Goal: Transaction & Acquisition: Purchase product/service

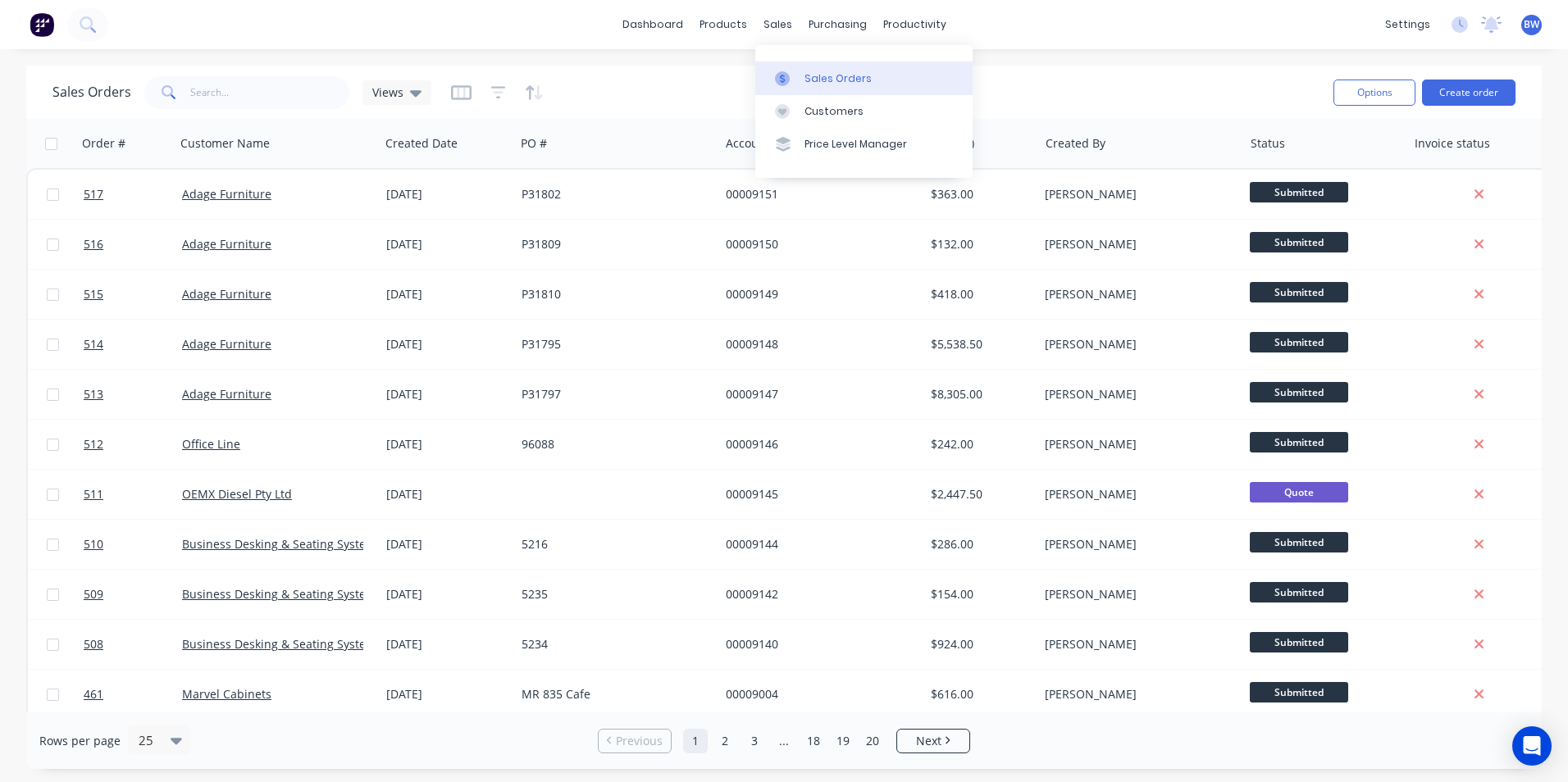
click at [781, 71] on icon at bounding box center [782, 79] width 15 height 15
click at [671, 16] on link "dashboard" at bounding box center [653, 25] width 77 height 25
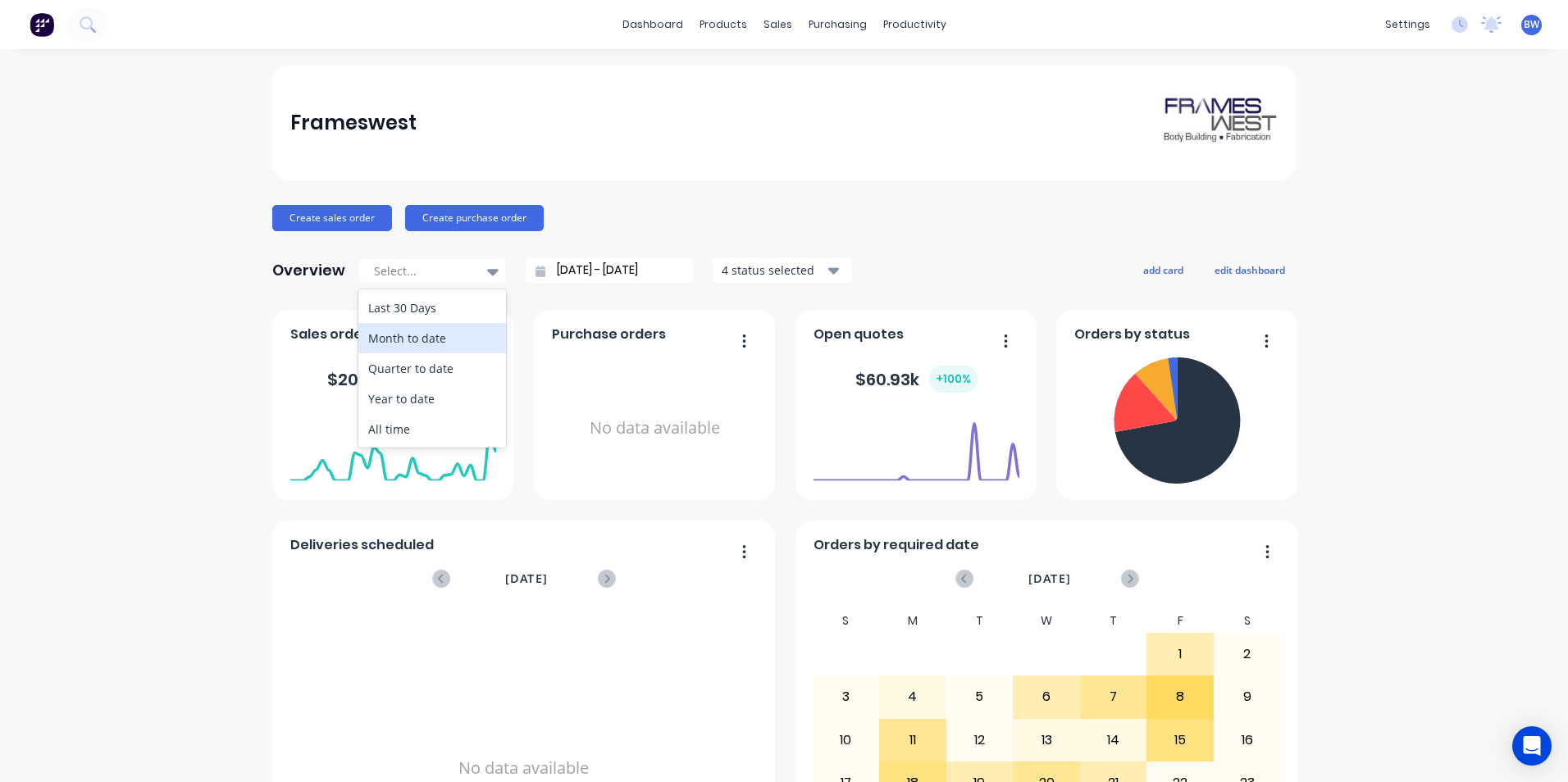
click at [445, 334] on div "Month to date" at bounding box center [431, 338] width 147 height 30
type input "[DATE] - [DATE]"
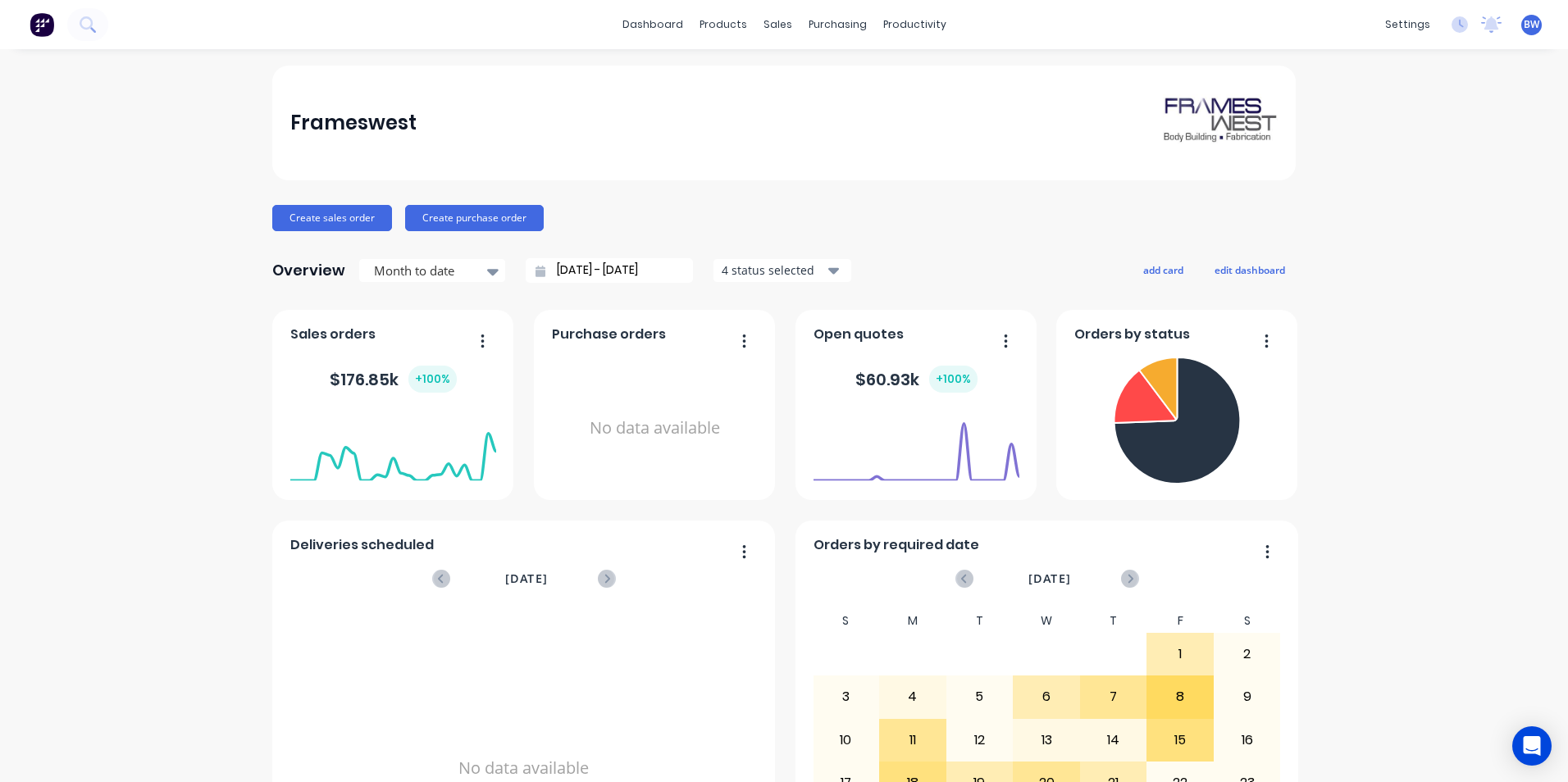
click at [762, 270] on div "4 status selected" at bounding box center [773, 270] width 104 height 17
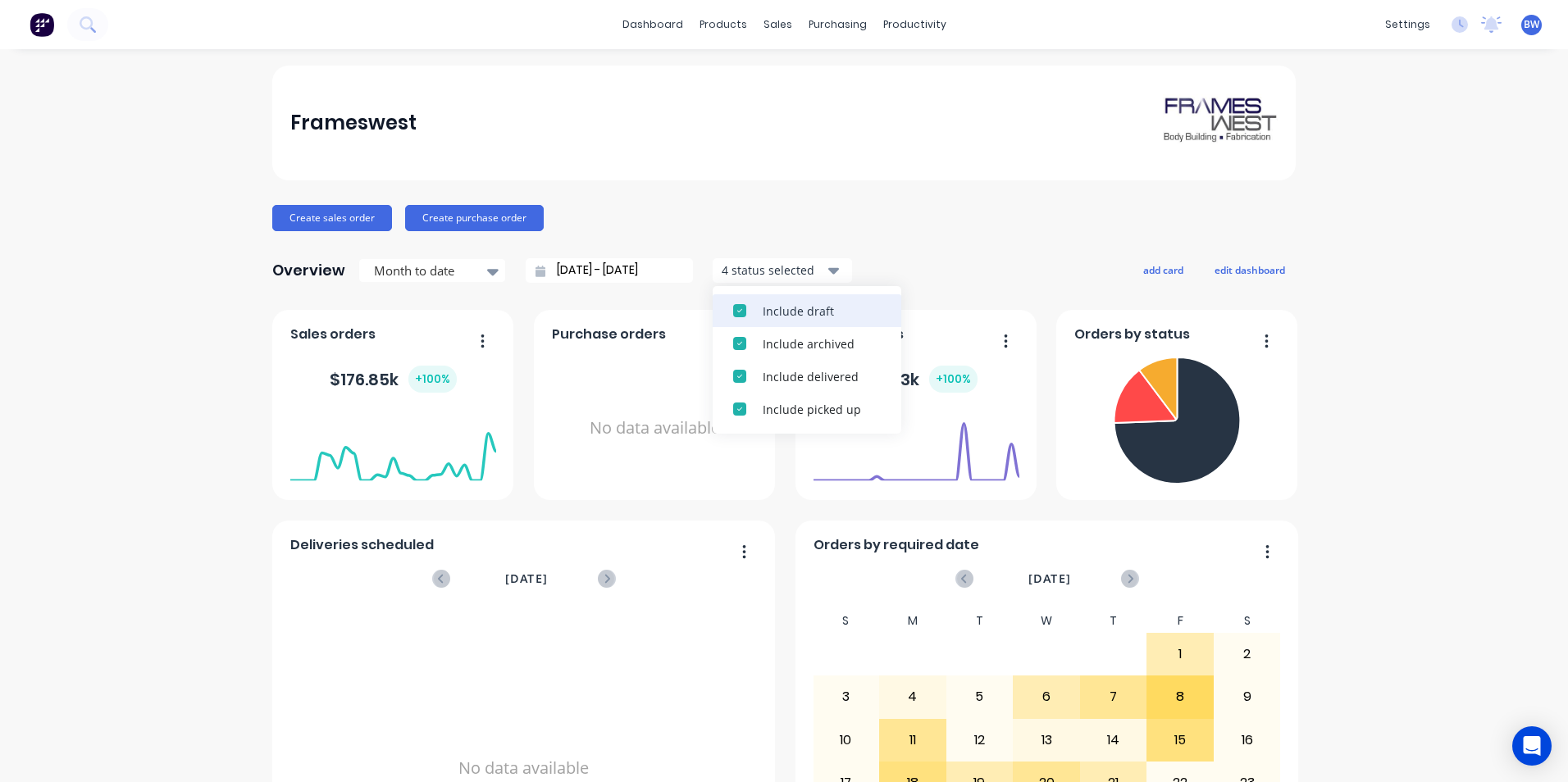
click at [770, 303] on div "Include draft" at bounding box center [822, 311] width 118 height 17
click at [770, 303] on div "Include archived" at bounding box center [822, 311] width 118 height 17
click at [804, 215] on div "Create sales order Create purchase order" at bounding box center [784, 218] width 1023 height 26
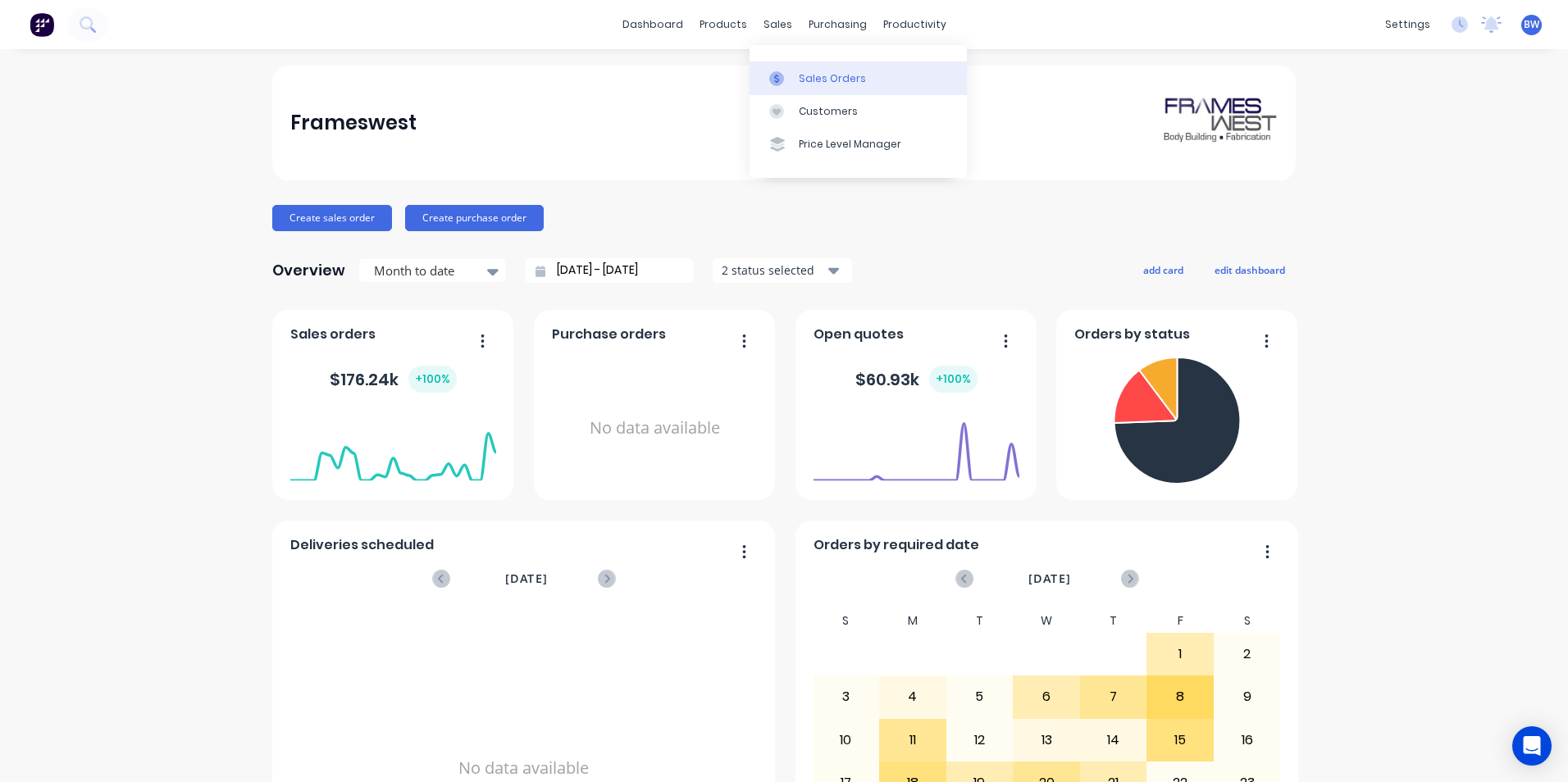
click at [796, 90] on link "Sales Orders" at bounding box center [858, 78] width 217 height 33
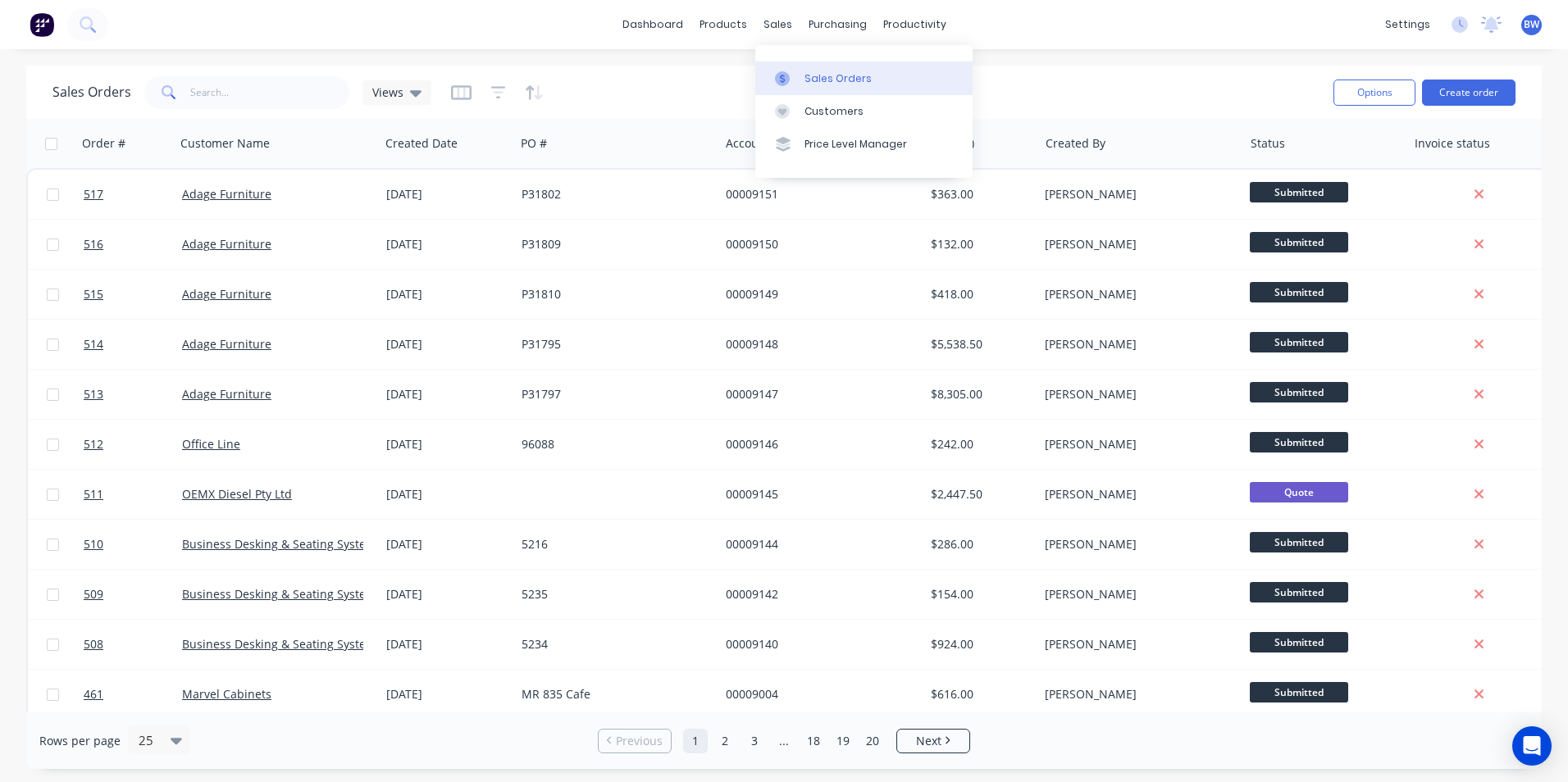
click at [790, 72] on div at bounding box center [788, 79] width 25 height 15
click at [802, 112] on link "Customers" at bounding box center [863, 112] width 217 height 33
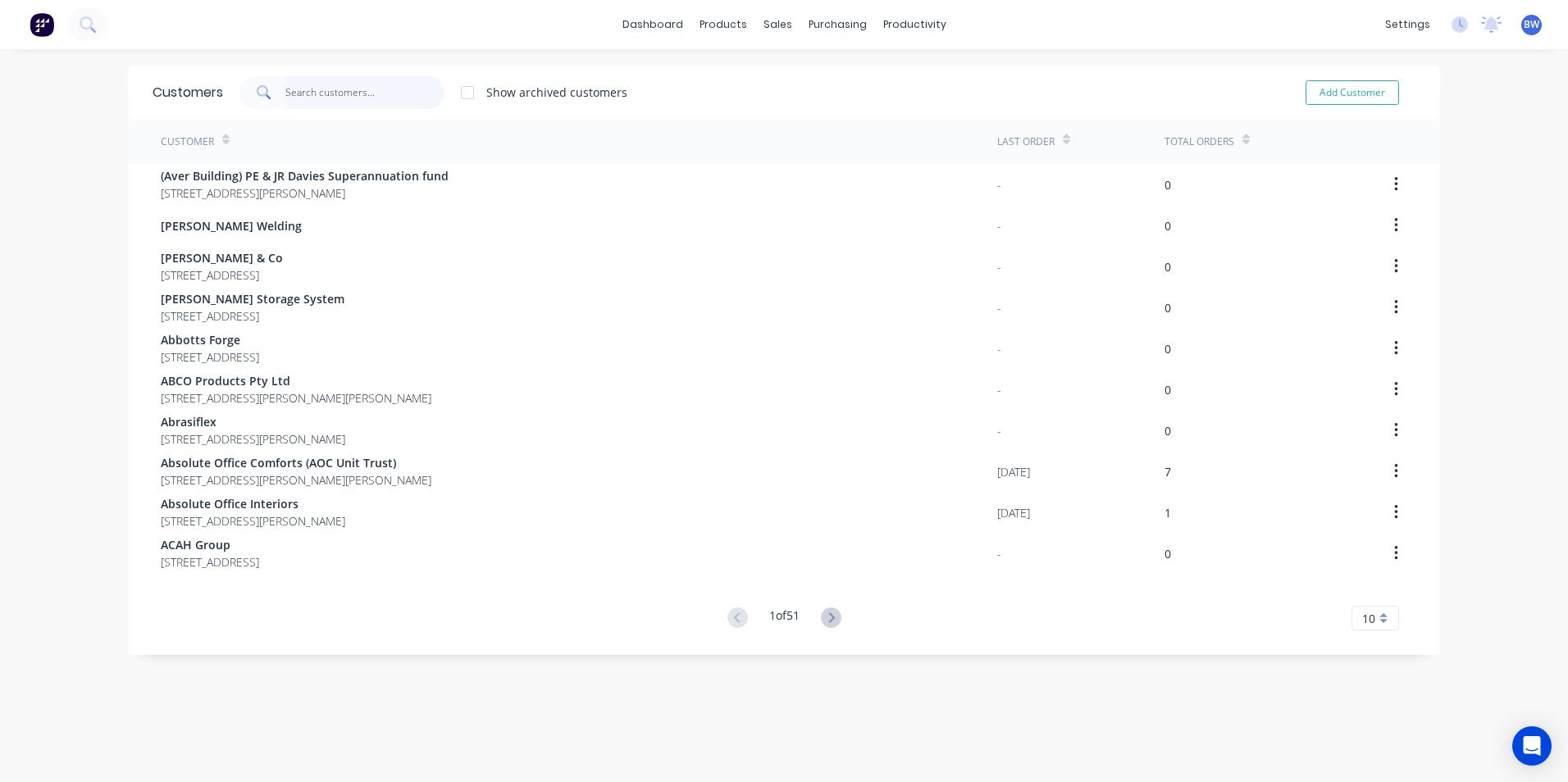
click at [337, 96] on input "text" at bounding box center [365, 92] width 160 height 33
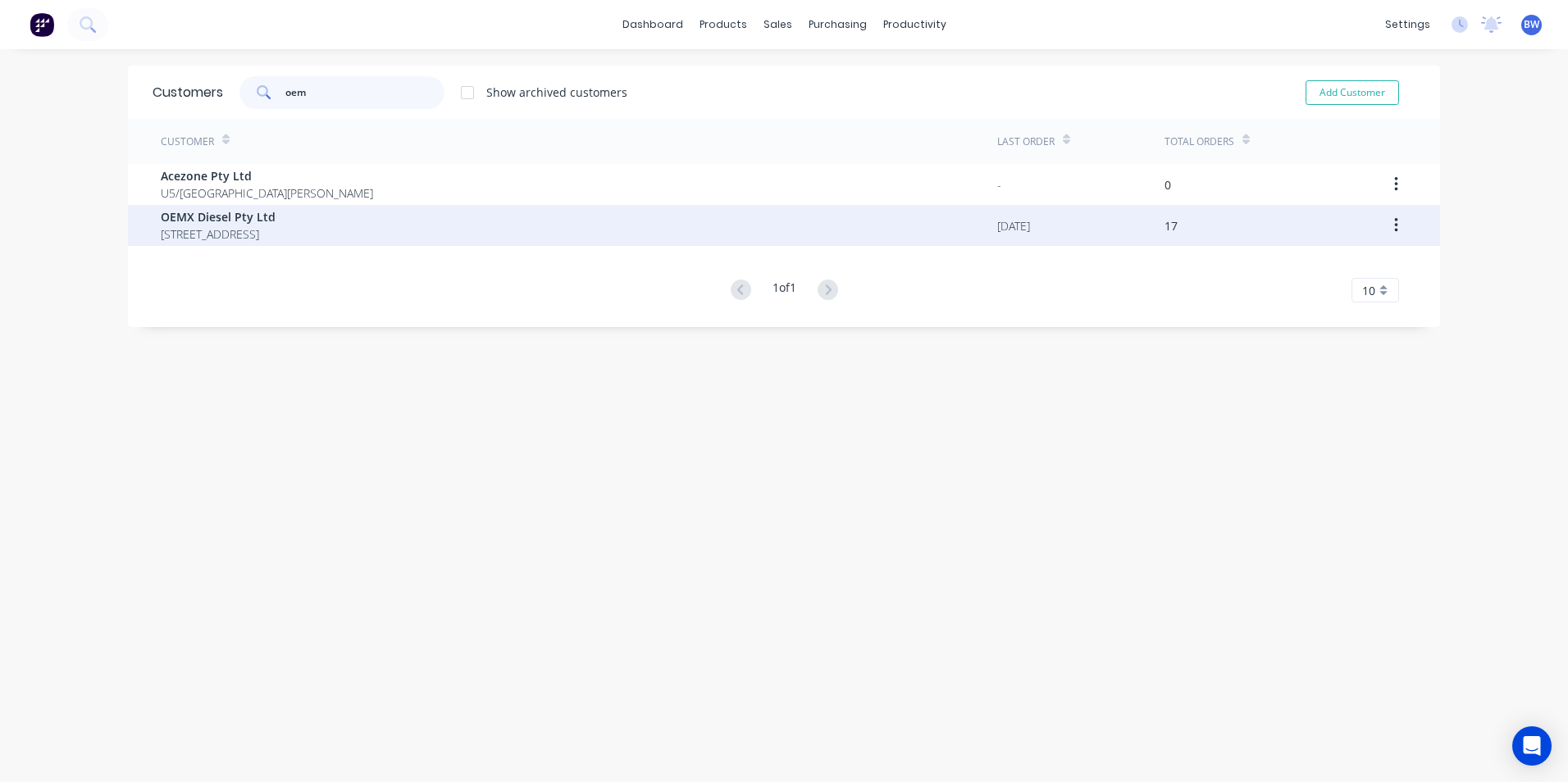
type input "oem"
click at [276, 208] on span "OEMX Diesel Pty Ltd" at bounding box center [218, 216] width 115 height 17
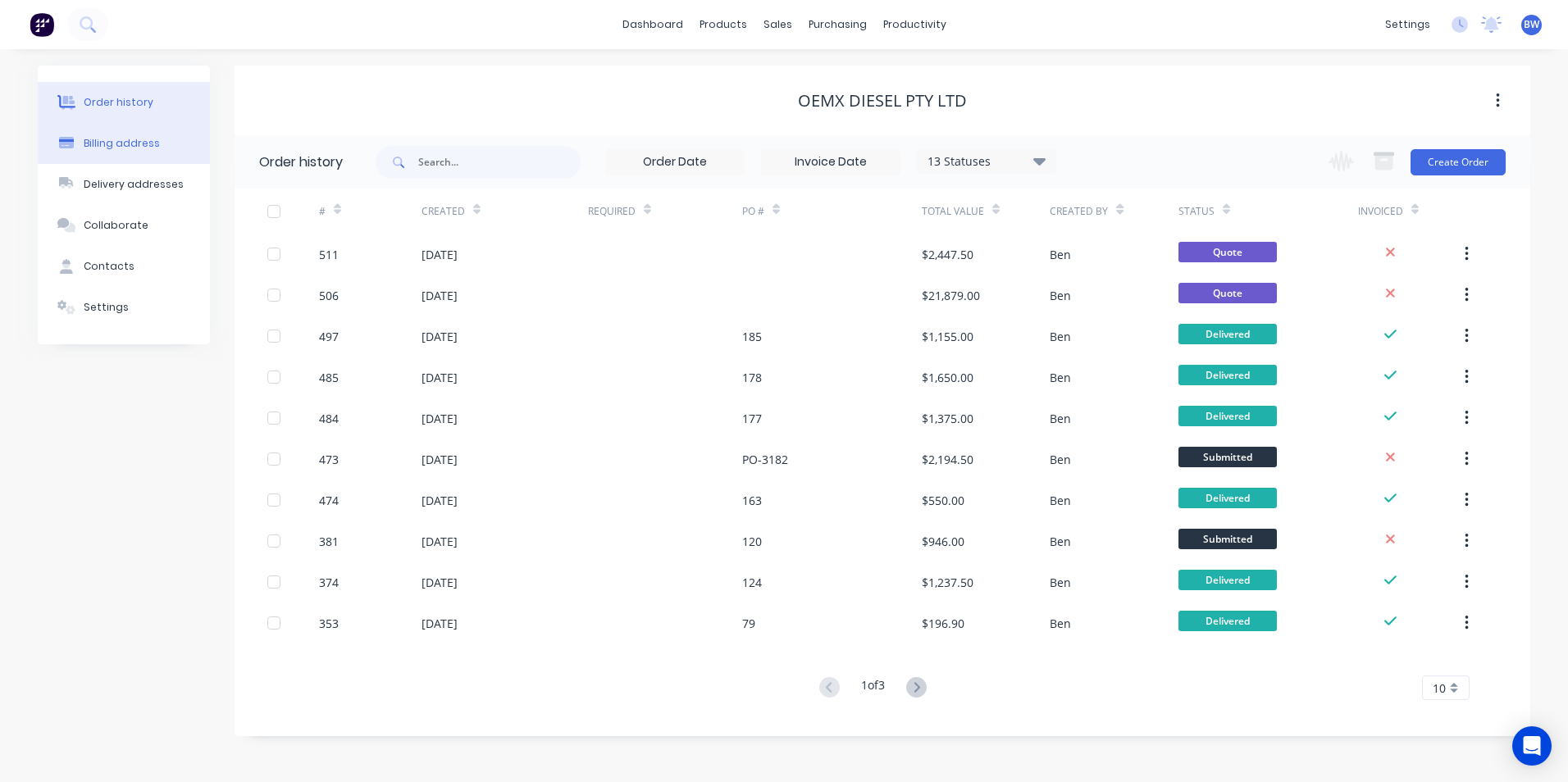
click at [134, 138] on div "Billing address" at bounding box center [121, 143] width 76 height 15
select select "AU"
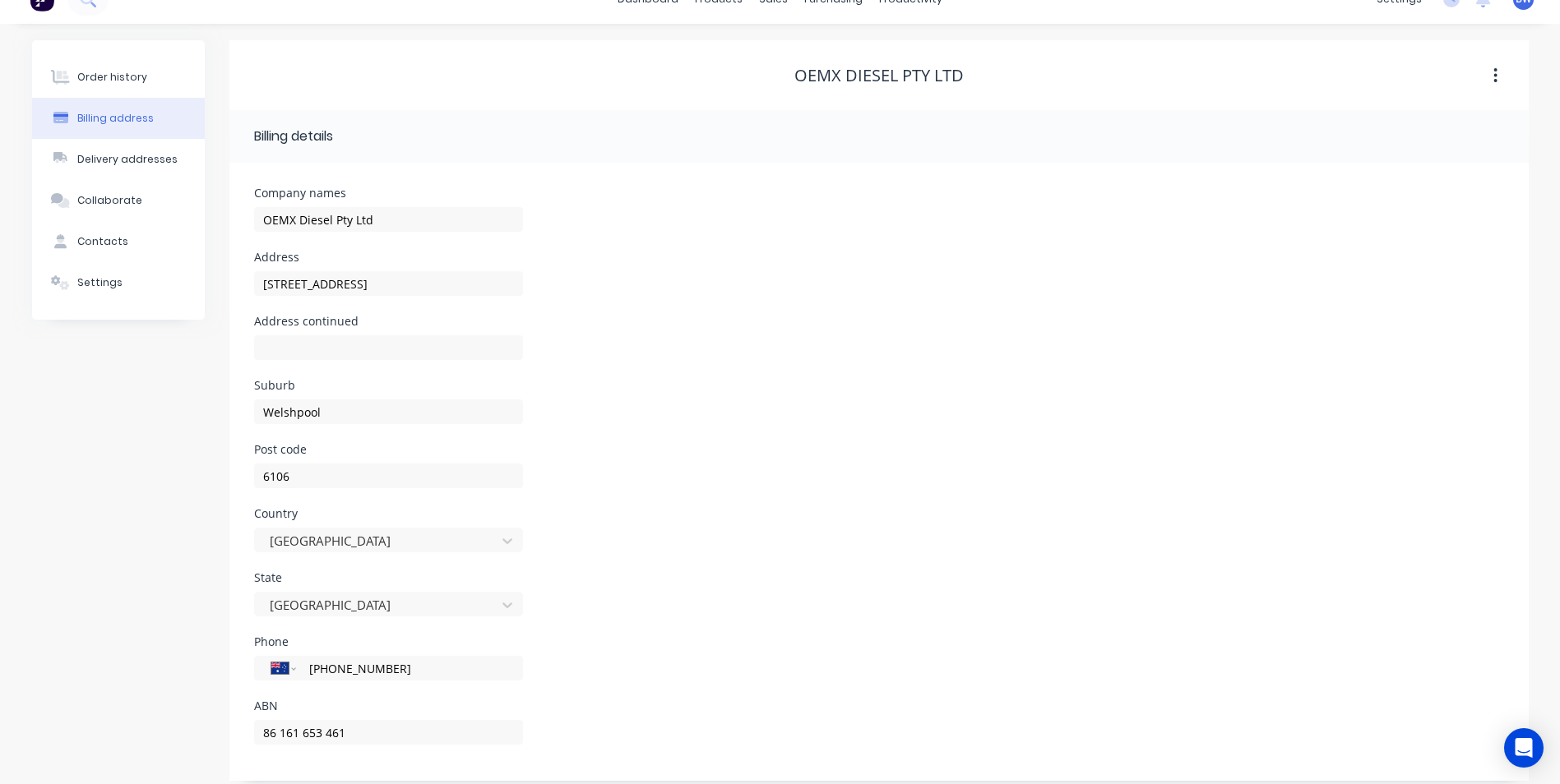
scroll to position [38, 0]
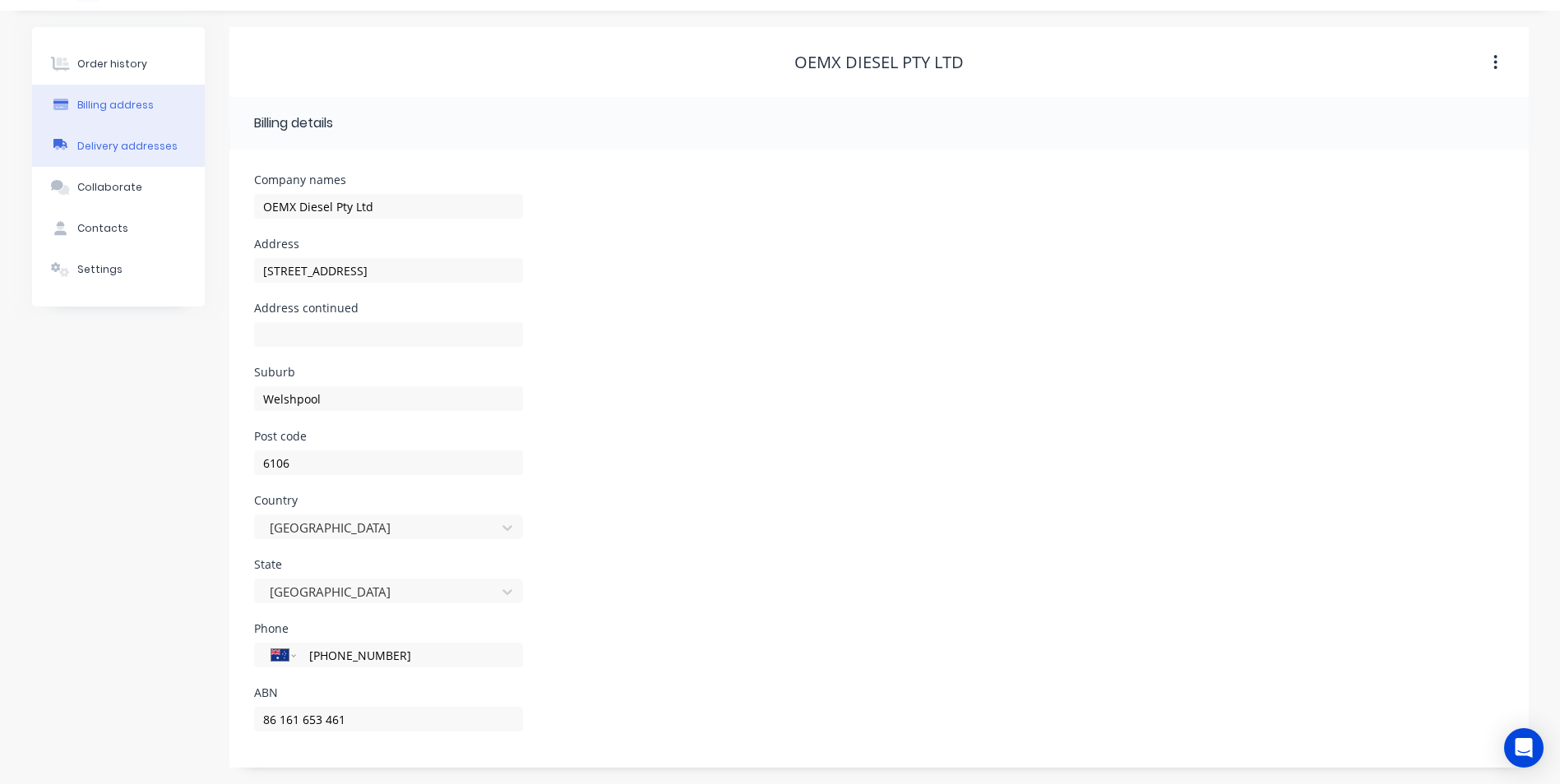
click at [128, 137] on button "Delivery addresses" at bounding box center [118, 147] width 173 height 41
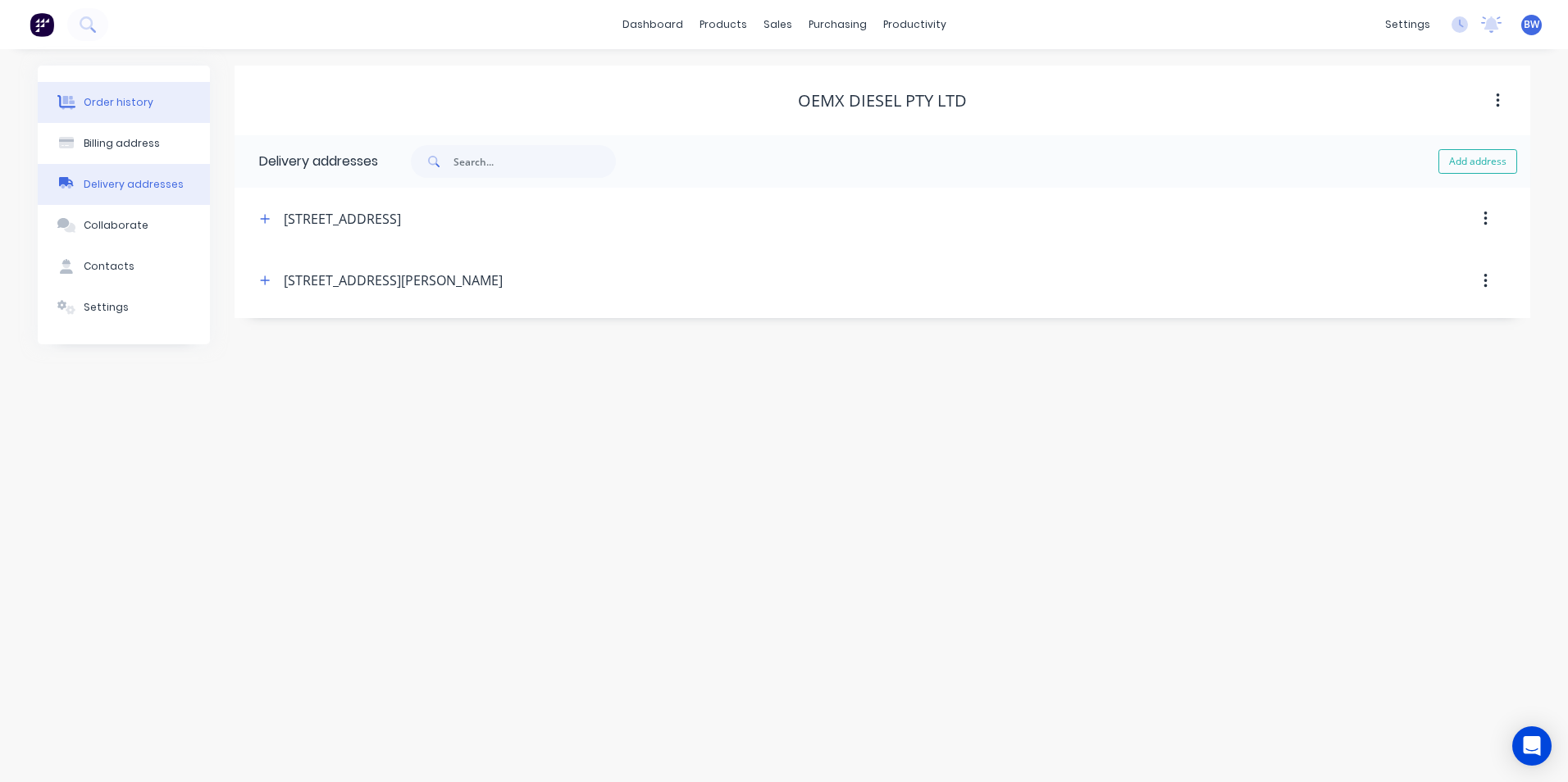
click at [156, 107] on button "Order history" at bounding box center [123, 103] width 172 height 41
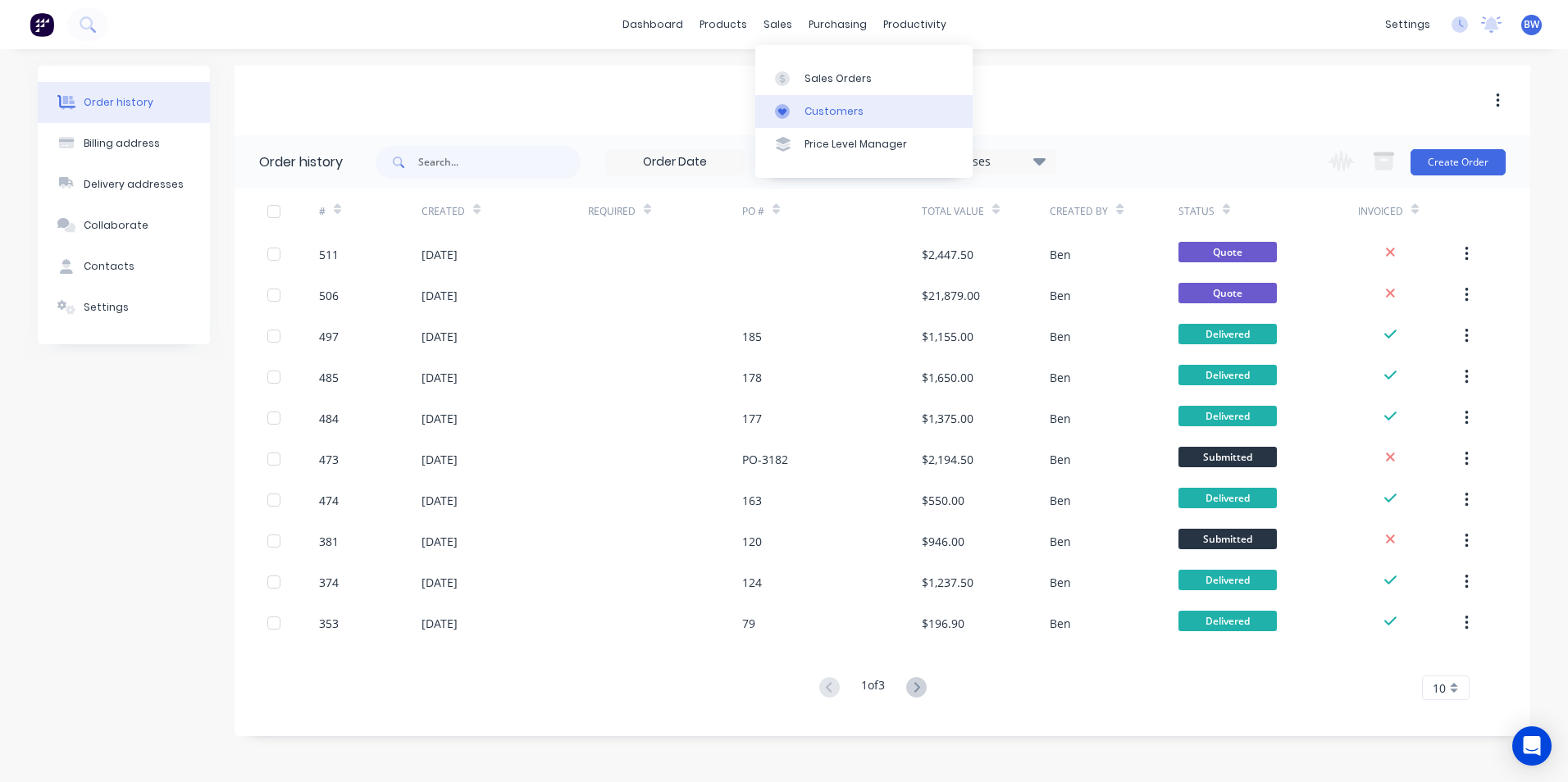
click at [794, 106] on div at bounding box center [788, 112] width 25 height 15
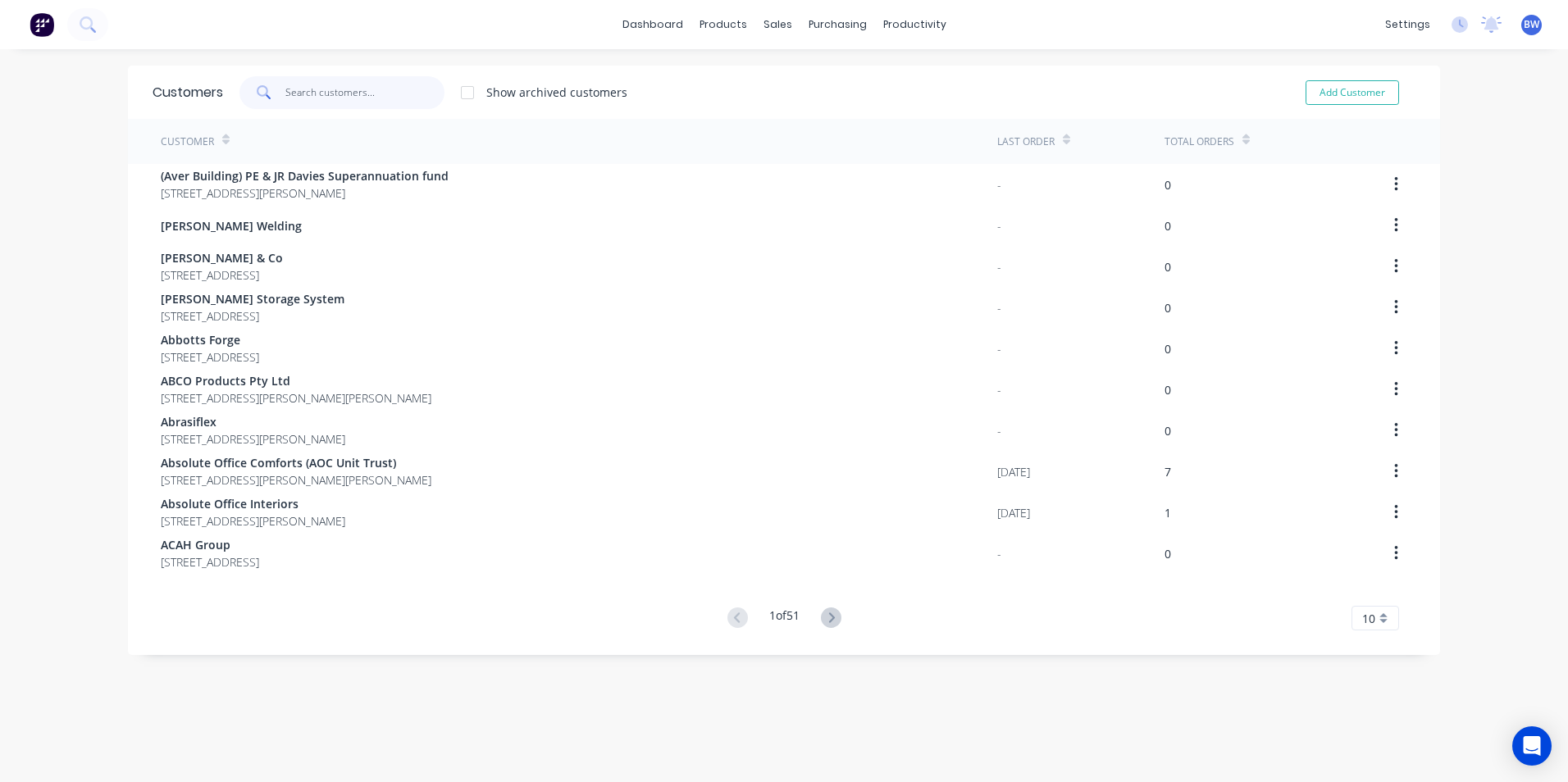
click at [307, 99] on input "text" at bounding box center [365, 92] width 160 height 33
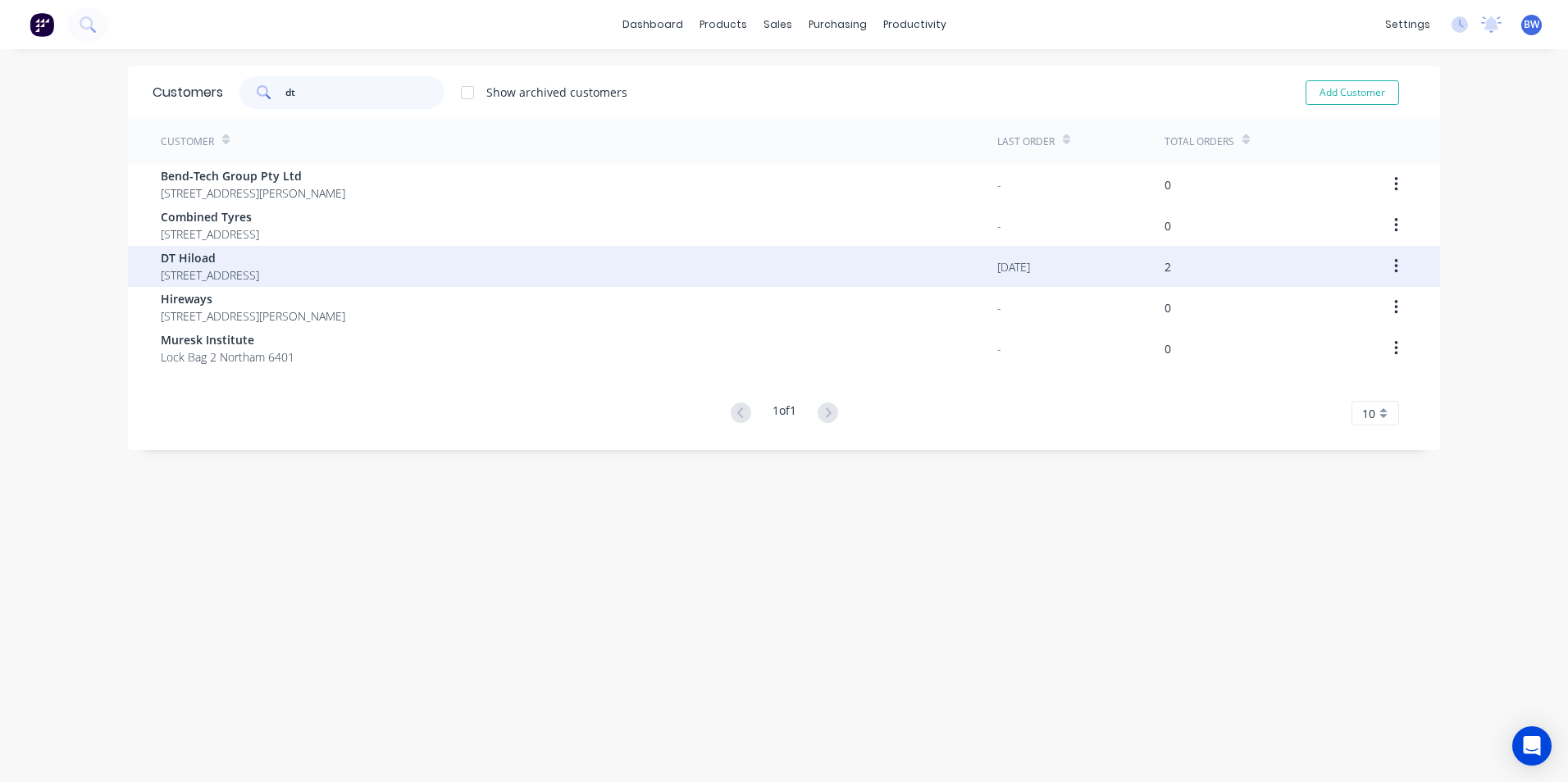
type input "dt"
click at [254, 268] on span "[STREET_ADDRESS]" at bounding box center [210, 275] width 98 height 17
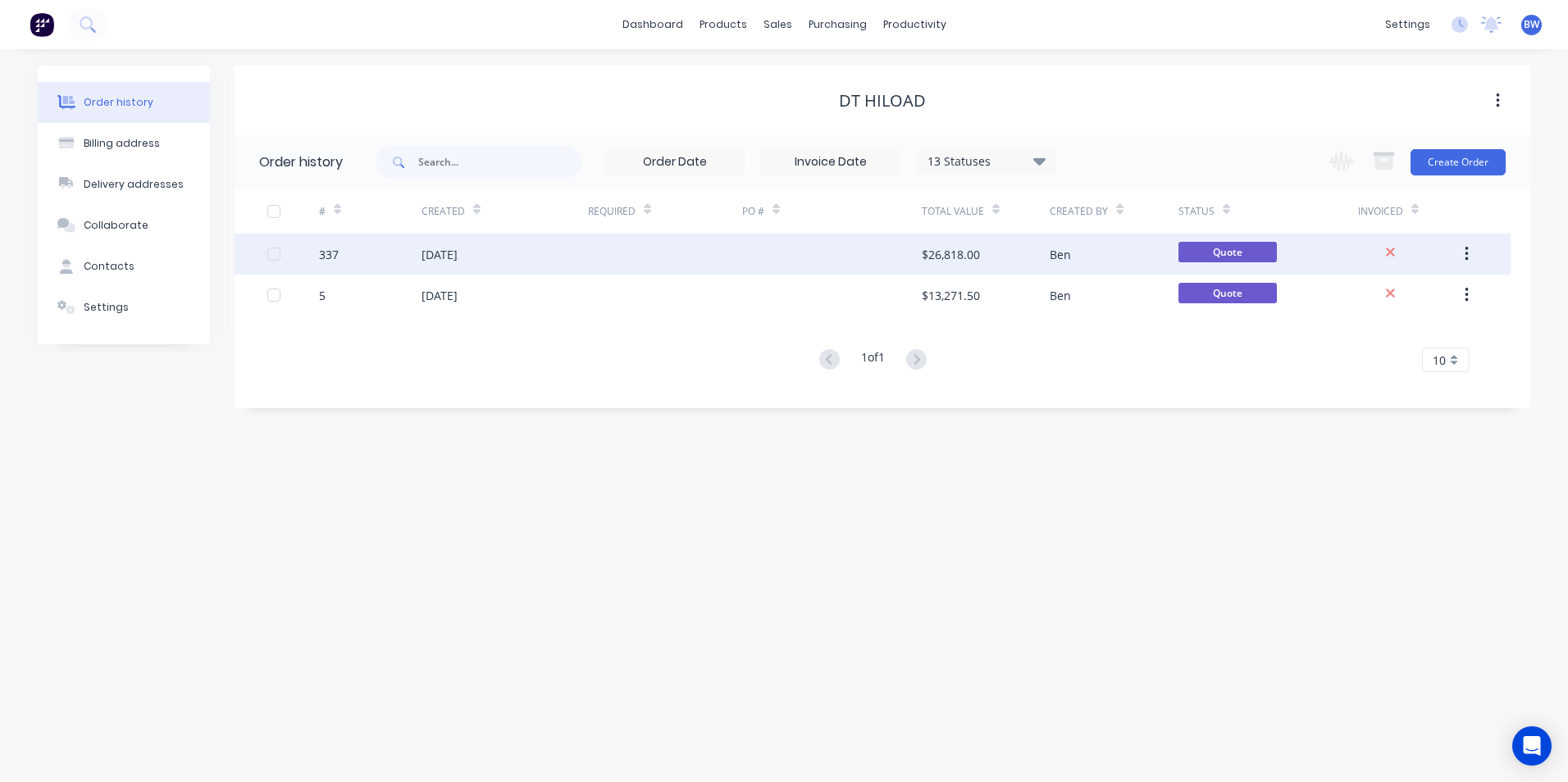
click at [450, 256] on div "[DATE]" at bounding box center [439, 254] width 36 height 17
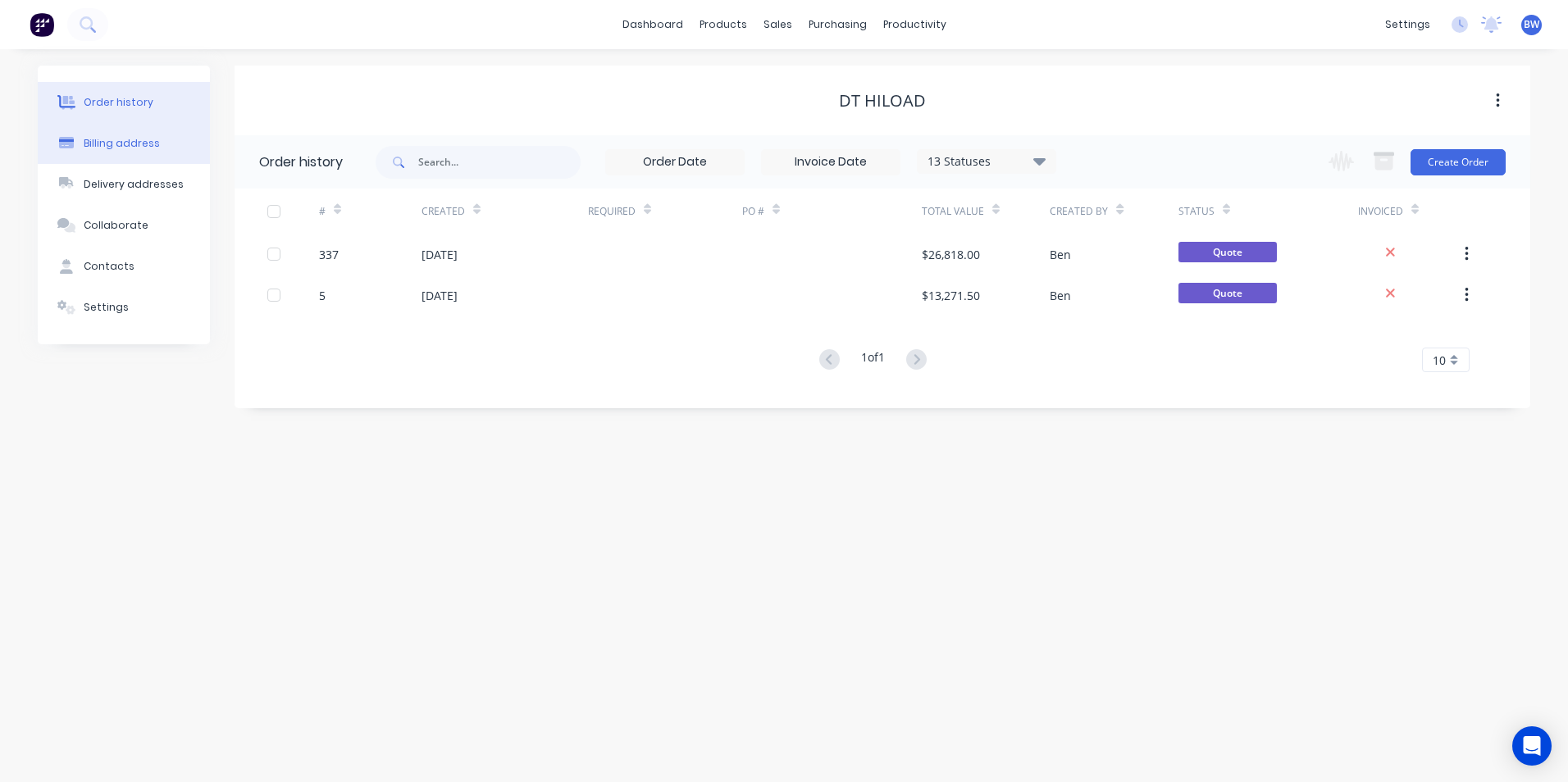
click at [150, 137] on div "Billing address" at bounding box center [121, 143] width 76 height 15
select select "AU"
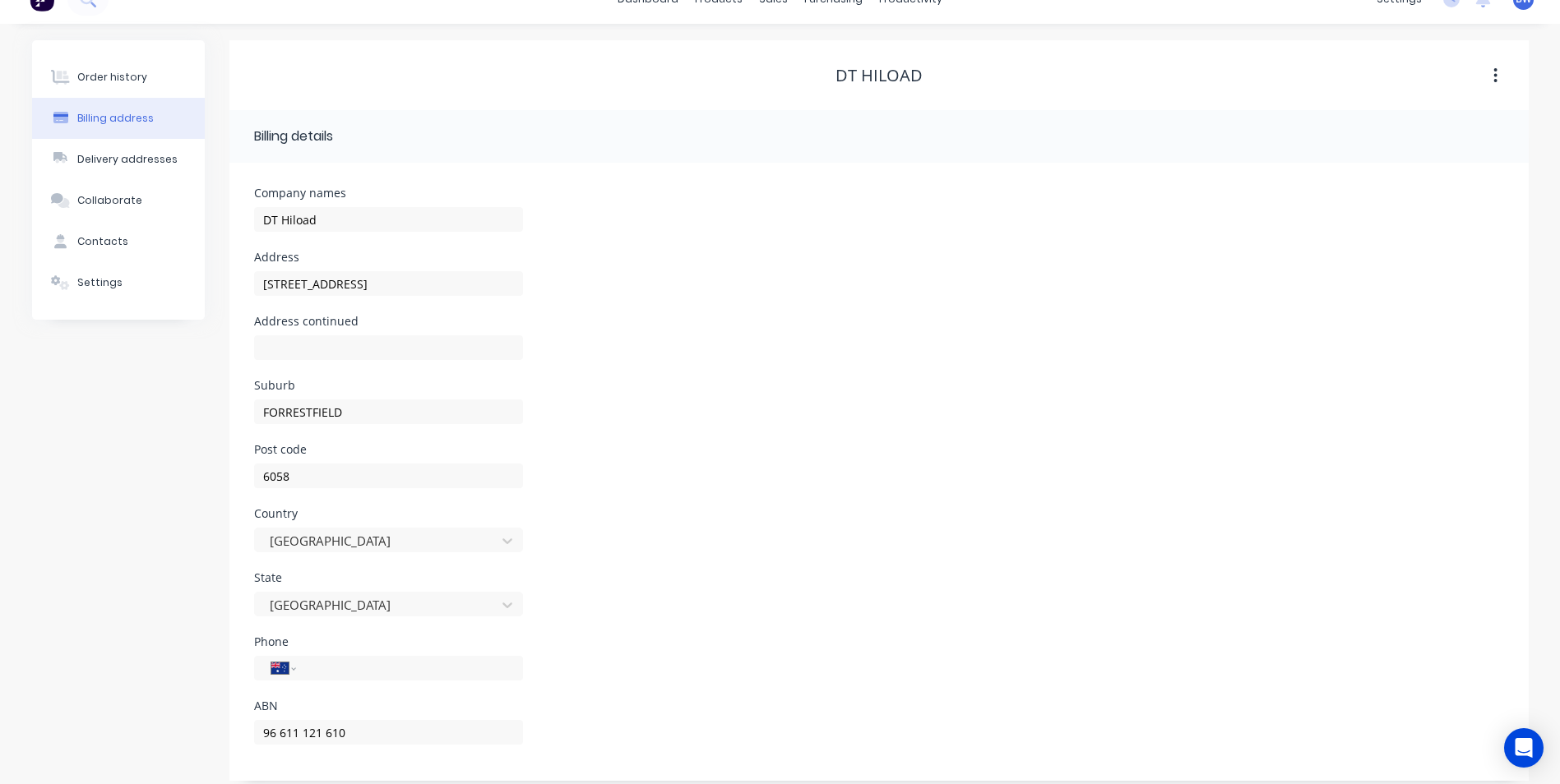
scroll to position [38, 0]
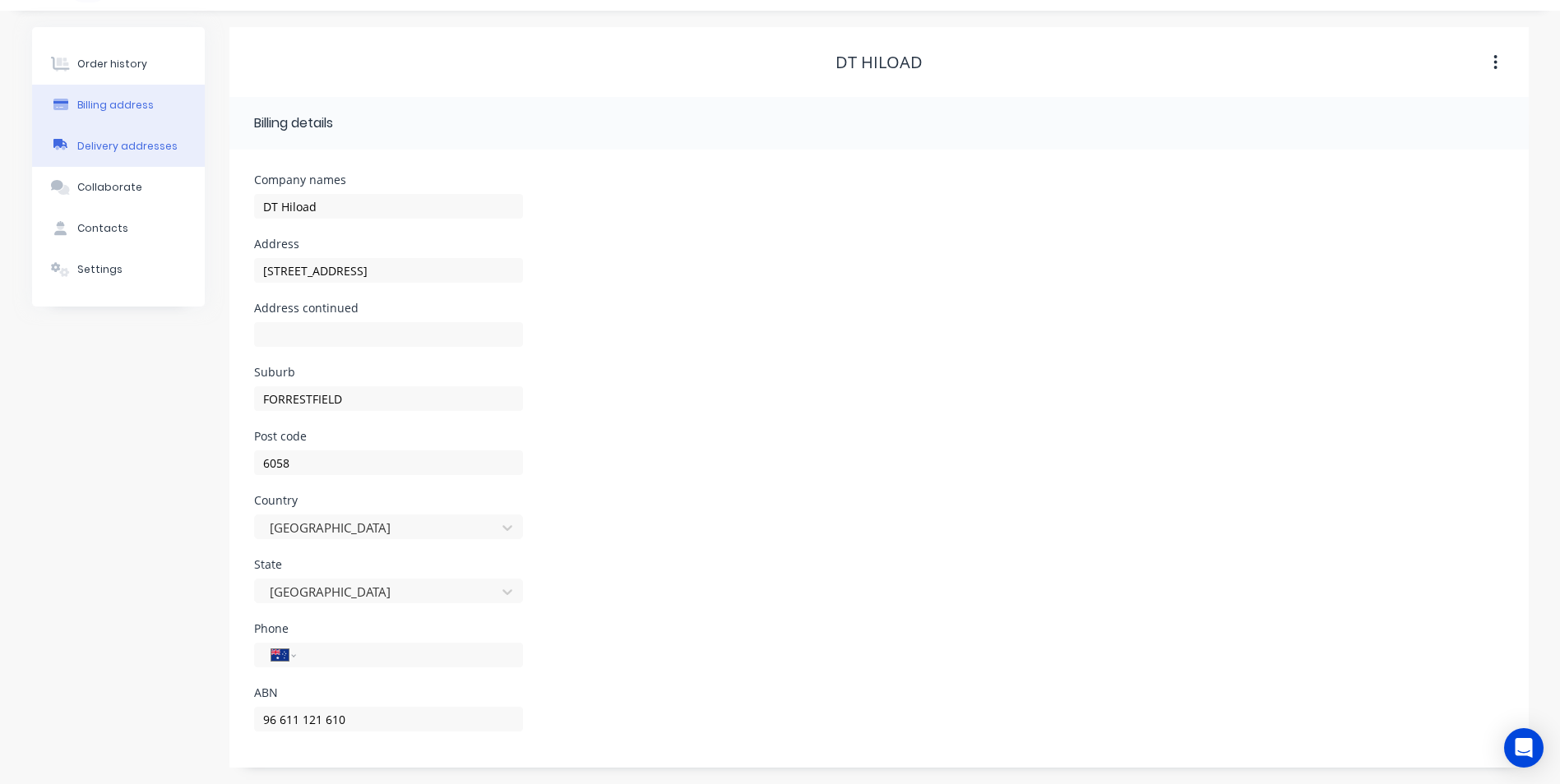
click at [128, 149] on div "Delivery addresses" at bounding box center [127, 146] width 100 height 15
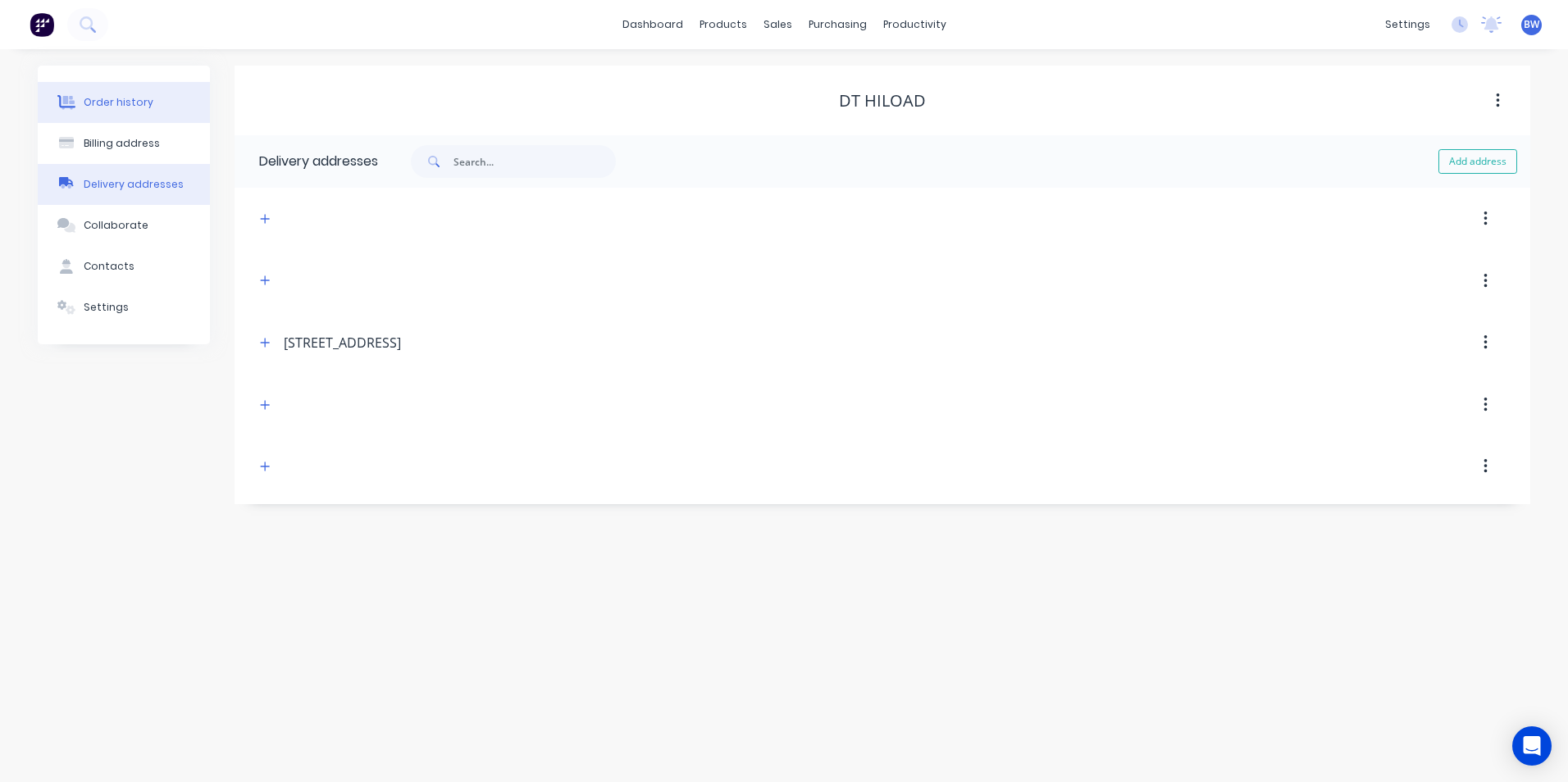
click at [129, 112] on button "Order history" at bounding box center [123, 103] width 172 height 41
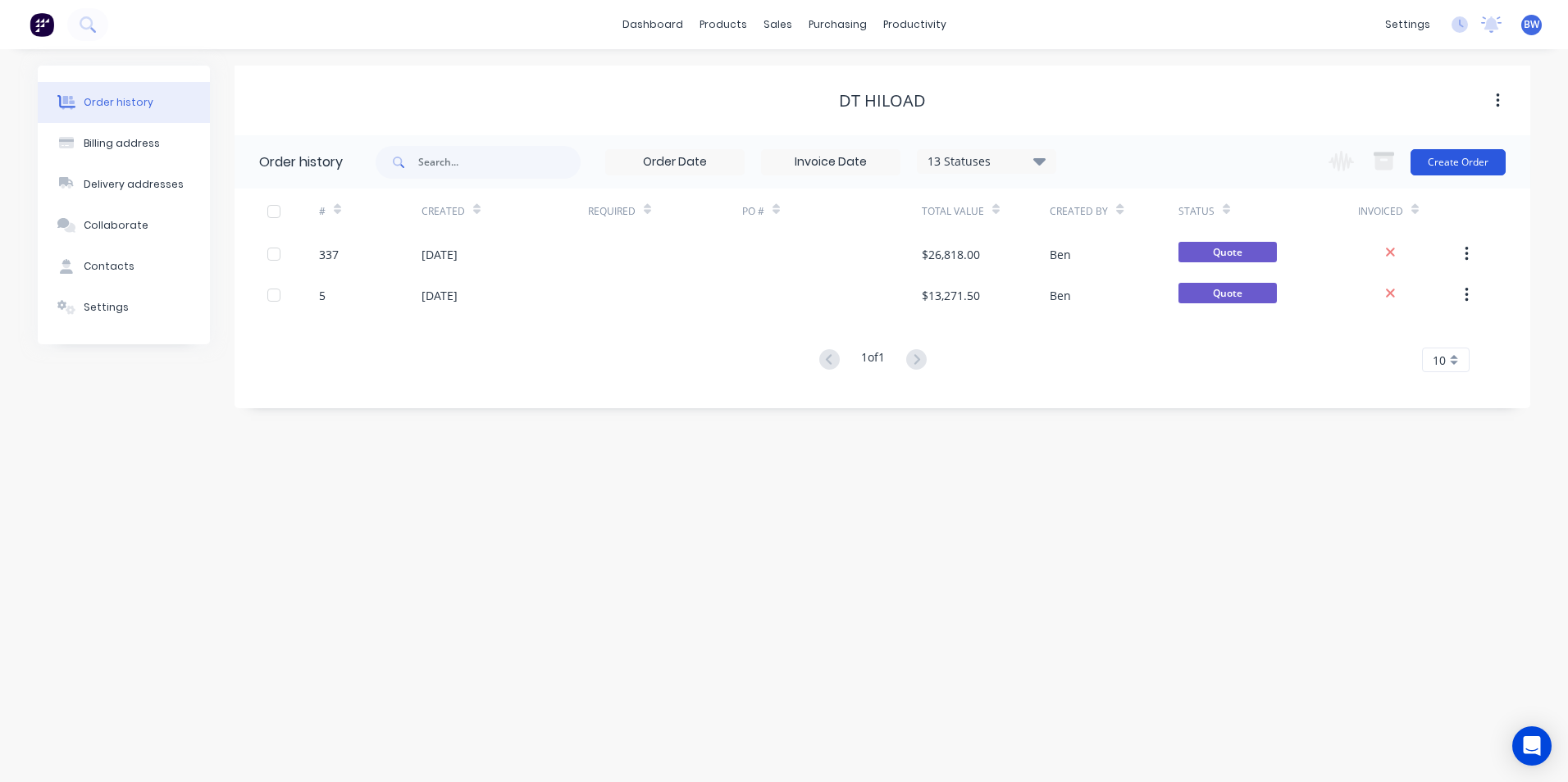
click at [1481, 161] on button "Create Order" at bounding box center [1458, 162] width 96 height 26
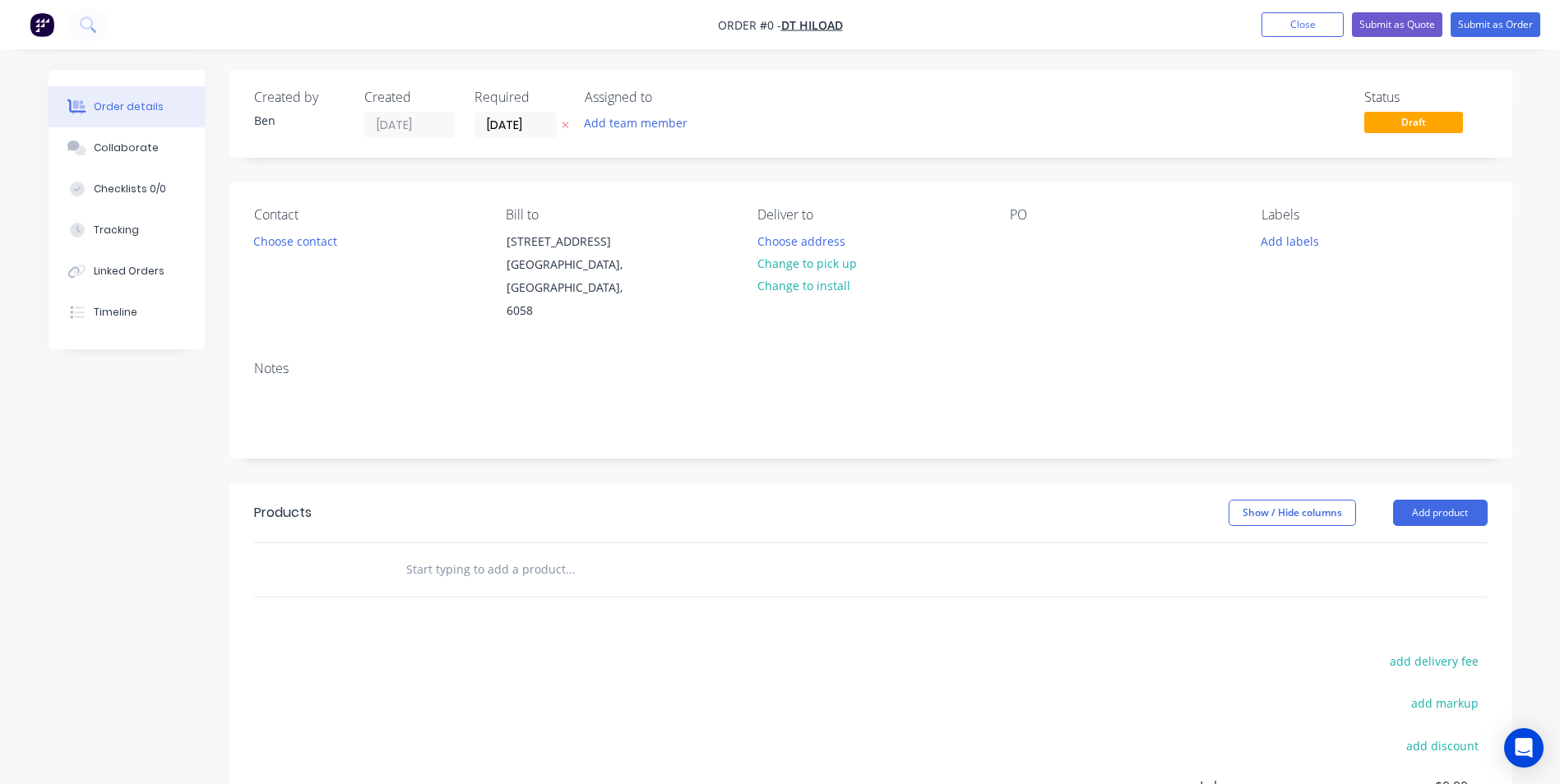
click at [565, 124] on icon at bounding box center [565, 124] width 7 height 10
click at [797, 243] on button "Choose address" at bounding box center [801, 240] width 106 height 22
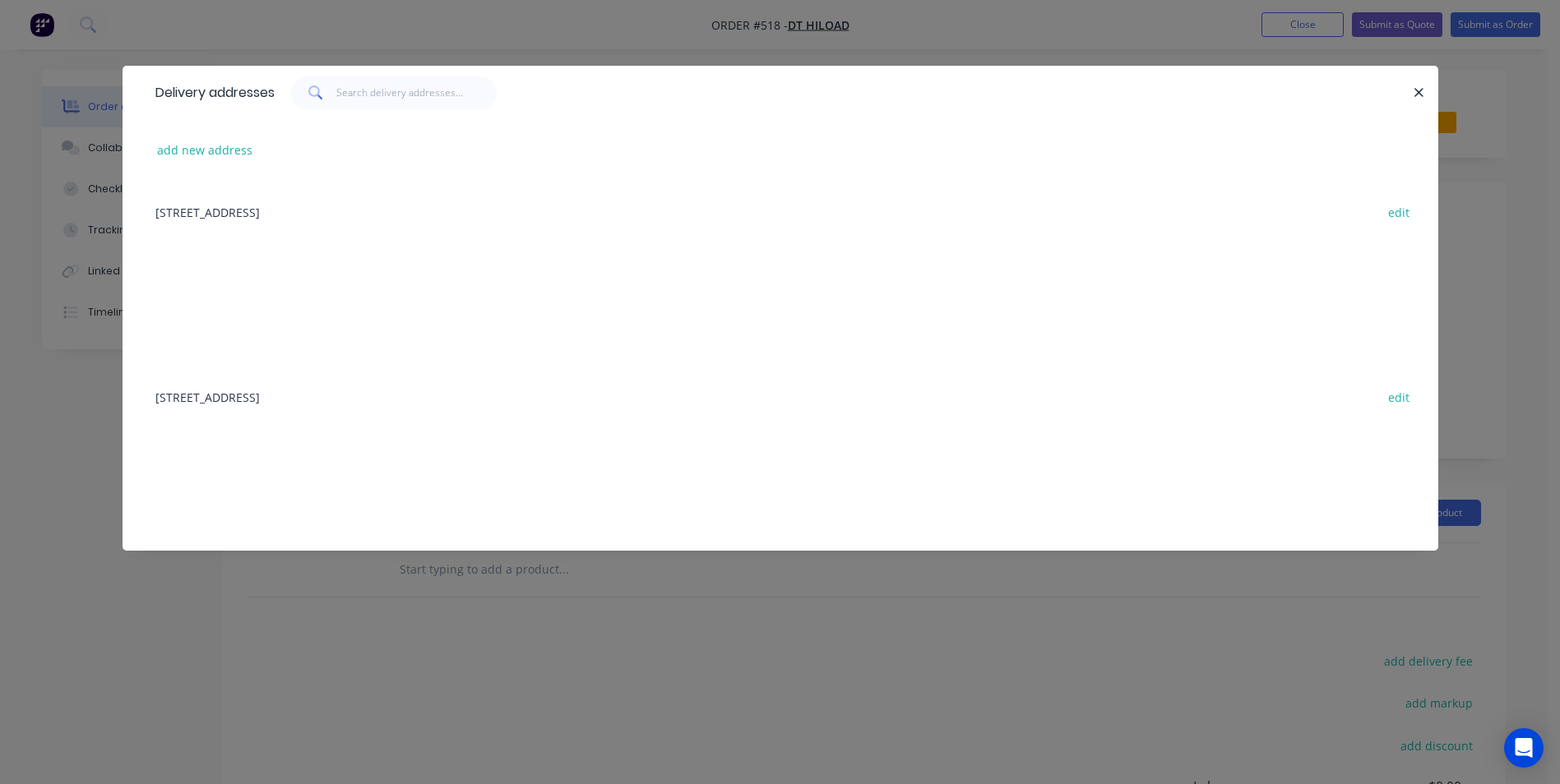
click at [348, 206] on div "[STREET_ADDRESS] edit" at bounding box center [780, 211] width 1266 height 62
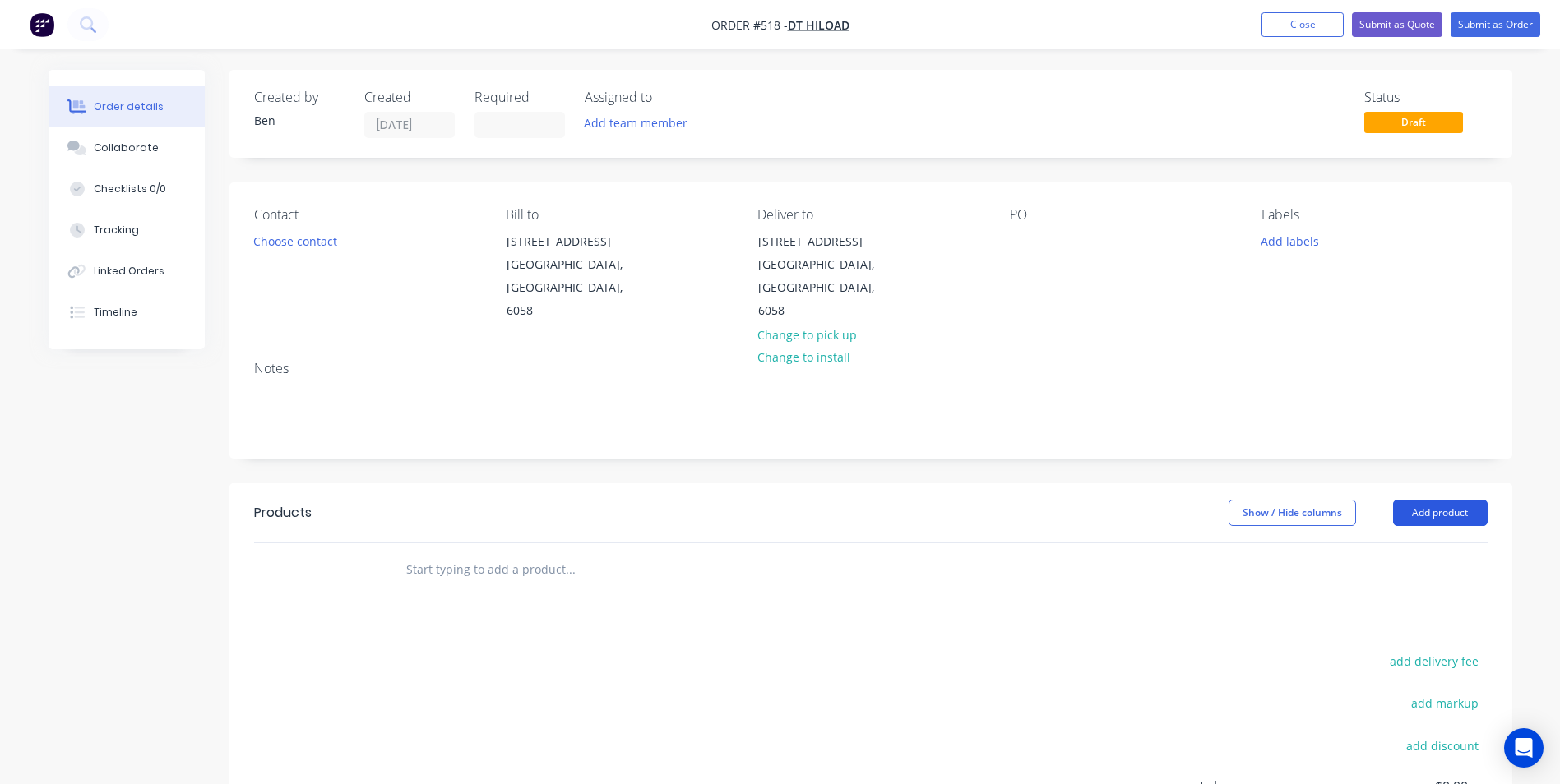
click at [1428, 500] on button "Add product" at bounding box center [1440, 513] width 95 height 26
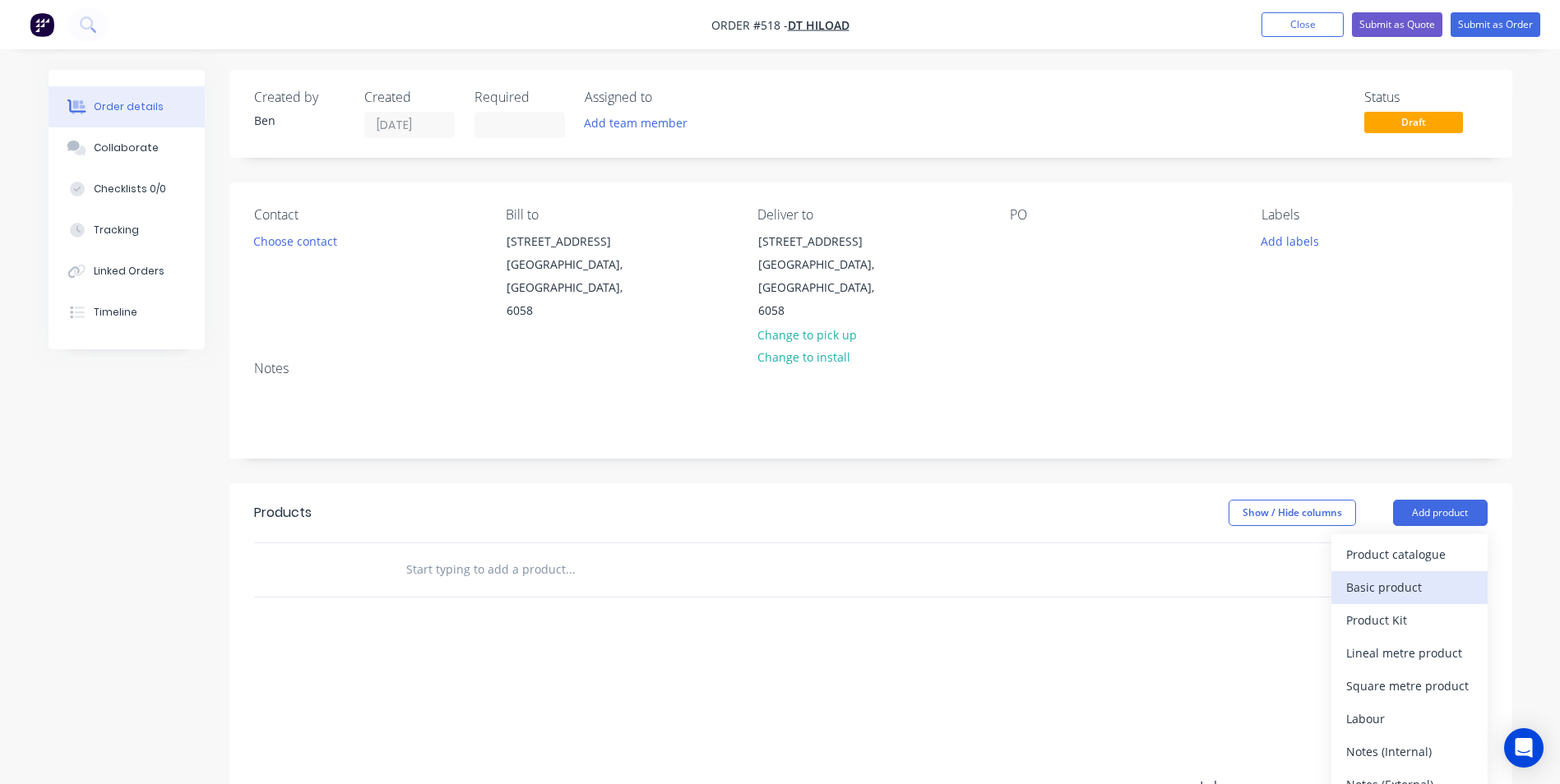
click at [1394, 575] on div "Basic product" at bounding box center [1409, 587] width 126 height 24
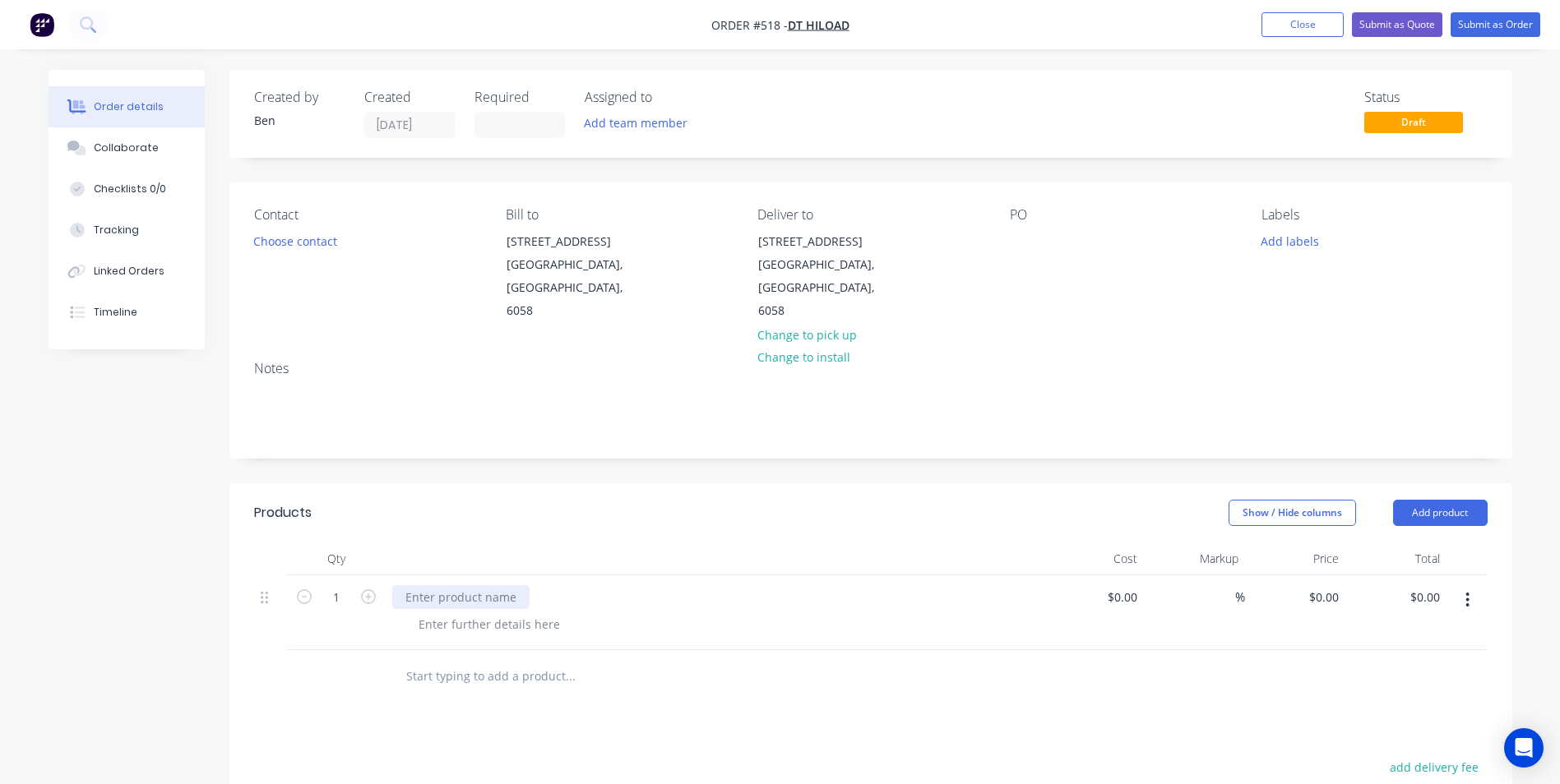
click at [422, 585] on div at bounding box center [460, 597] width 137 height 24
click at [584, 585] on div "Supply, fabricate and powdercoat" at bounding box center [498, 597] width 212 height 24
type input "$0.00"
type input "$270.00"
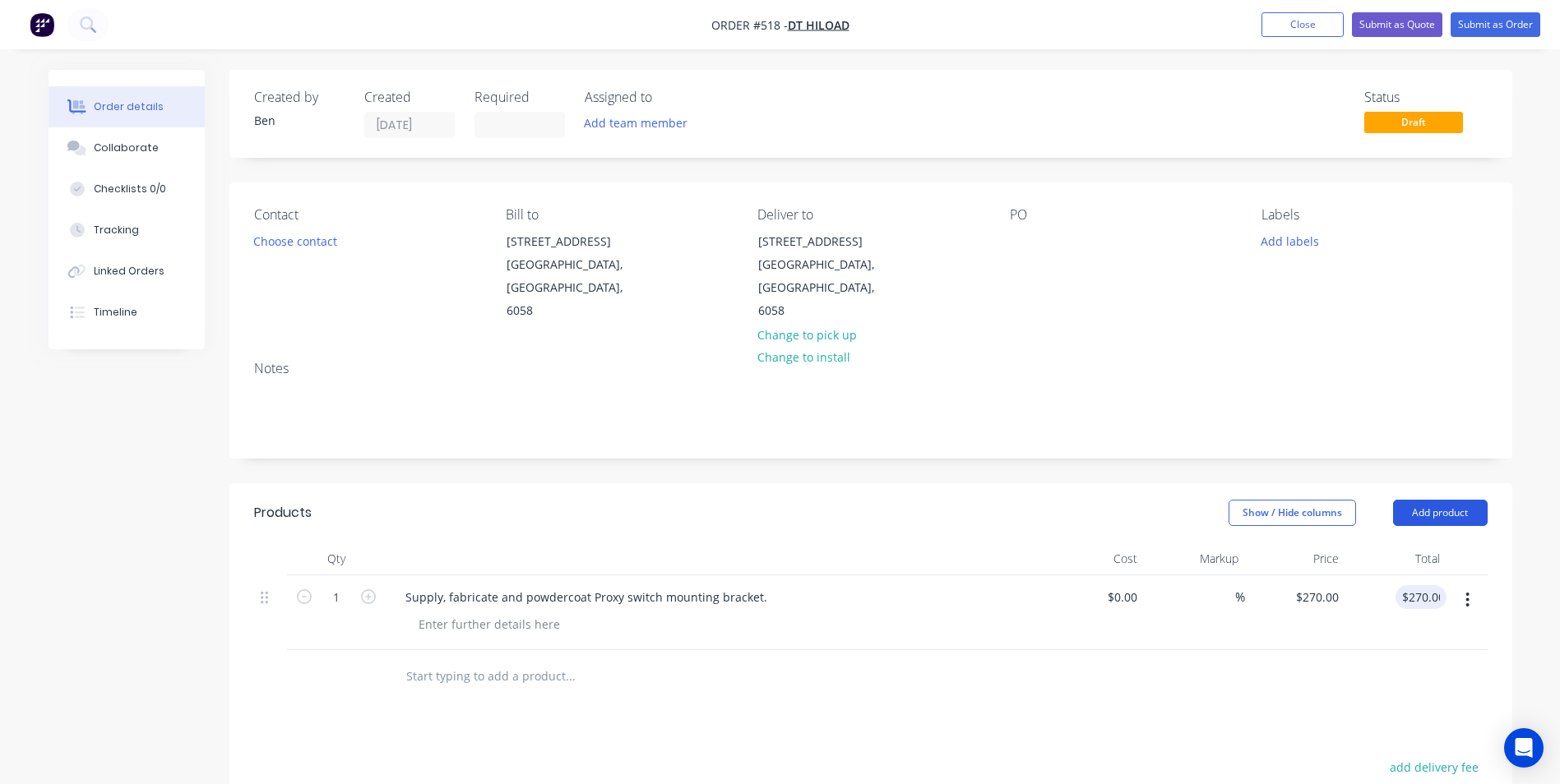
click at [1473, 500] on button "Add product" at bounding box center [1440, 513] width 95 height 26
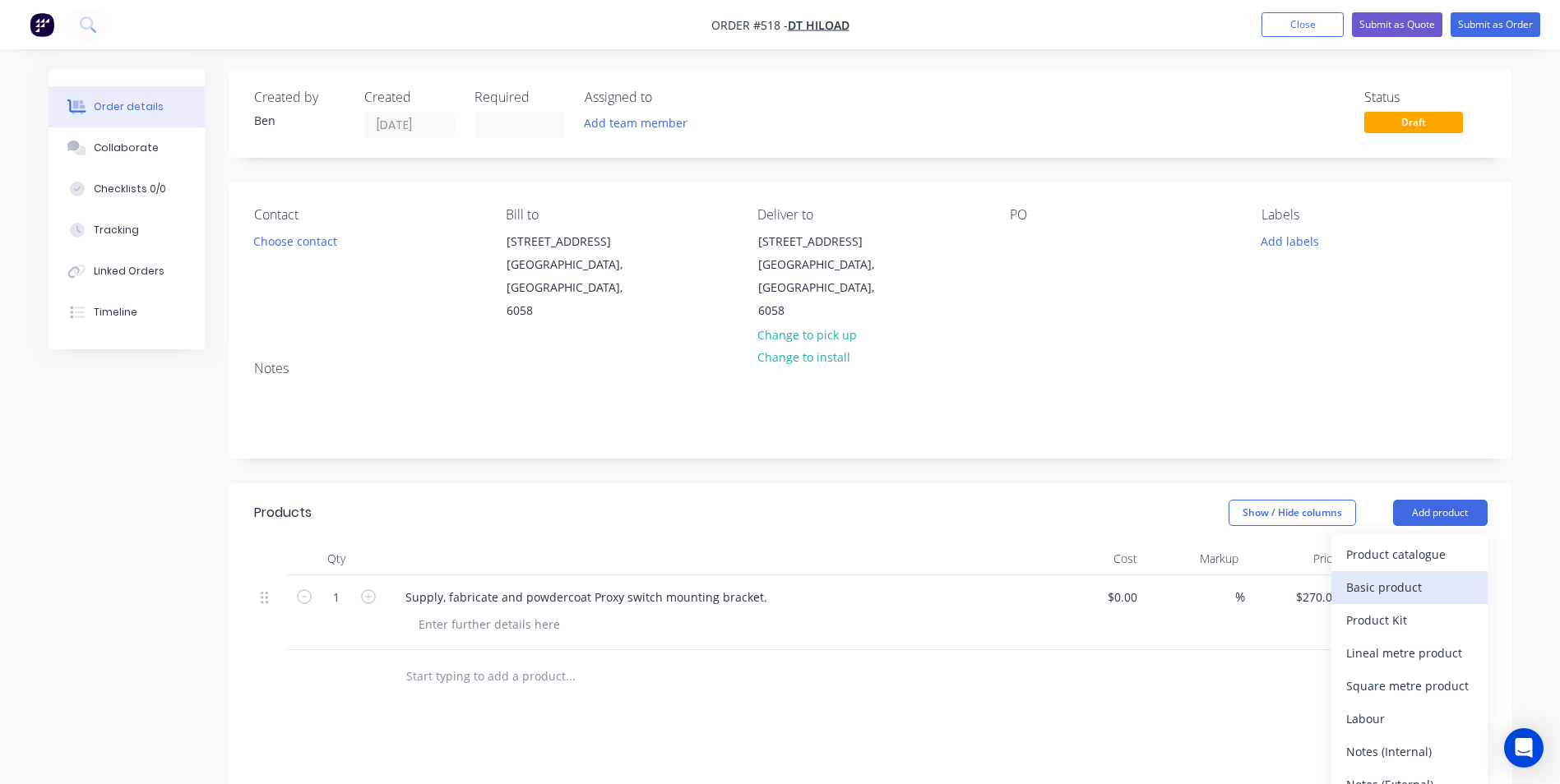
click at [1362, 575] on div "Basic product" at bounding box center [1409, 587] width 126 height 24
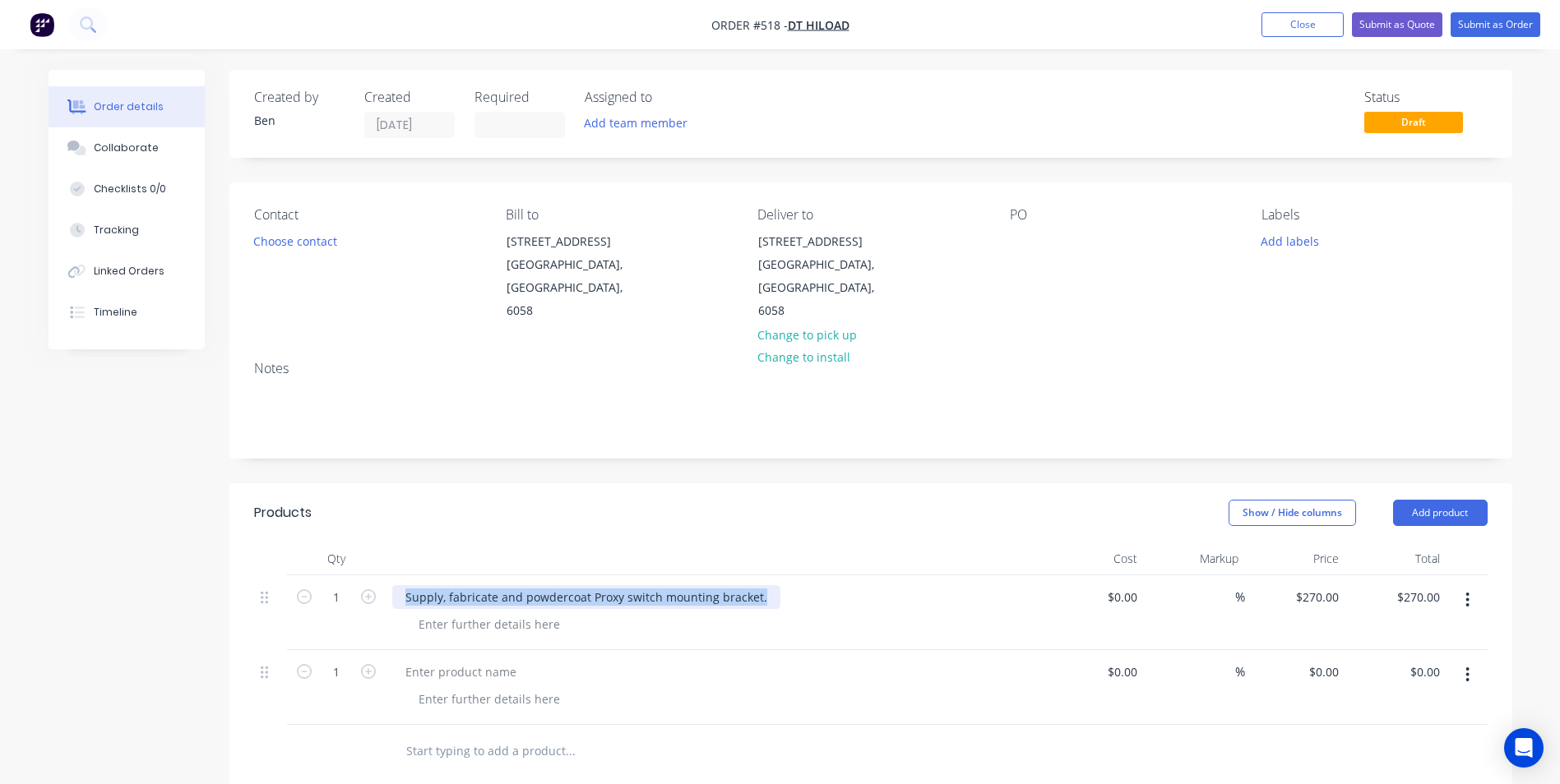
drag, startPoint x: 755, startPoint y: 575, endPoint x: 406, endPoint y: 571, distance: 349.0
click at [406, 585] on div "Supply, fabricate and powdercoat Proxy switch mounting bracket." at bounding box center [586, 597] width 388 height 24
copy div "Supply, fabricate and powdercoat Proxy switch mounting bracket."
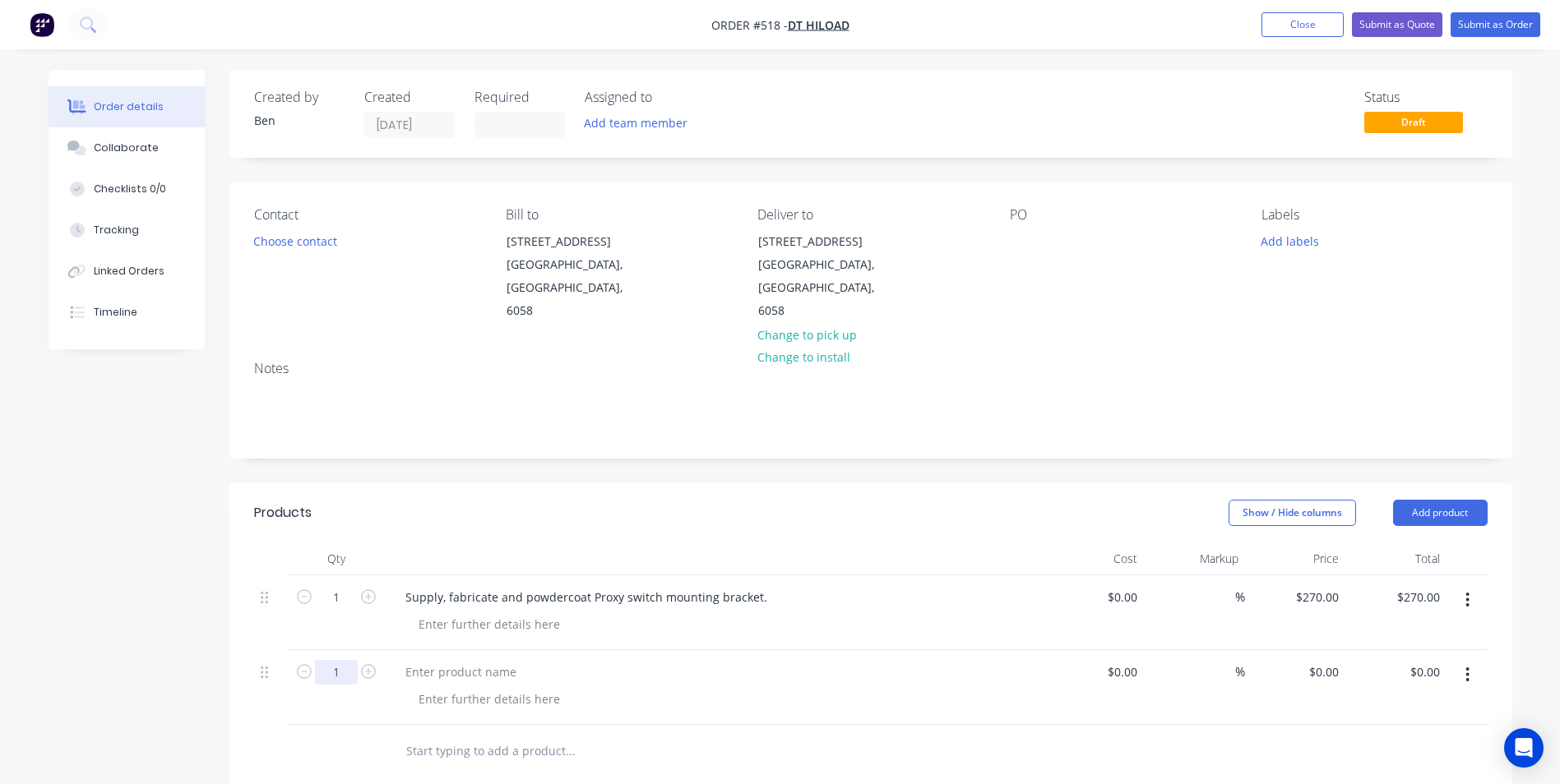
click at [342, 610] on input "1" at bounding box center [337, 598] width 43 height 25
type input "46"
click at [428, 660] on div at bounding box center [460, 672] width 137 height 24
paste div
type input "$0.00"
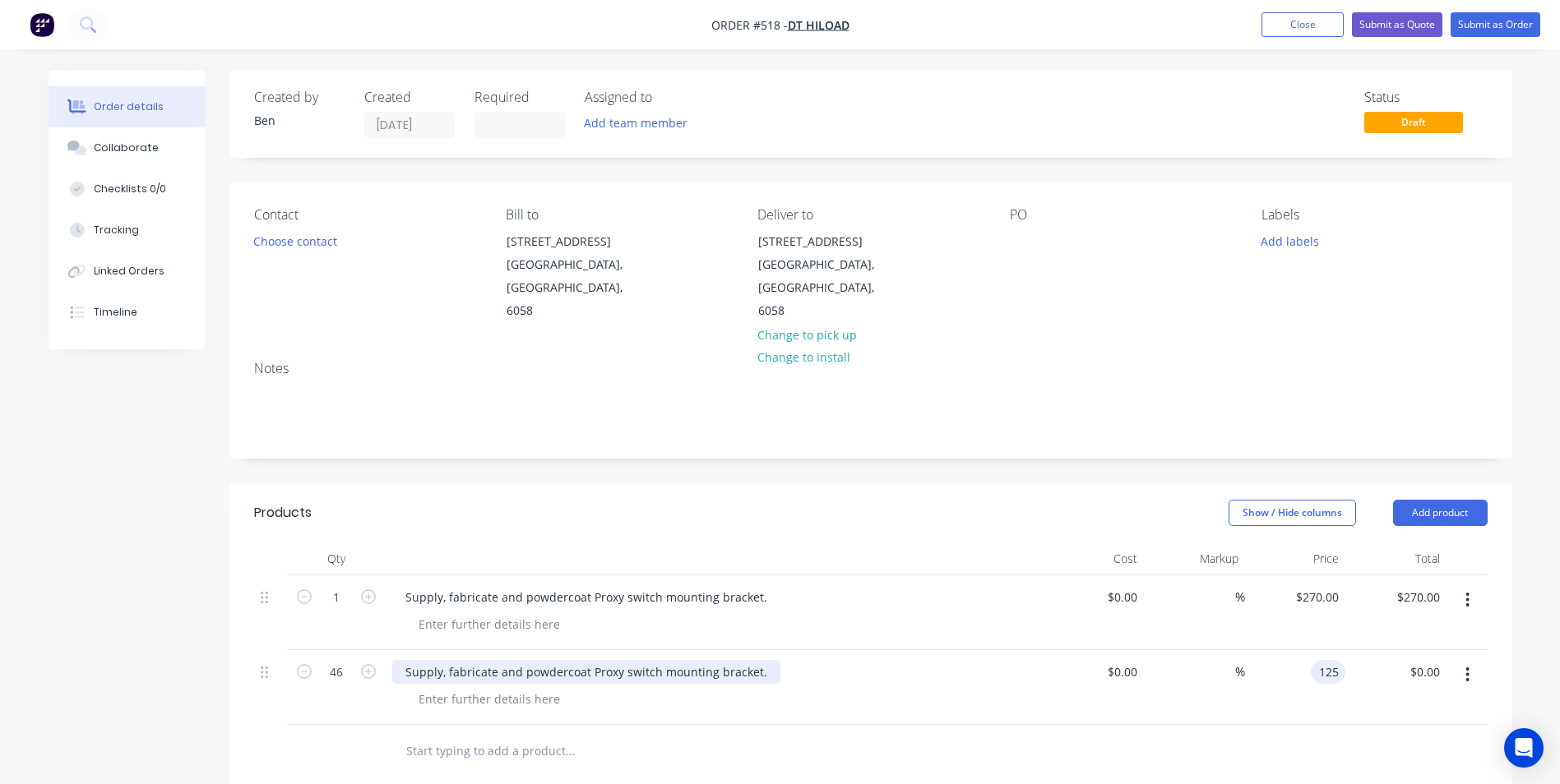
type input "$125.00"
type input "$5,750.00"
click at [1418, 29] on button "Submit as Quote" at bounding box center [1396, 25] width 90 height 25
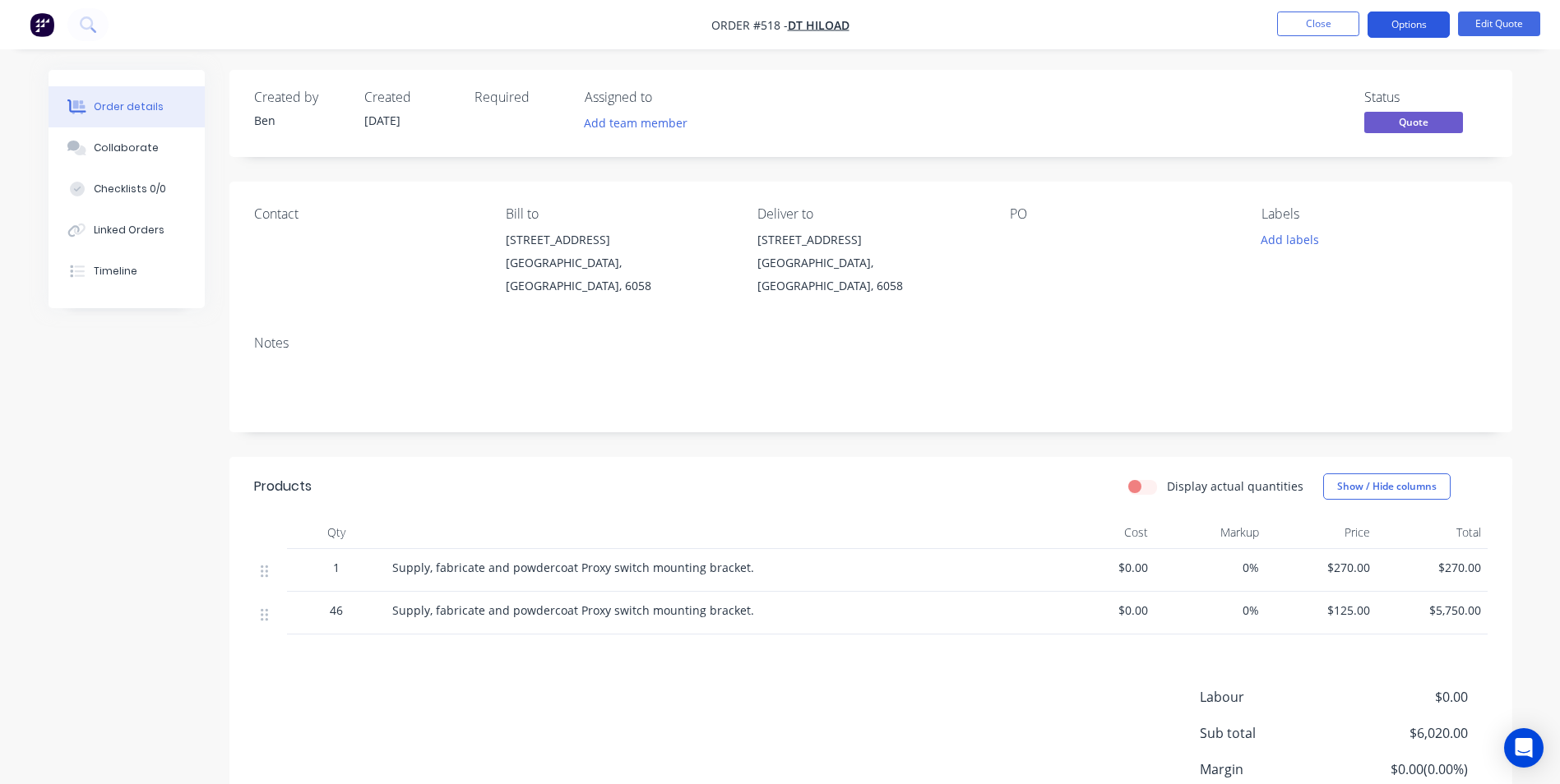
click at [1404, 26] on button "Options" at bounding box center [1409, 24] width 82 height 26
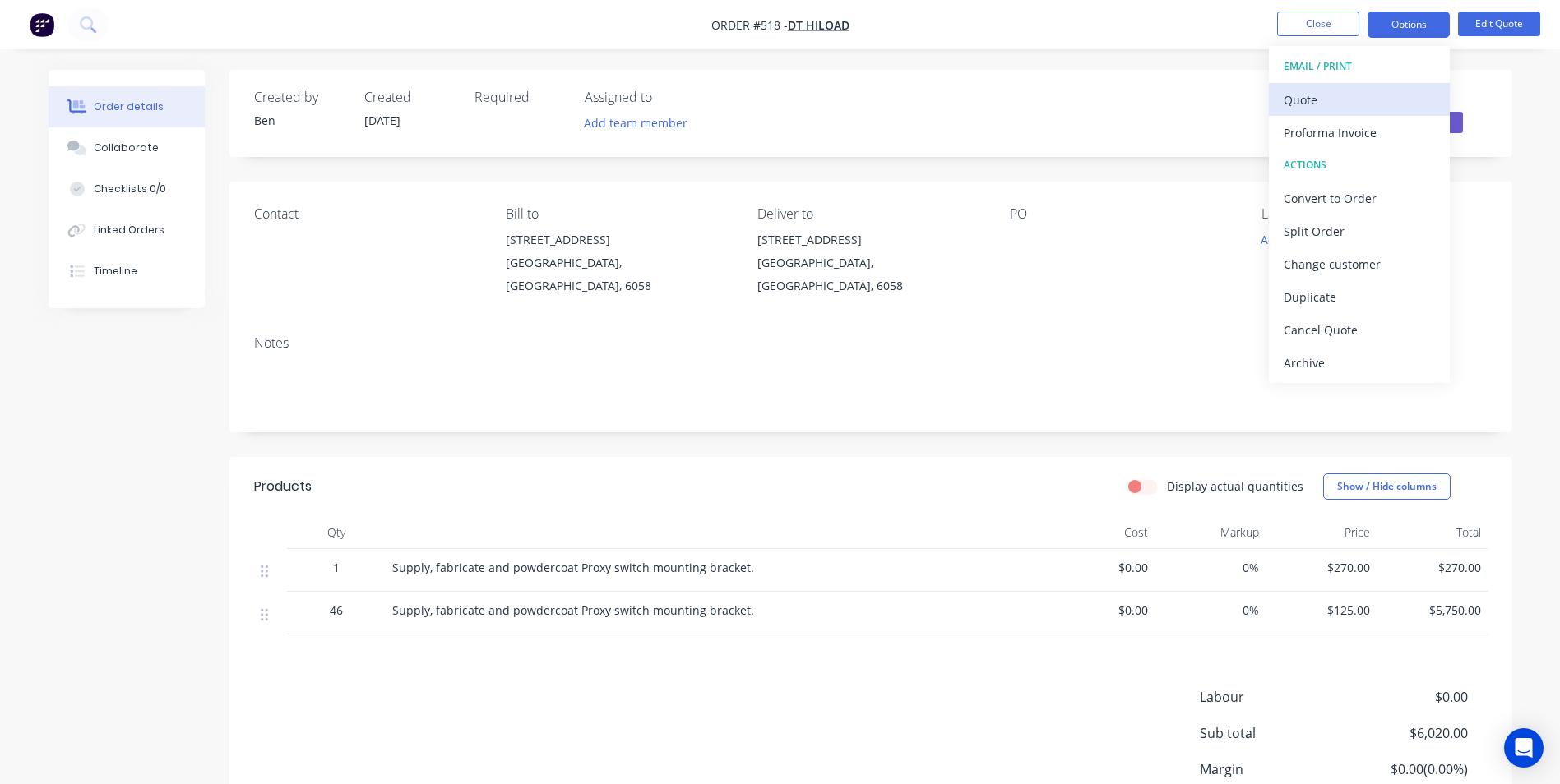
click at [1358, 89] on div "Quote" at bounding box center [1359, 99] width 151 height 24
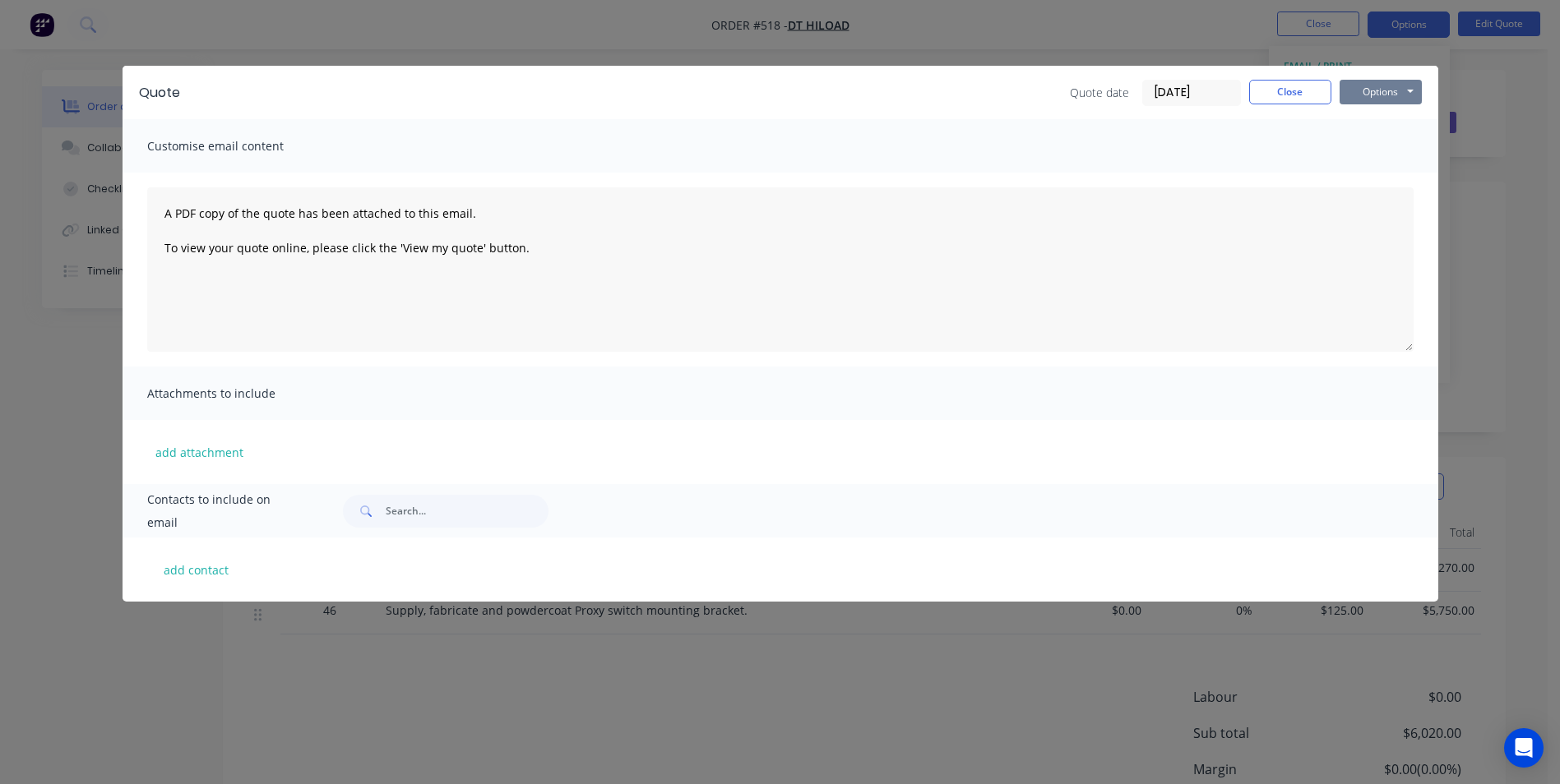
click at [1356, 90] on button "Options" at bounding box center [1380, 92] width 82 height 25
click at [1353, 115] on button "Preview" at bounding box center [1392, 121] width 106 height 27
click at [1288, 87] on button "Close" at bounding box center [1290, 92] width 82 height 25
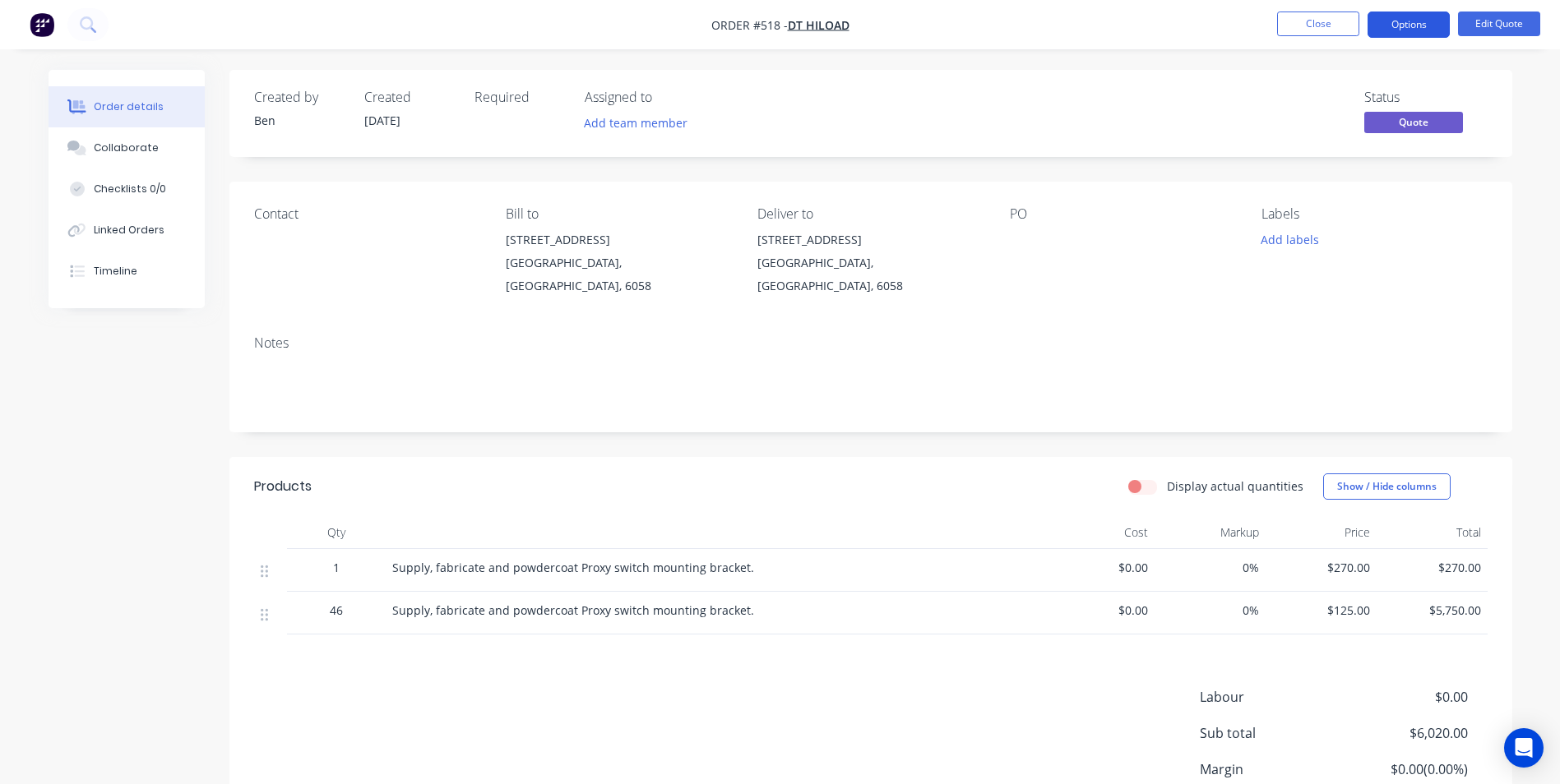
click at [1414, 23] on button "Options" at bounding box center [1409, 24] width 82 height 26
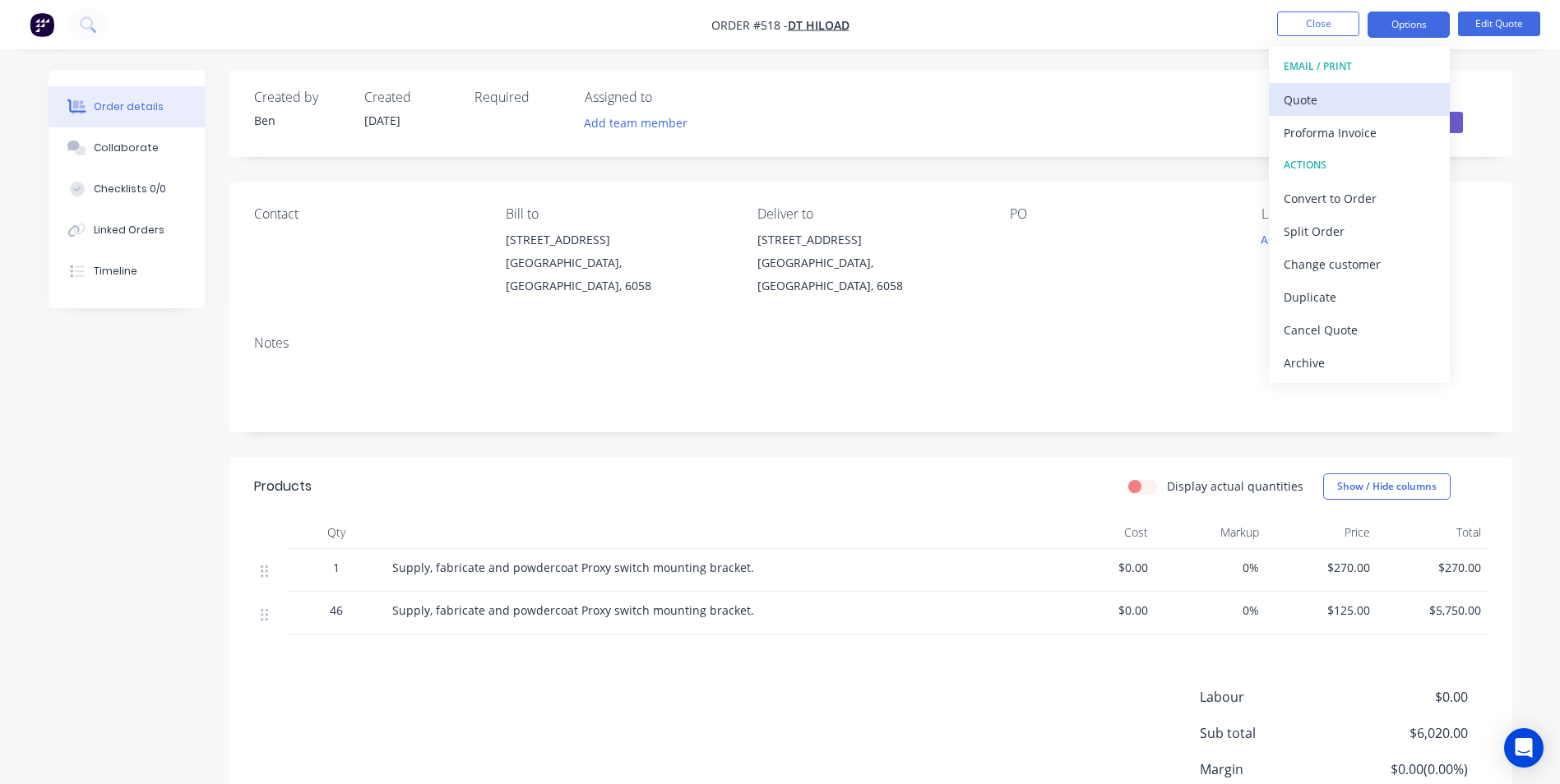
click at [1344, 96] on div "Quote" at bounding box center [1359, 99] width 151 height 24
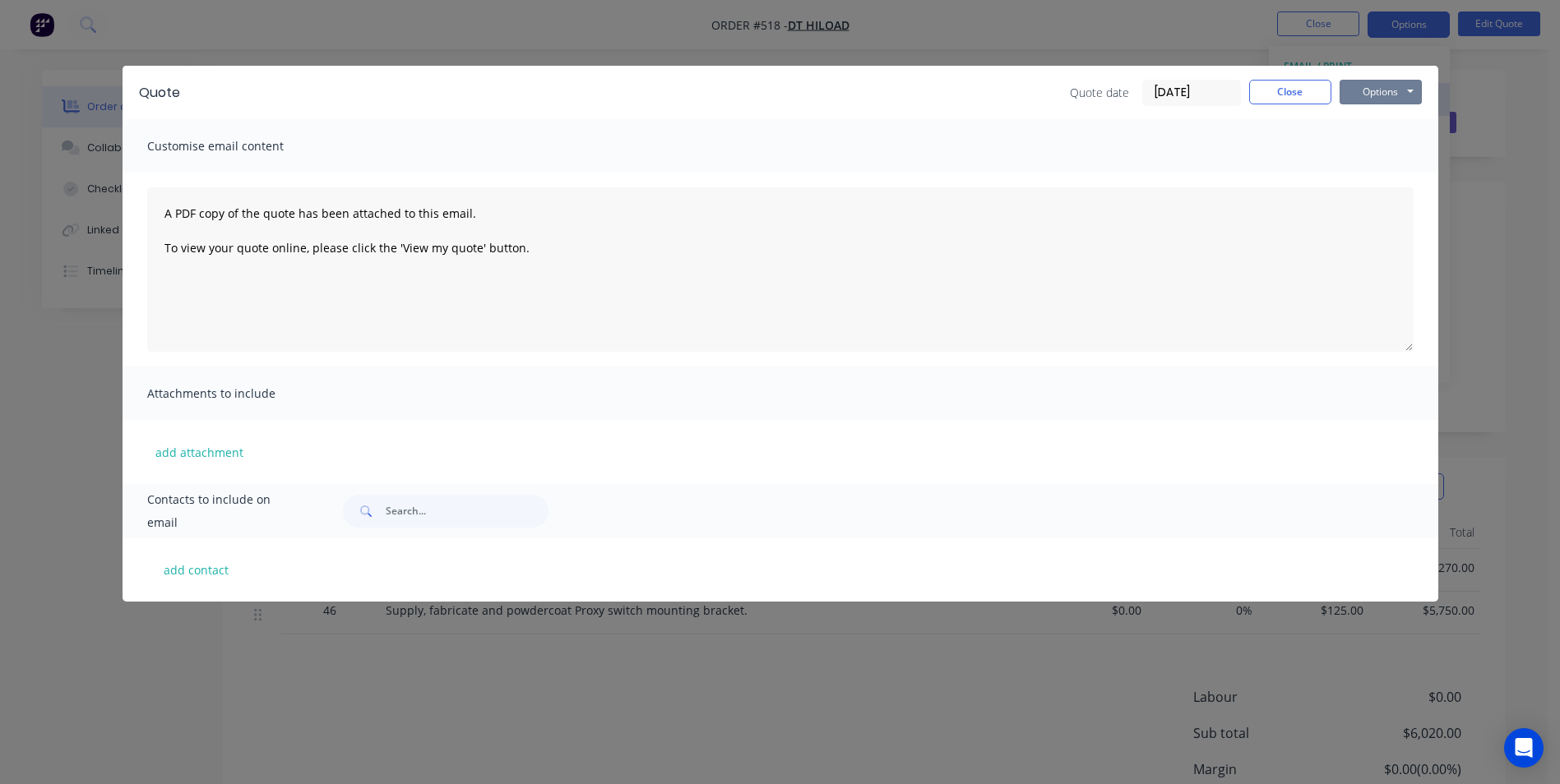
click at [1344, 96] on button "Options" at bounding box center [1380, 92] width 82 height 25
click at [1345, 109] on button "Preview" at bounding box center [1392, 121] width 106 height 27
click at [1289, 102] on button "Close" at bounding box center [1290, 92] width 82 height 25
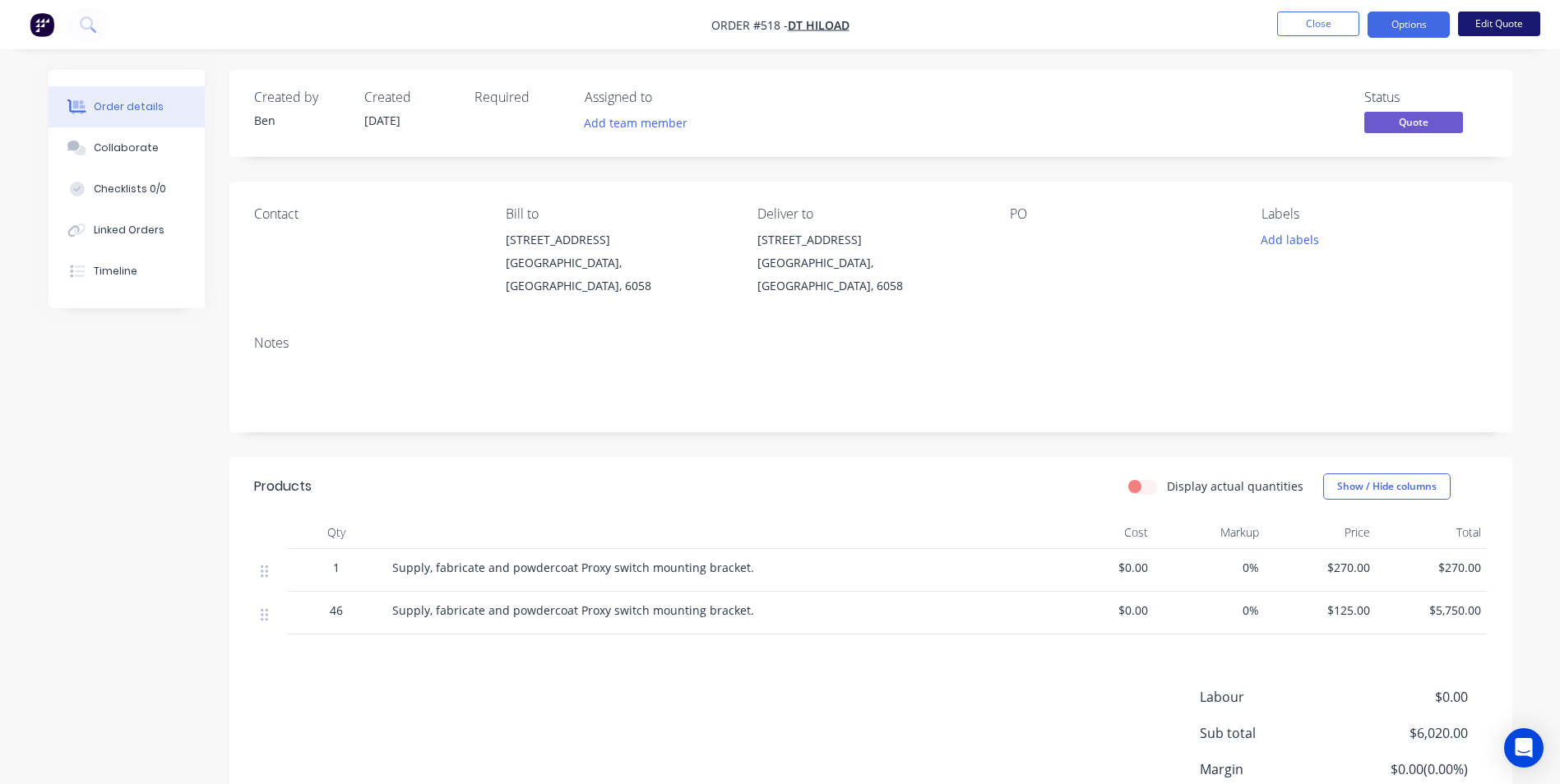
click at [1507, 28] on button "Edit Quote" at bounding box center [1499, 24] width 82 height 25
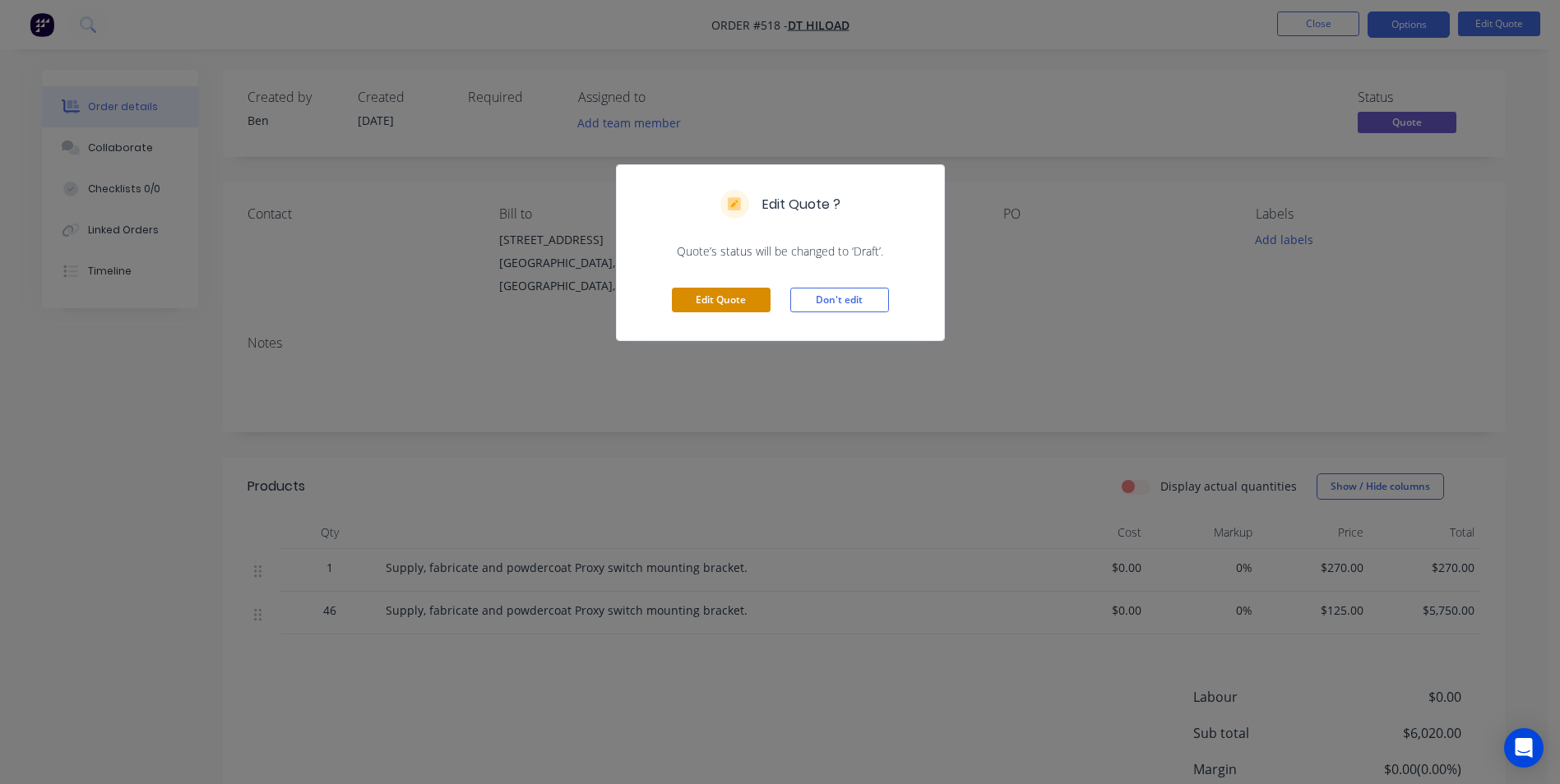
click at [746, 303] on button "Edit Quote" at bounding box center [721, 301] width 98 height 25
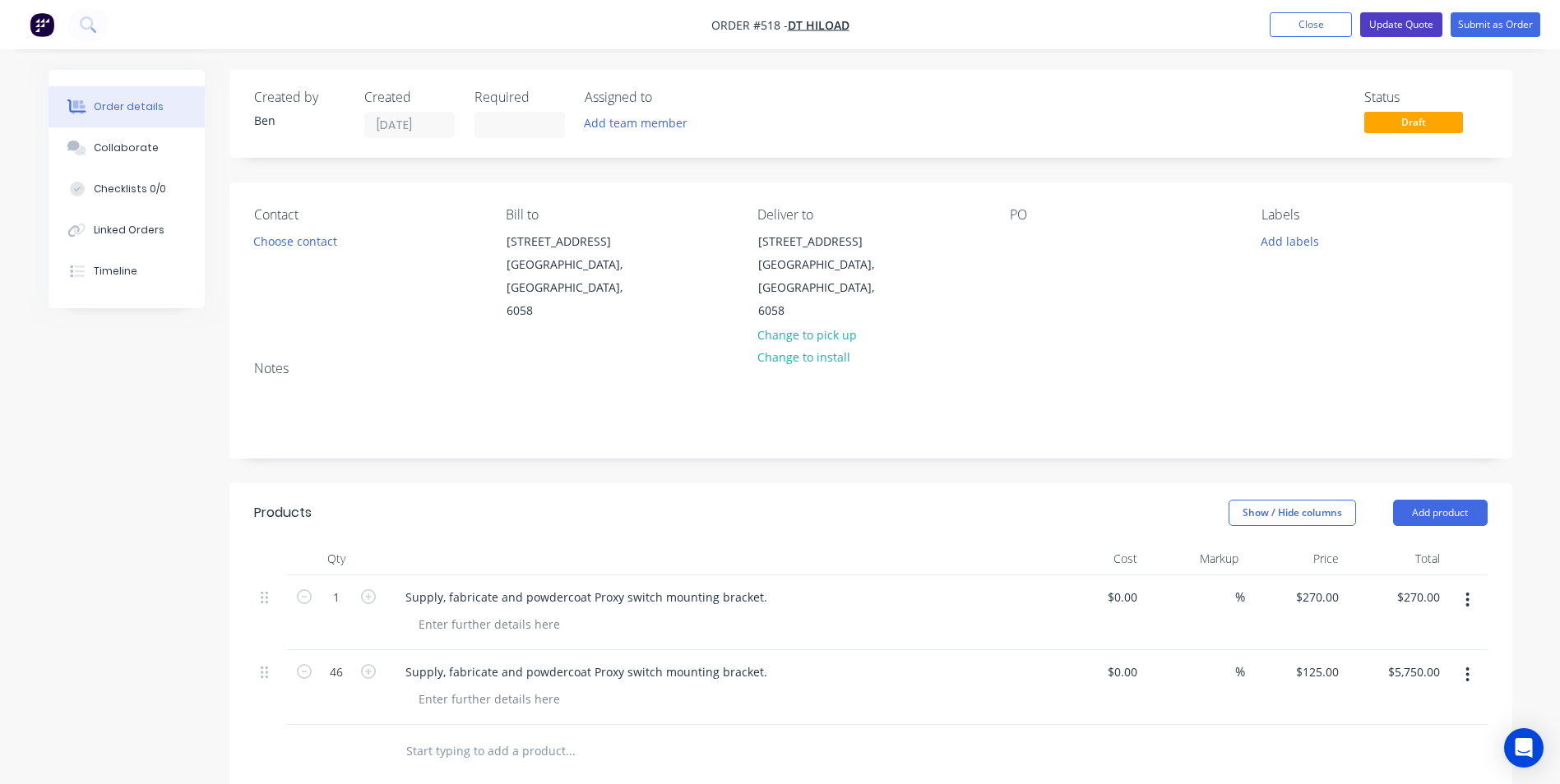
click at [1405, 28] on button "Update Quote" at bounding box center [1401, 25] width 82 height 25
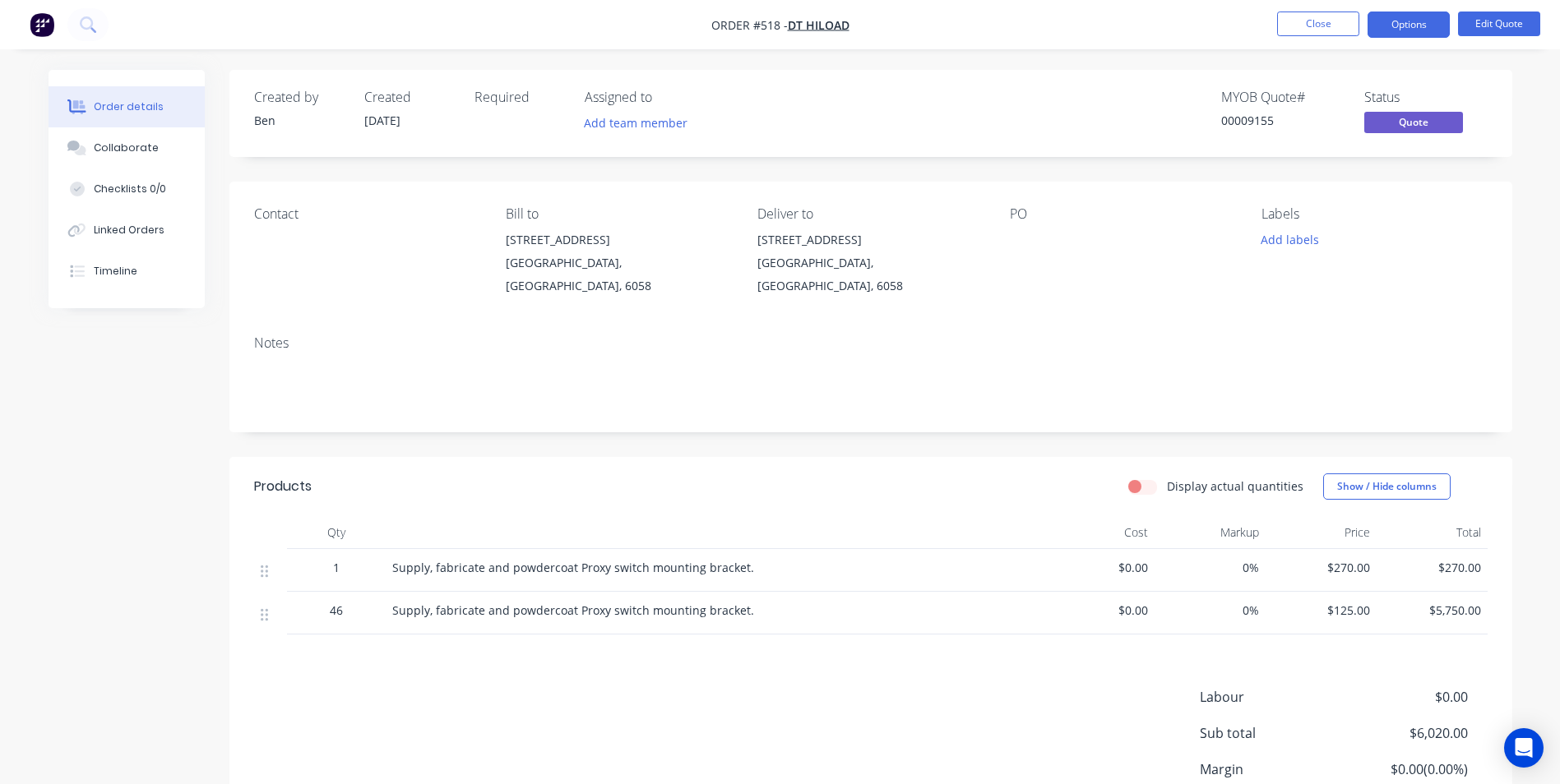
click at [1405, 28] on button "Options" at bounding box center [1409, 24] width 82 height 26
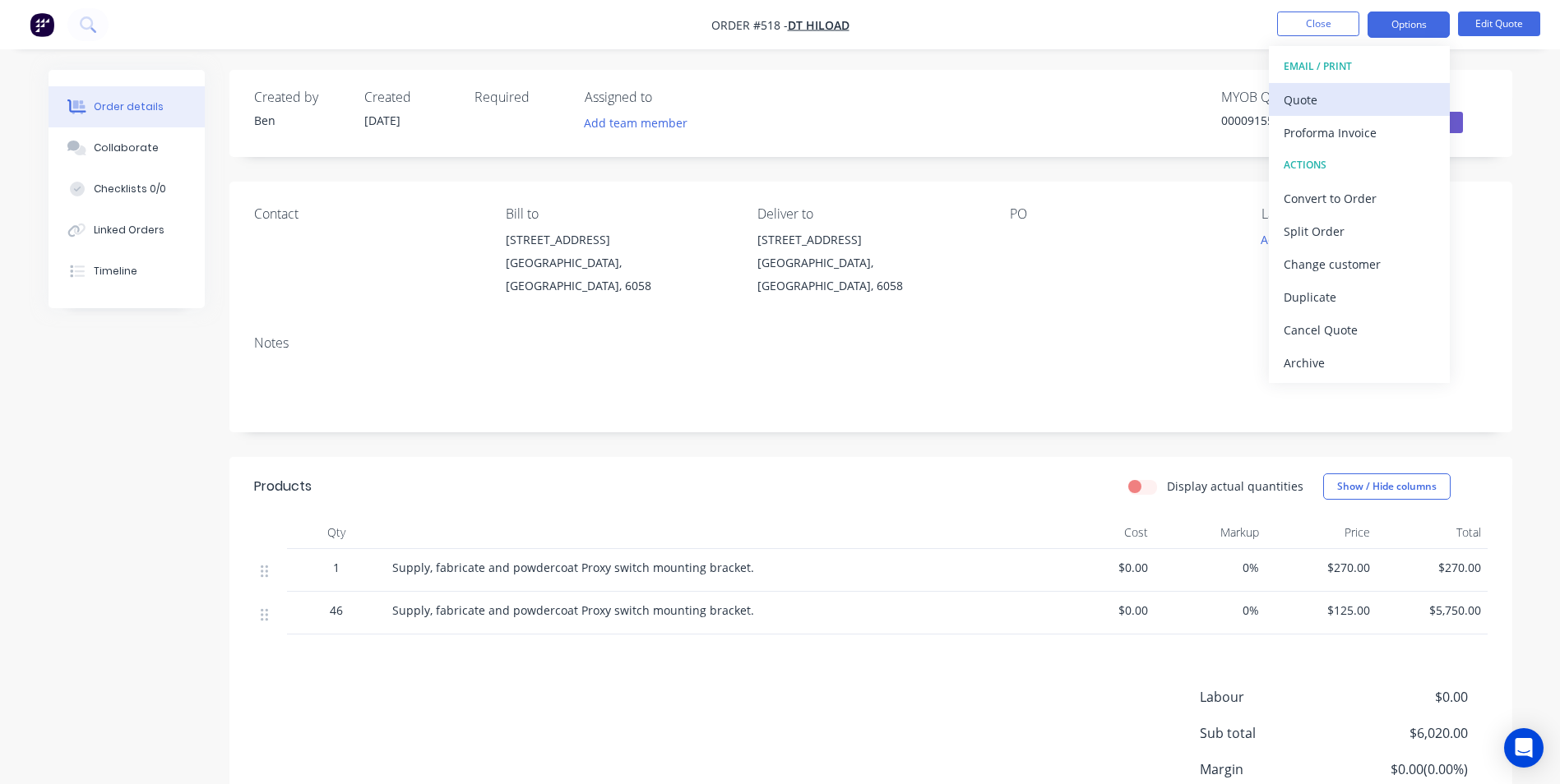
click at [1349, 98] on div "Quote" at bounding box center [1359, 99] width 151 height 24
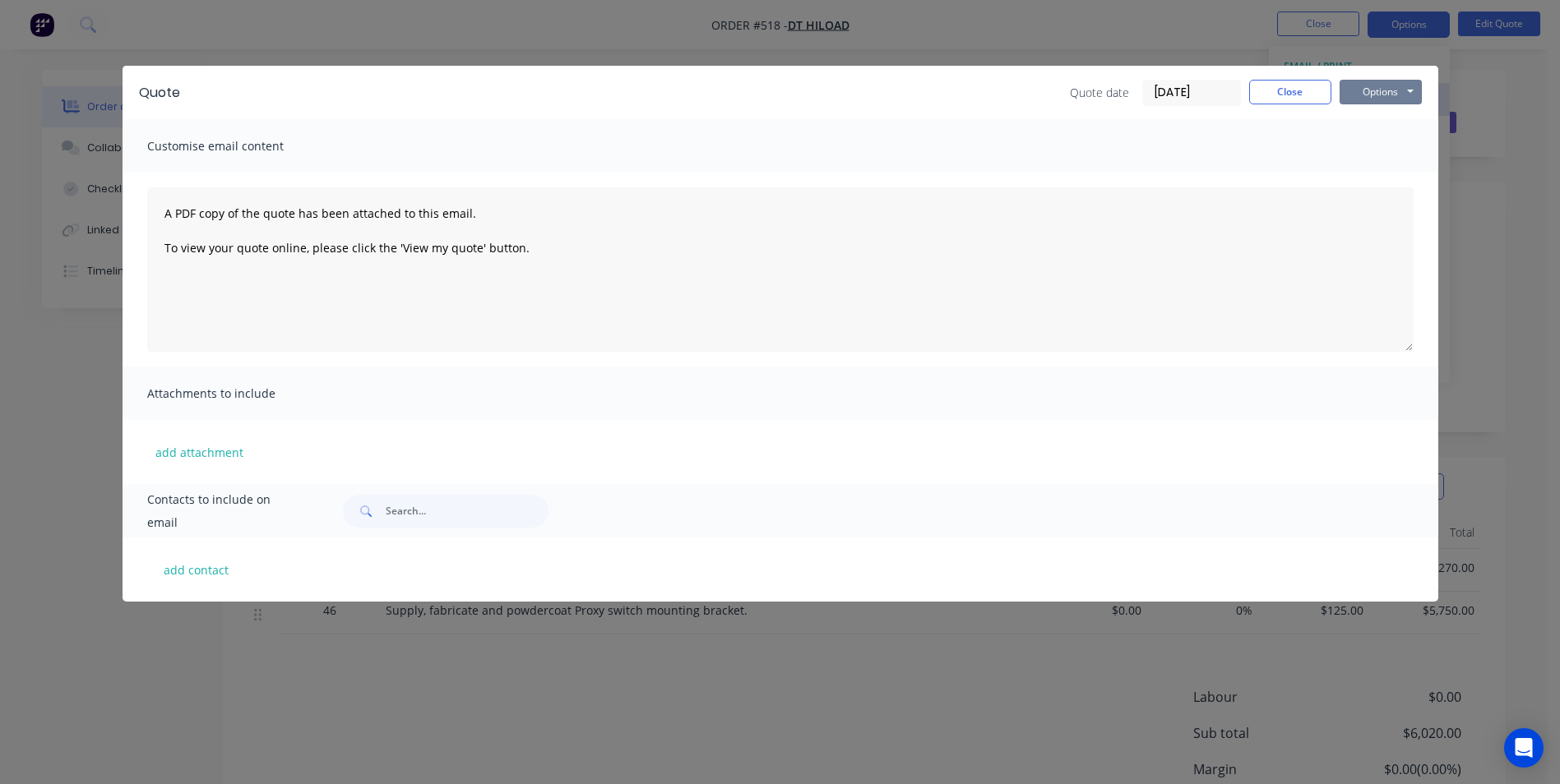
click at [1349, 98] on button "Options" at bounding box center [1380, 92] width 82 height 25
click at [1344, 117] on button "Preview" at bounding box center [1392, 121] width 106 height 27
click at [1273, 100] on button "Close" at bounding box center [1290, 92] width 82 height 25
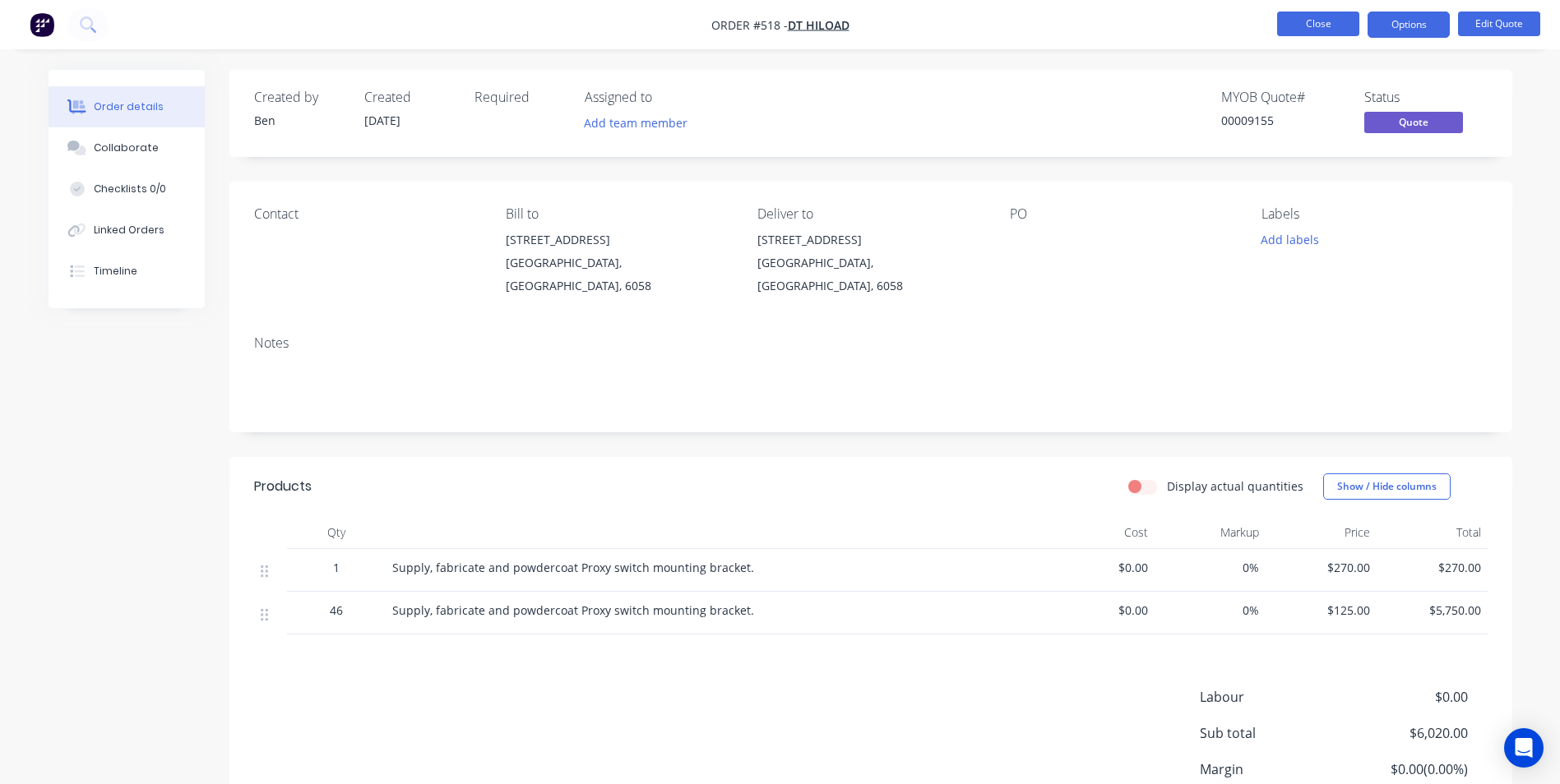
click at [1303, 29] on button "Close" at bounding box center [1318, 24] width 82 height 25
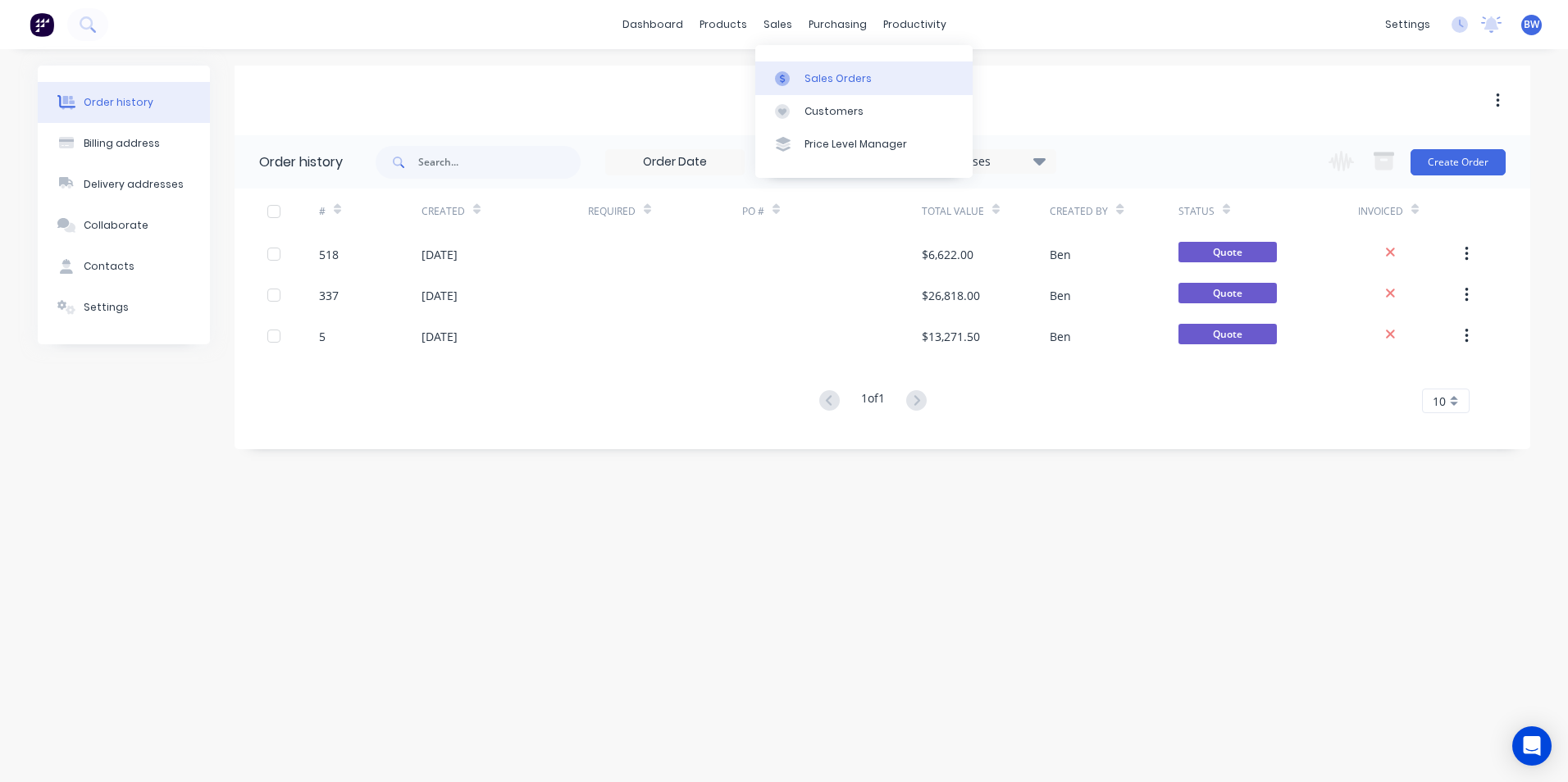
click at [797, 70] on link "Sales Orders" at bounding box center [863, 78] width 217 height 33
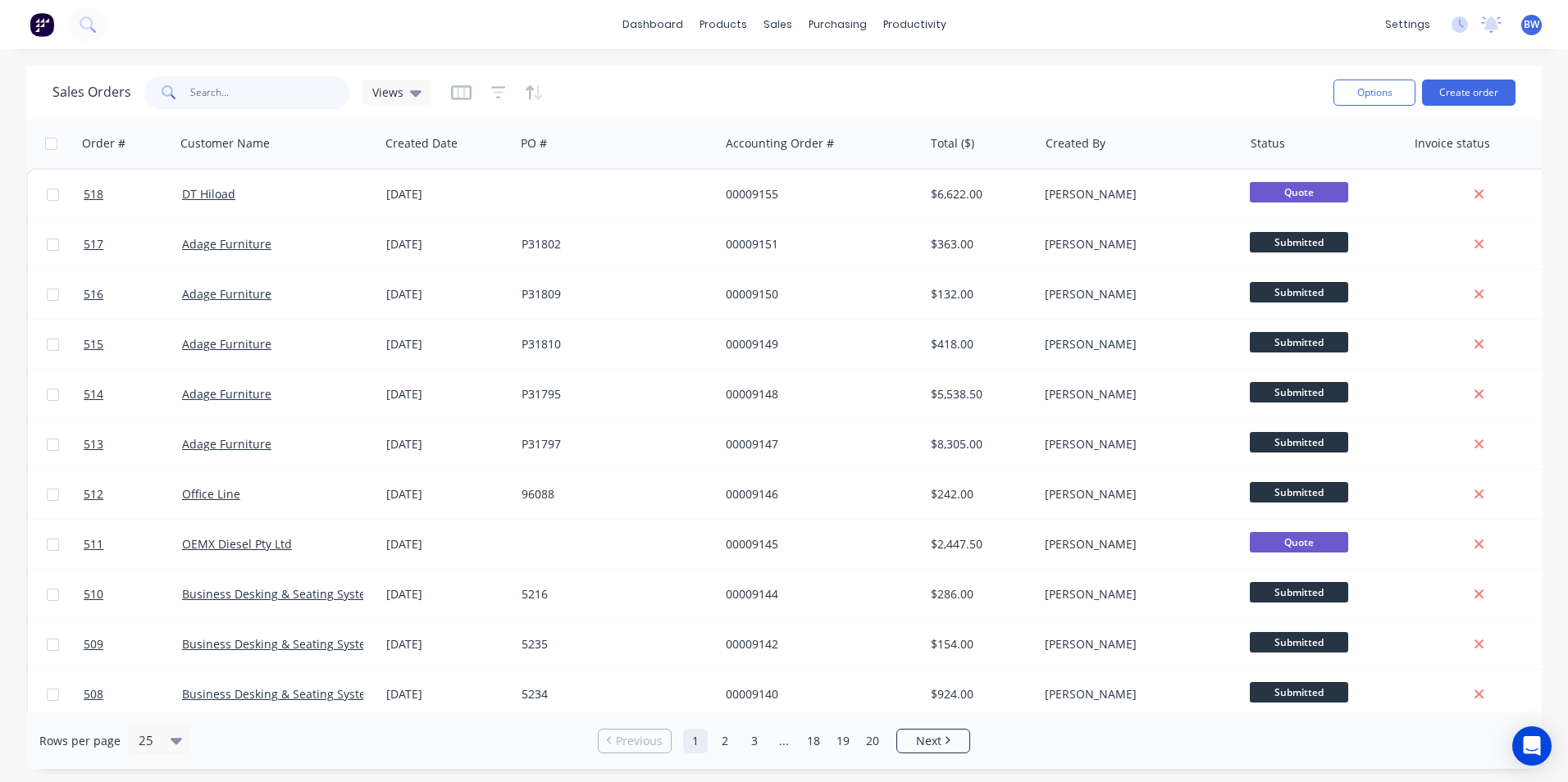
click at [264, 93] on input "text" at bounding box center [270, 92] width 160 height 33
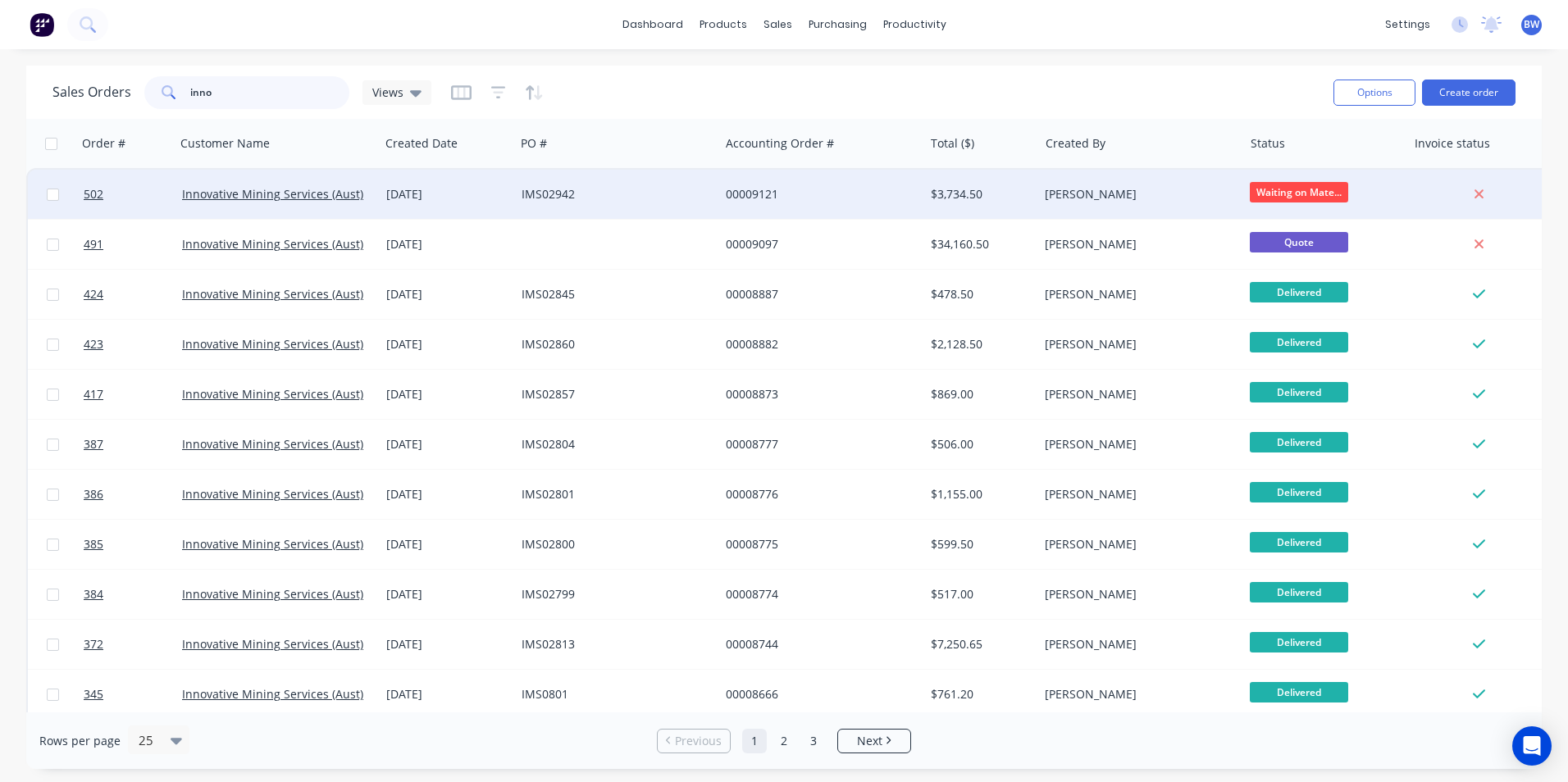
type input "inno"
click at [273, 183] on div "Innovative Mining Services (Aust) Pty Ltd" at bounding box center [278, 194] width 204 height 49
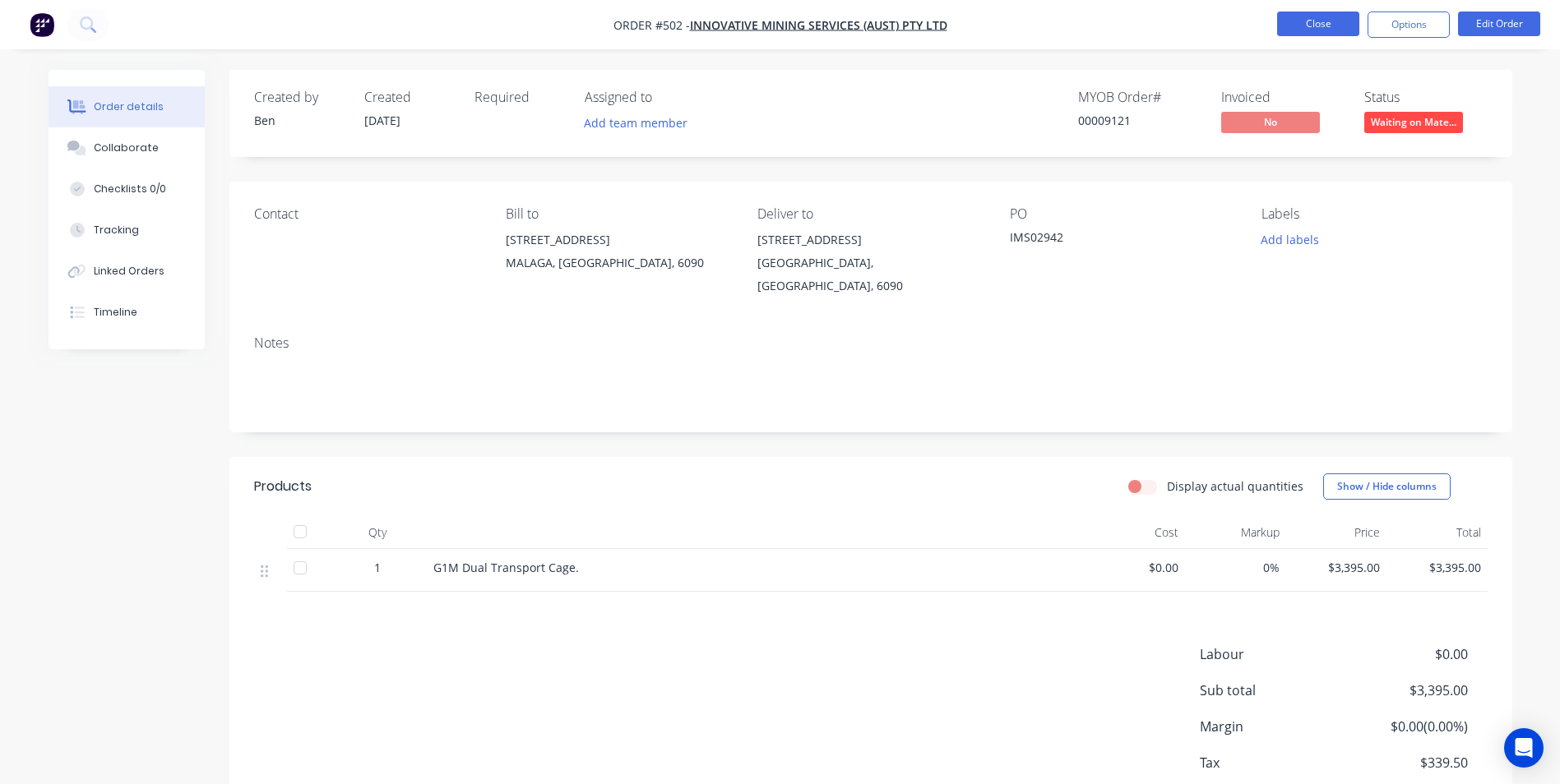
click at [1302, 13] on button "Close" at bounding box center [1318, 24] width 82 height 25
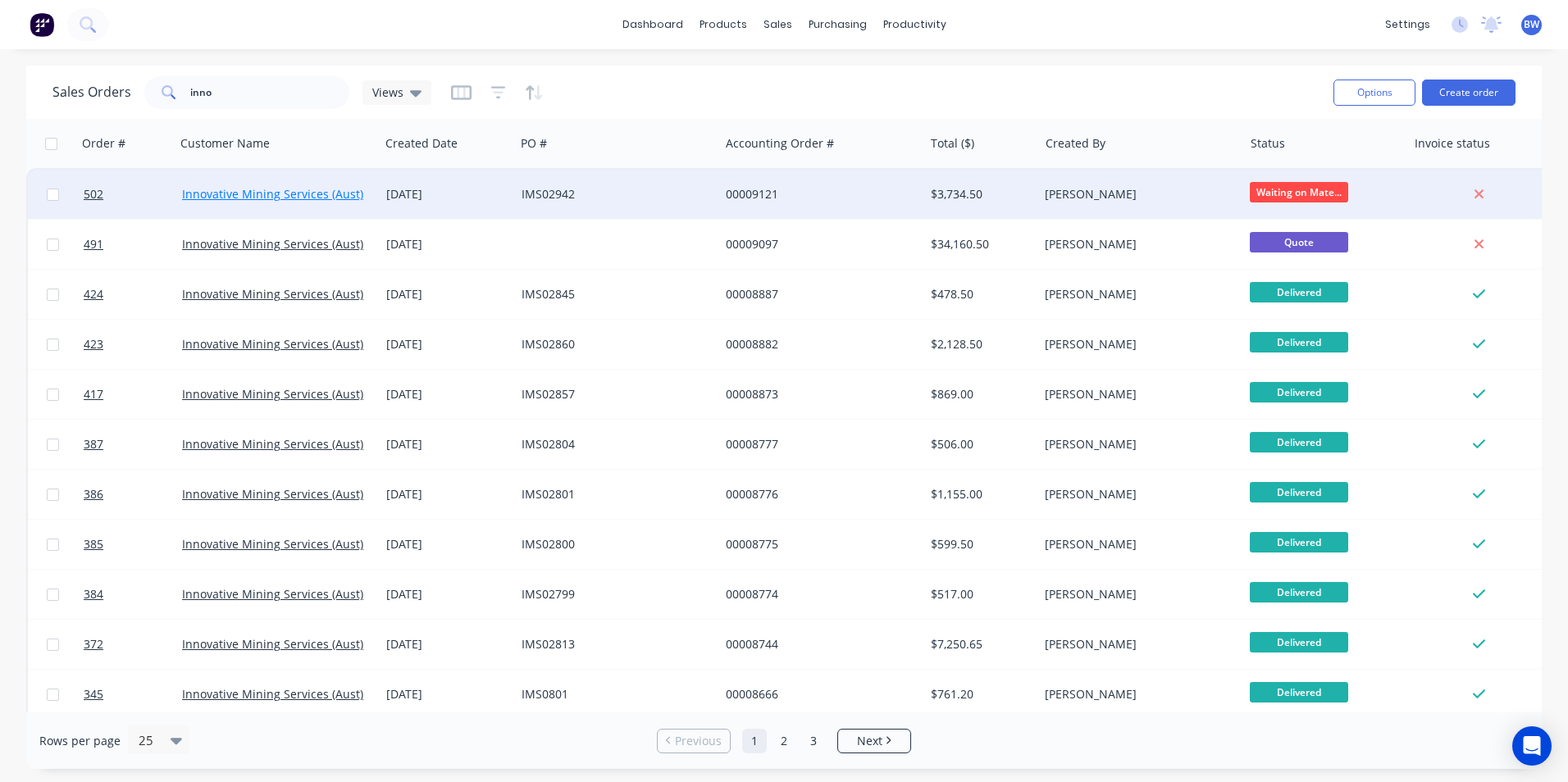
click at [265, 192] on link "Innovative Mining Services (Aust) Pty Ltd" at bounding box center [293, 194] width 221 height 15
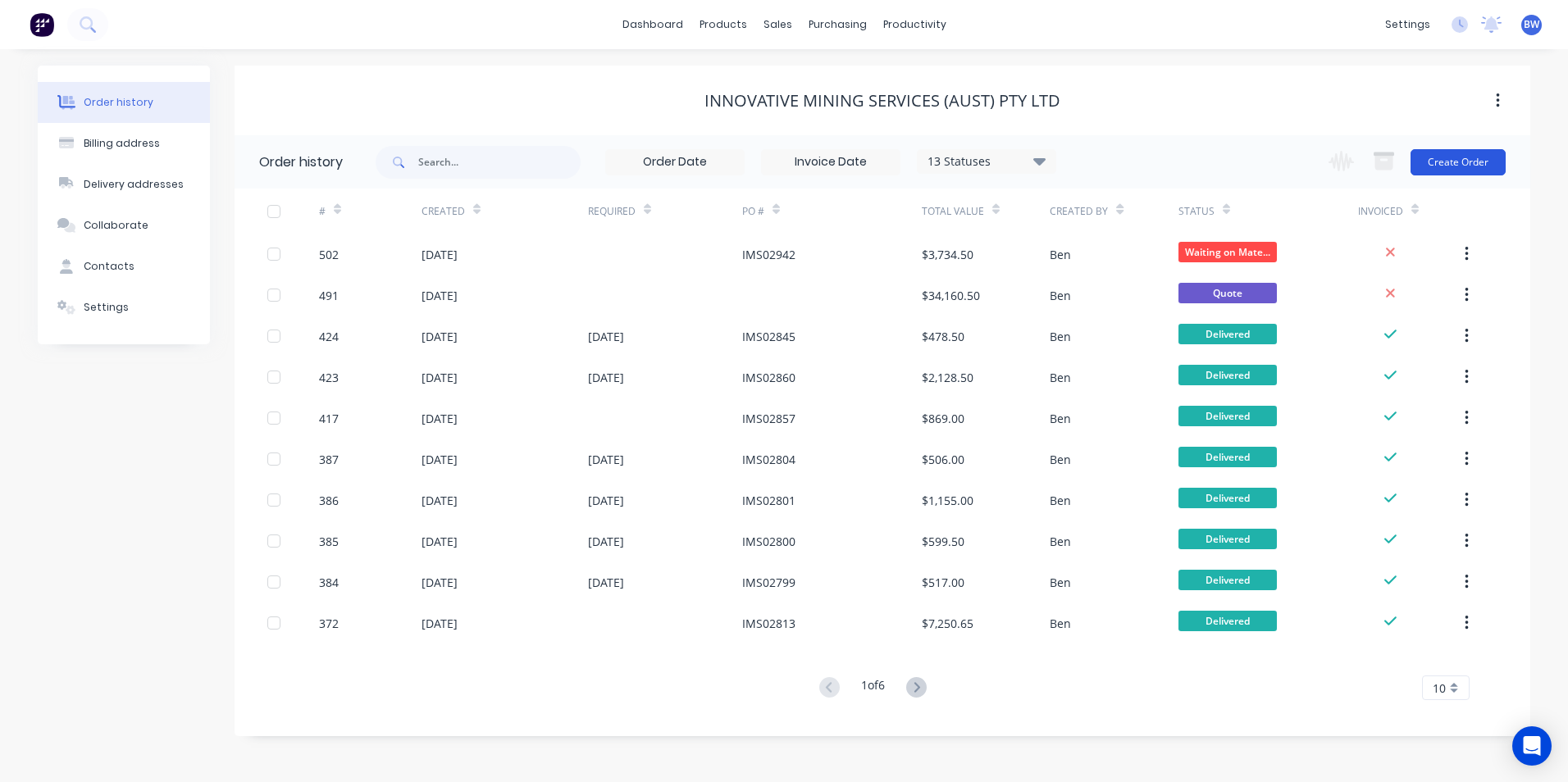
click at [1450, 160] on button "Create Order" at bounding box center [1458, 162] width 96 height 26
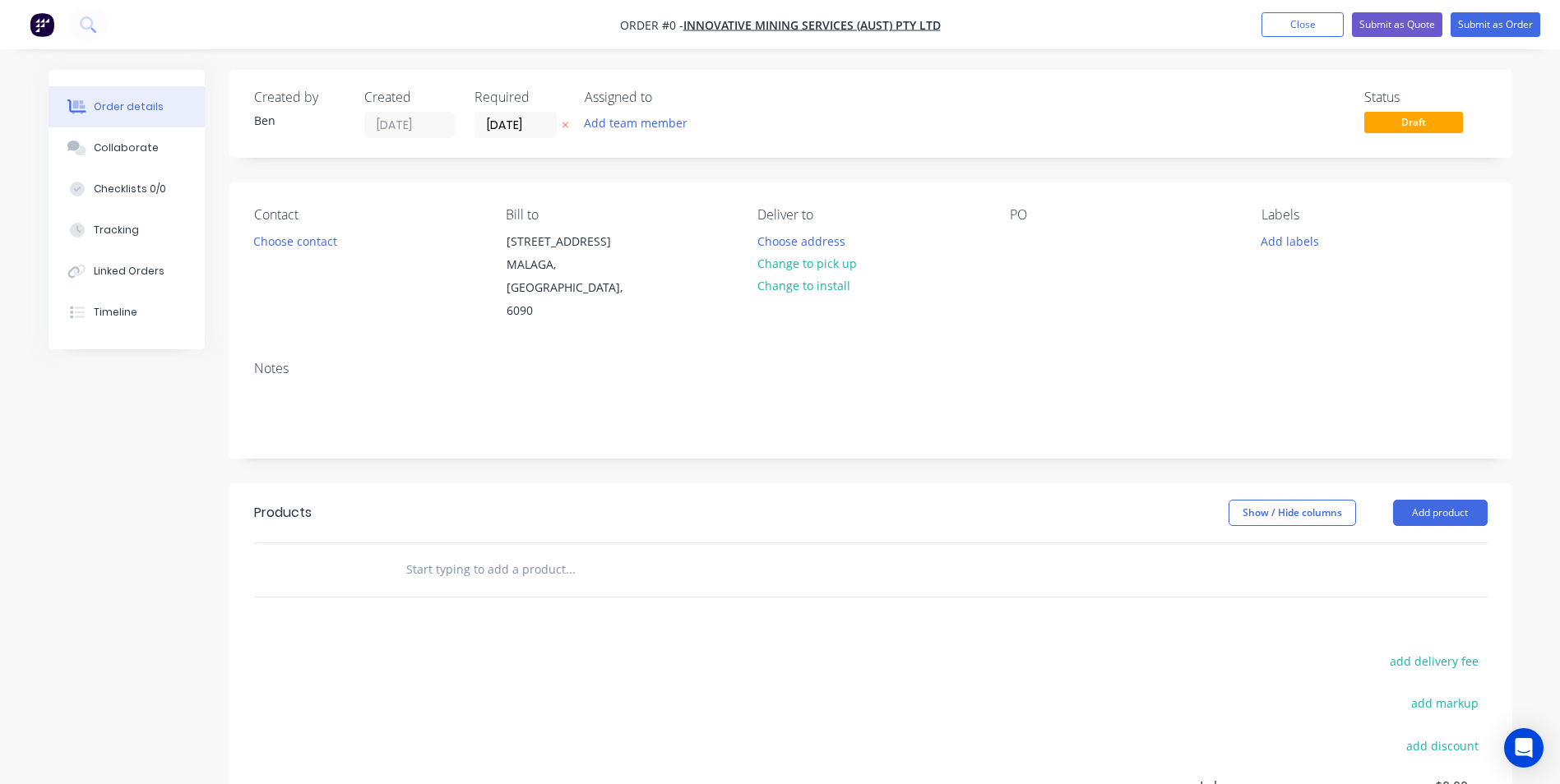
click at [563, 126] on icon at bounding box center [564, 125] width 6 height 6
click at [799, 242] on button "Choose address" at bounding box center [801, 240] width 106 height 22
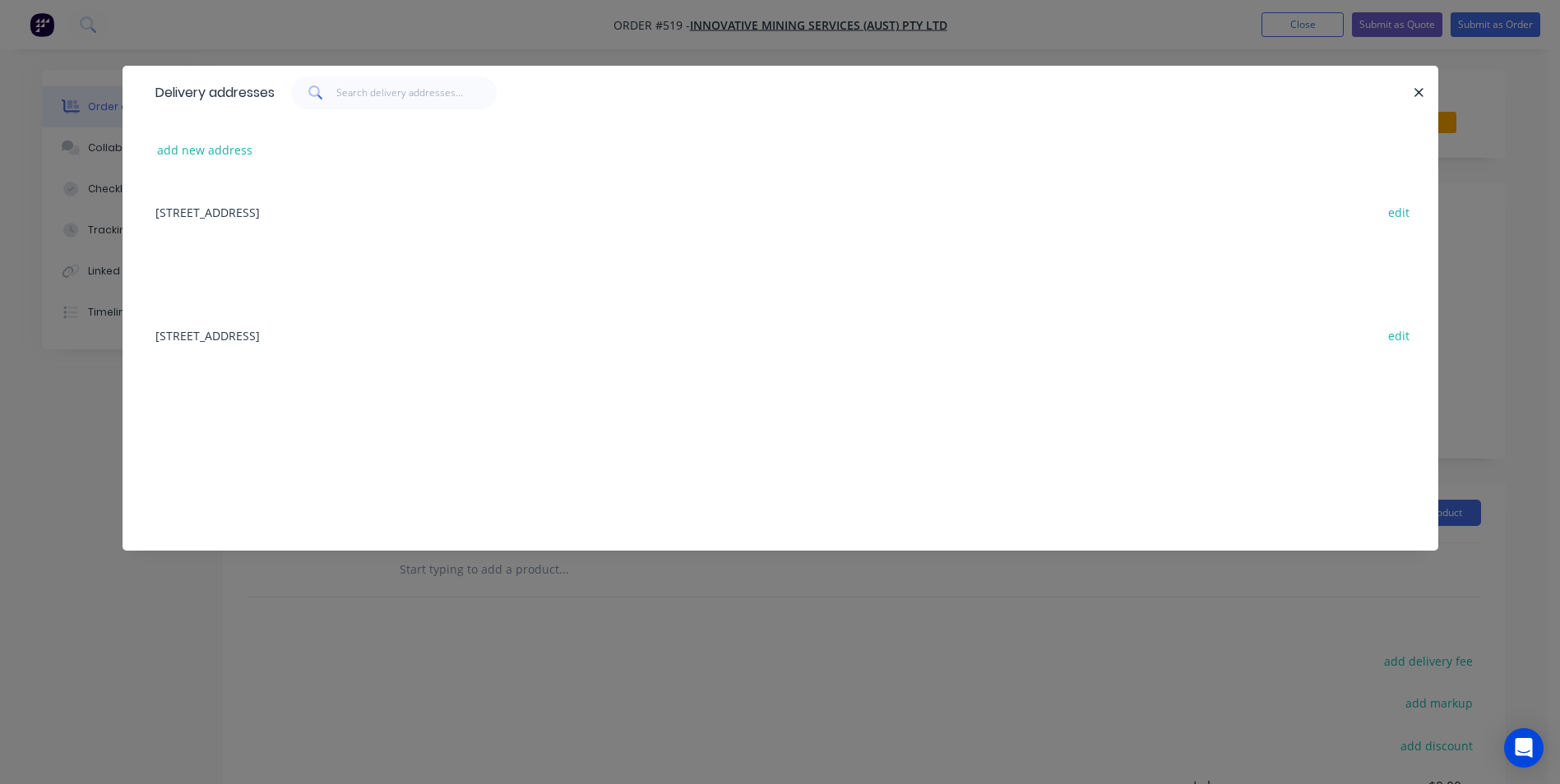
click at [347, 217] on div "[STREET_ADDRESS] edit" at bounding box center [780, 211] width 1266 height 62
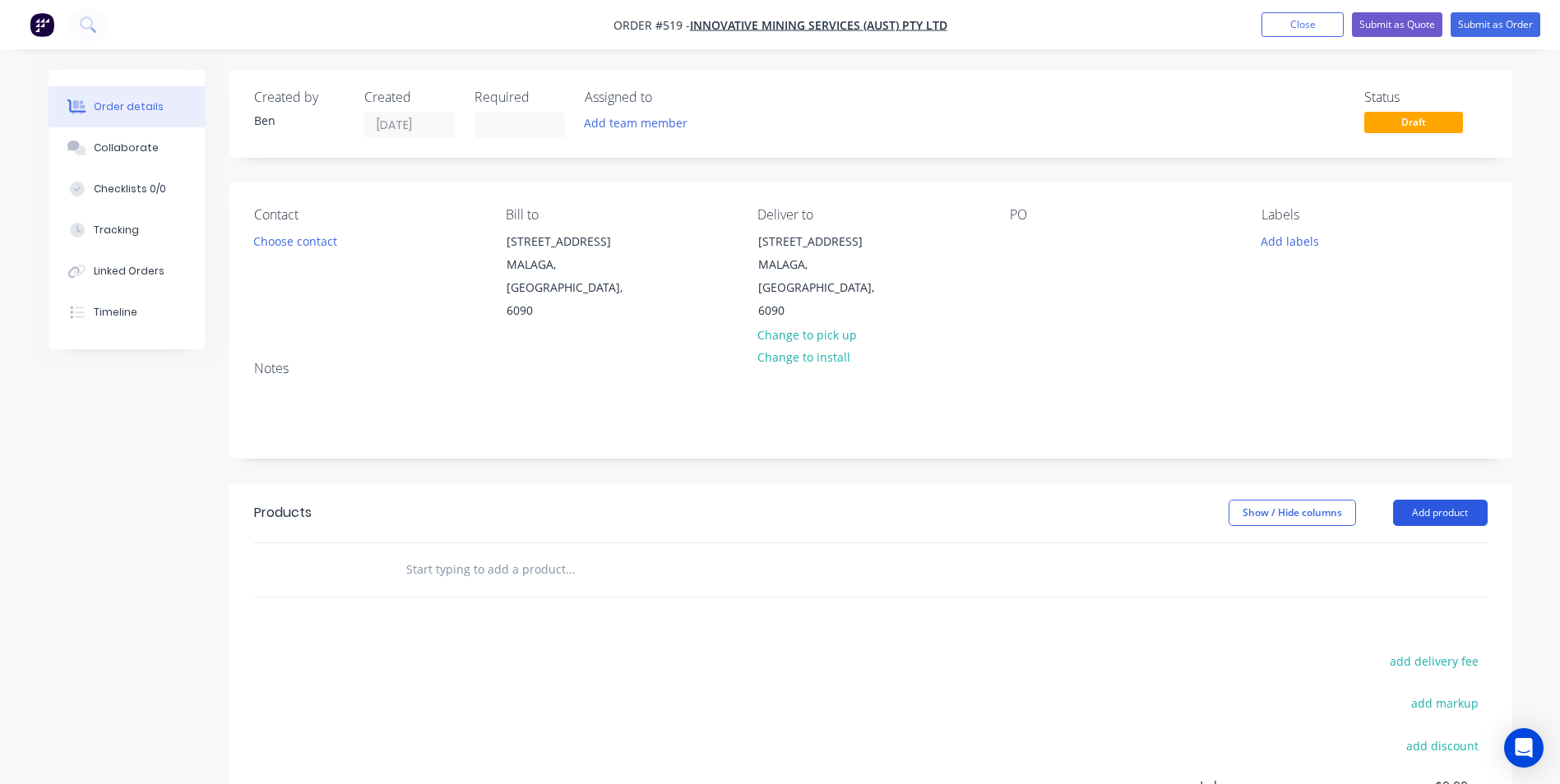
click at [1455, 500] on button "Add product" at bounding box center [1440, 513] width 95 height 26
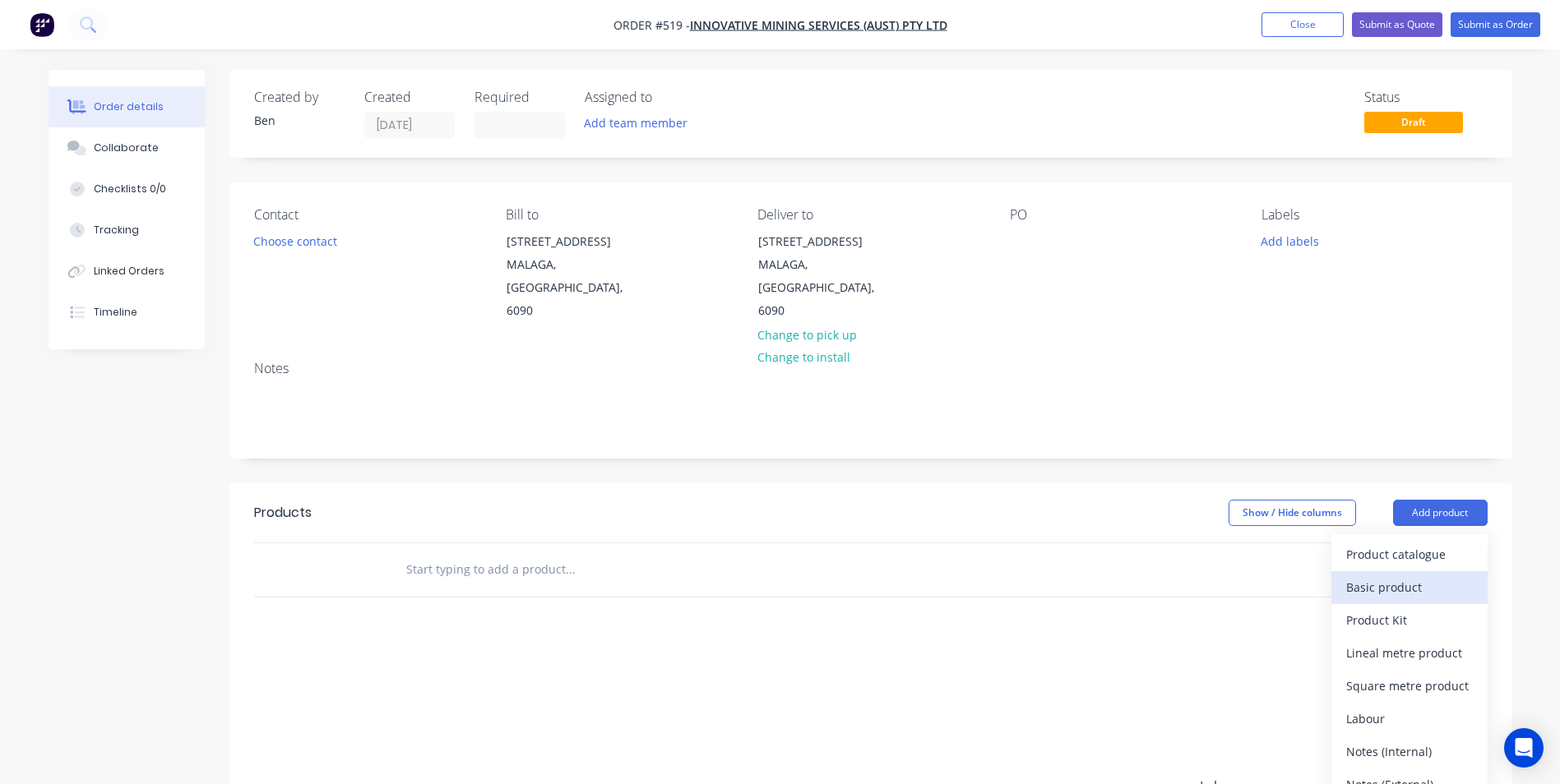
click at [1392, 575] on div "Basic product" at bounding box center [1409, 587] width 126 height 24
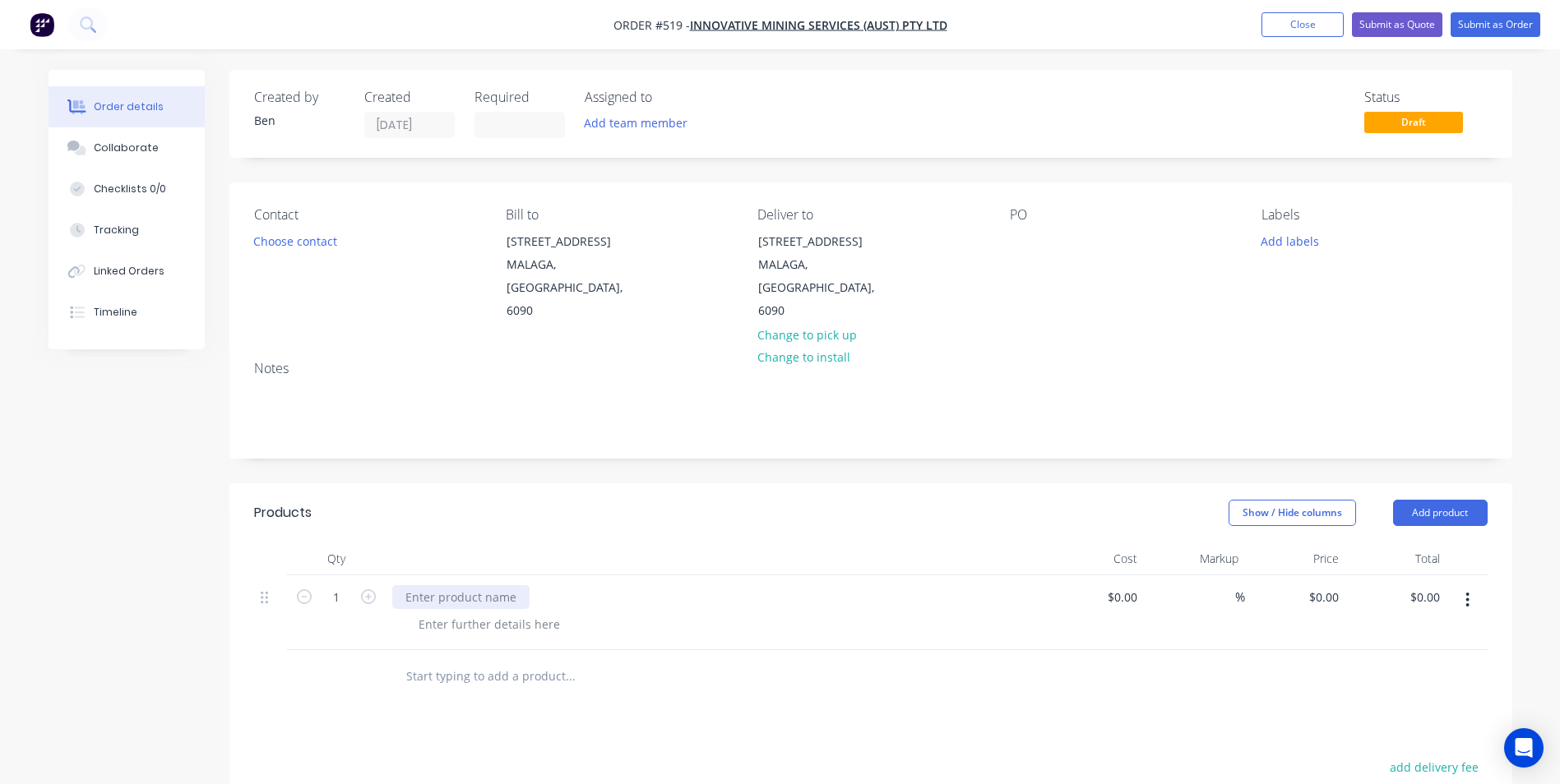
click at [431, 585] on div at bounding box center [460, 597] width 137 height 24
paste div
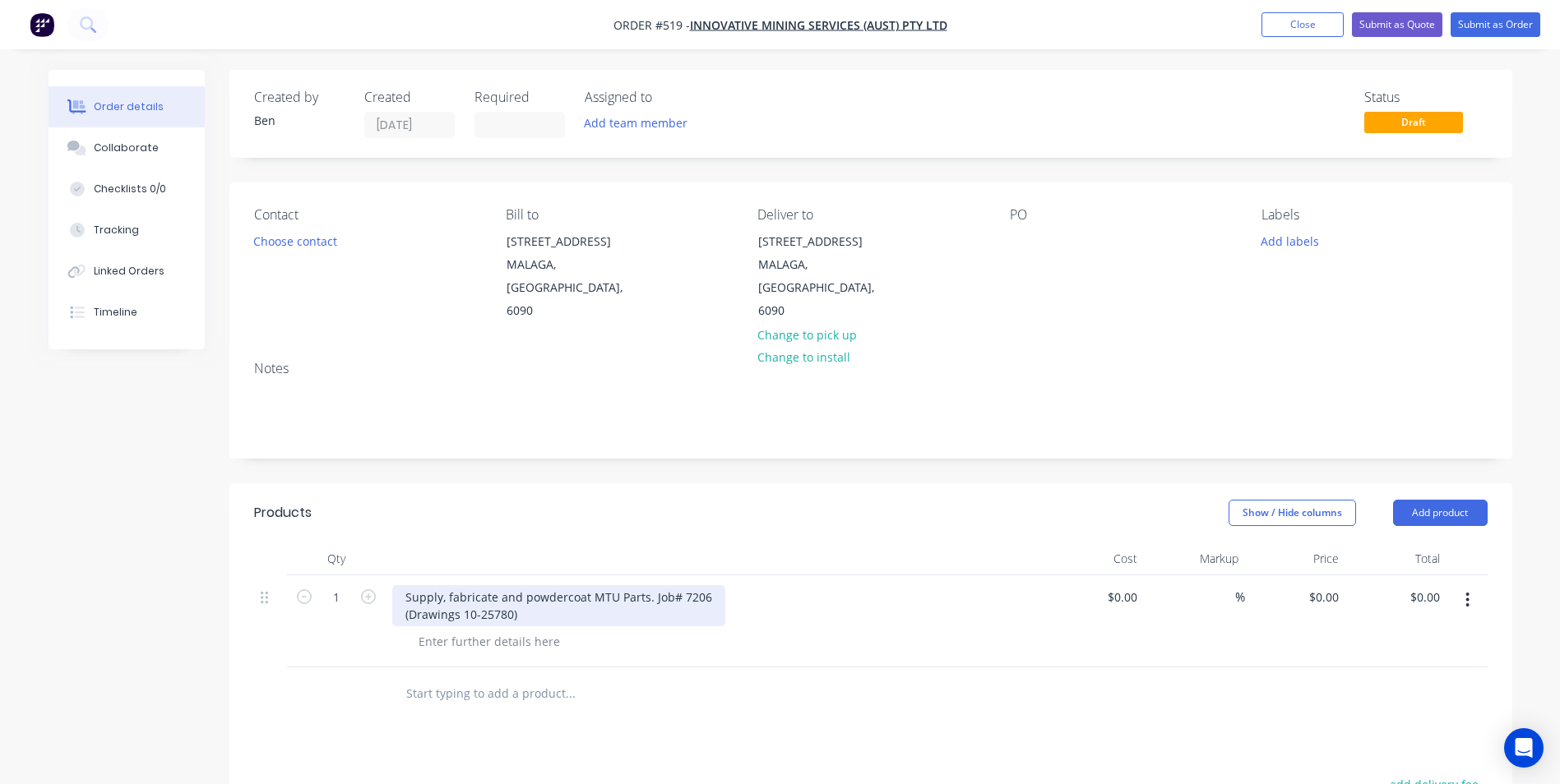
click at [701, 585] on div "Supply, fabricate and powdercoat MTU Parts. Job# 7206 (Drawings 10-25780)" at bounding box center [558, 606] width 333 height 41
click at [509, 592] on div "Supply, fabricate and powdercoat MTU Parts. Job# 7279 (Drawings 10-25780)" at bounding box center [558, 606] width 333 height 41
click at [1419, 30] on button "Submit as Quote" at bounding box center [1396, 25] width 90 height 25
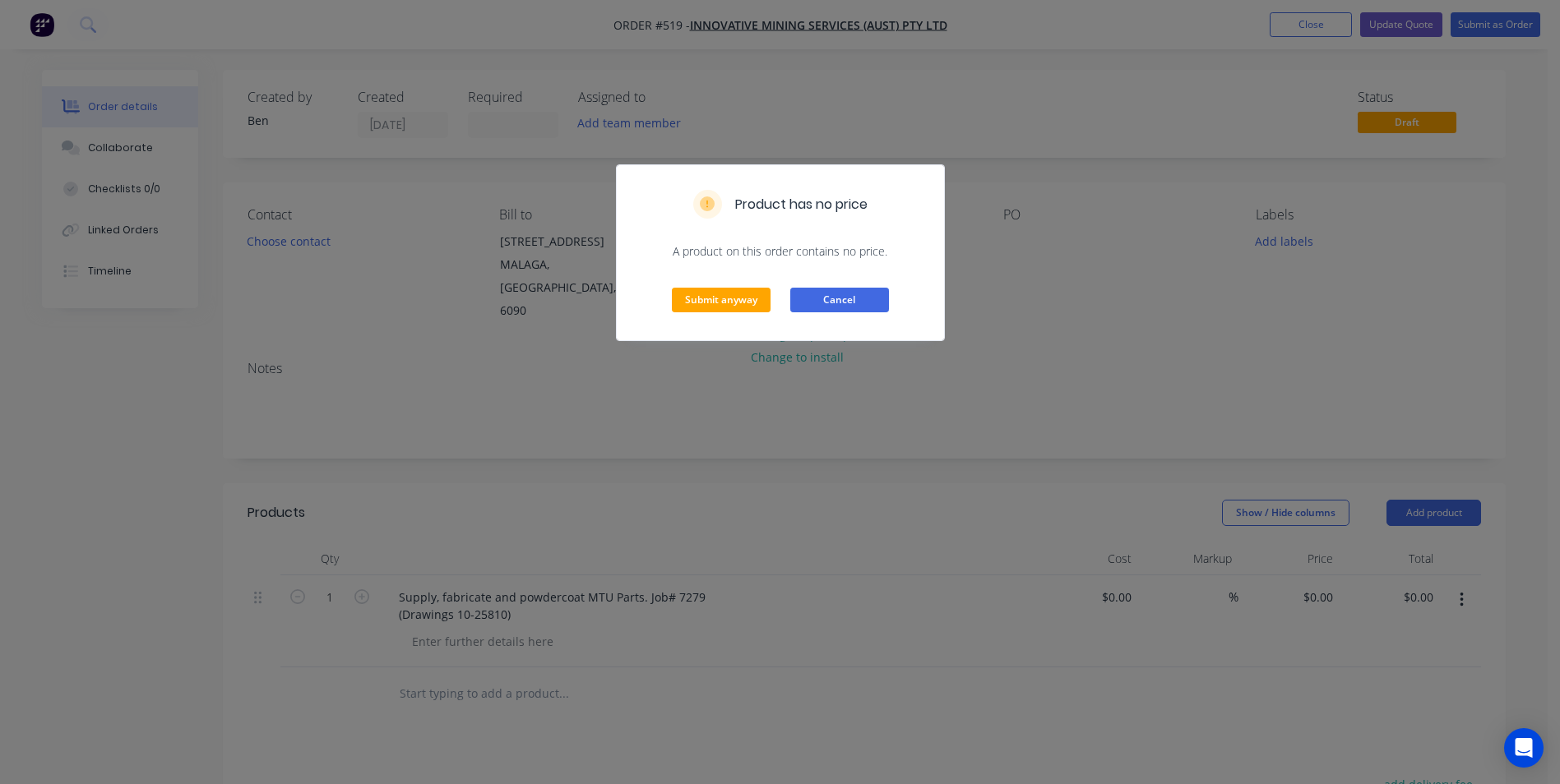
click at [854, 298] on button "Cancel" at bounding box center [840, 301] width 98 height 25
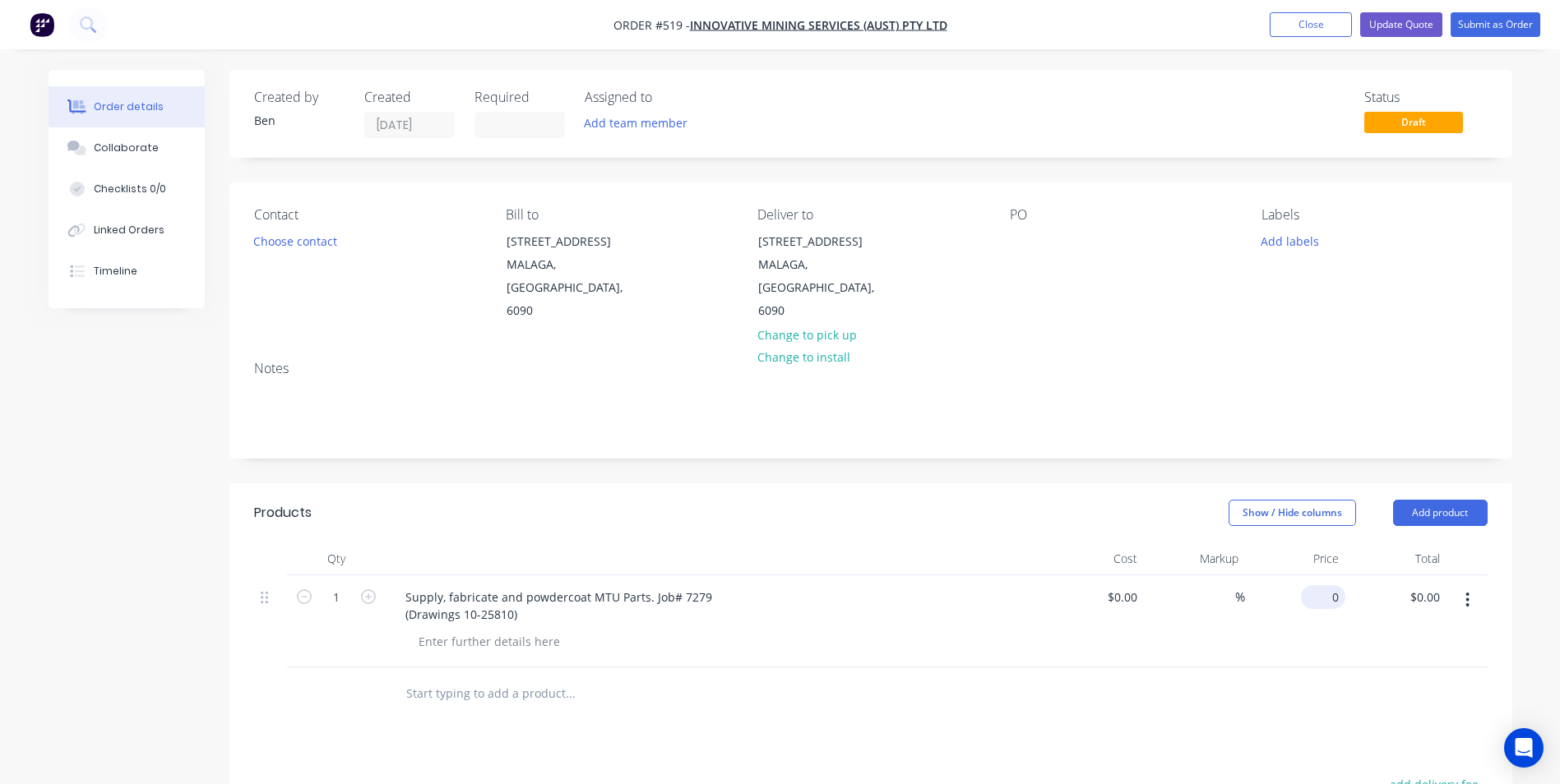
click at [1339, 585] on input "0" at bounding box center [1326, 597] width 38 height 24
type input "$645.00"
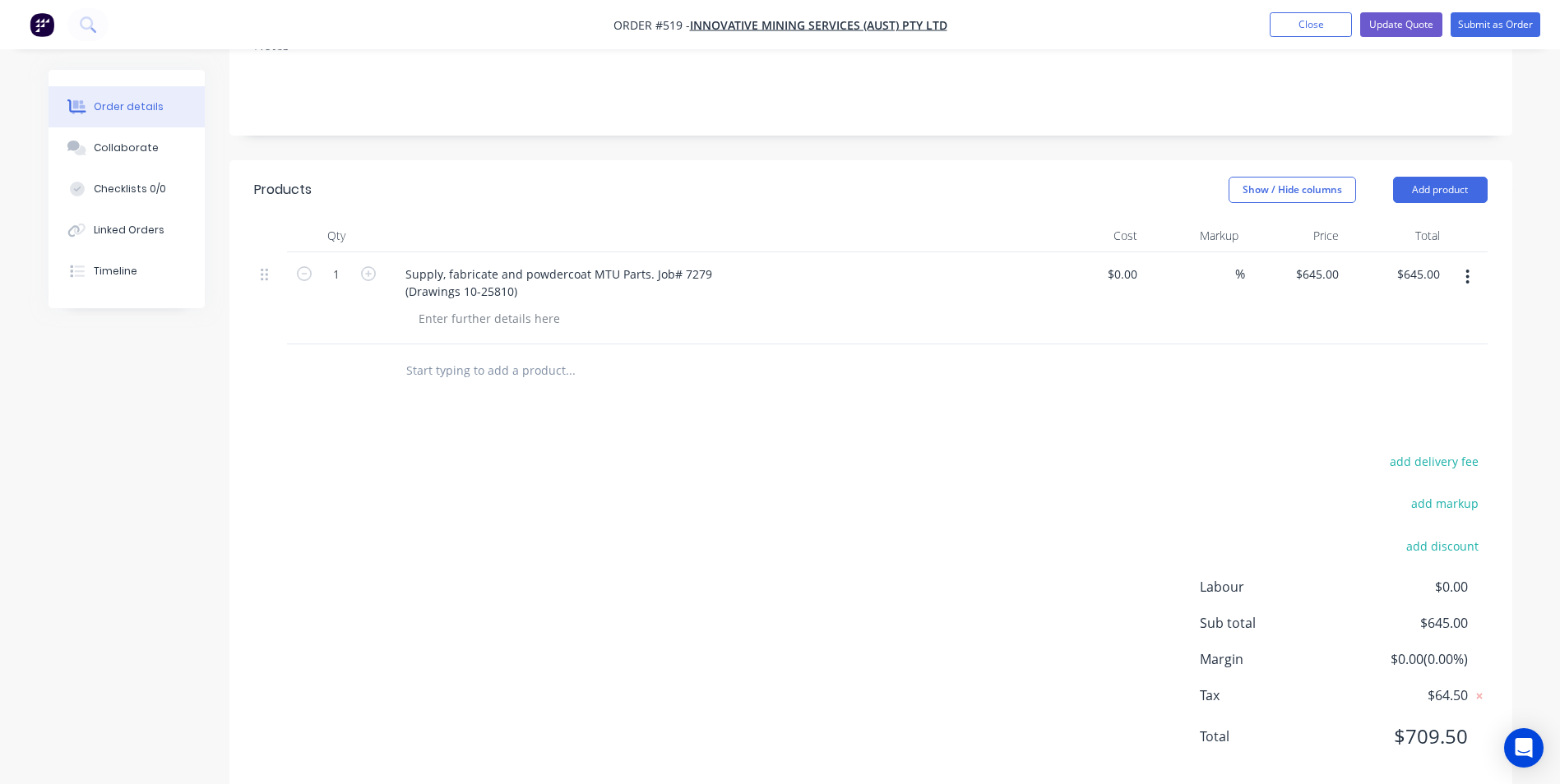
scroll to position [328, 0]
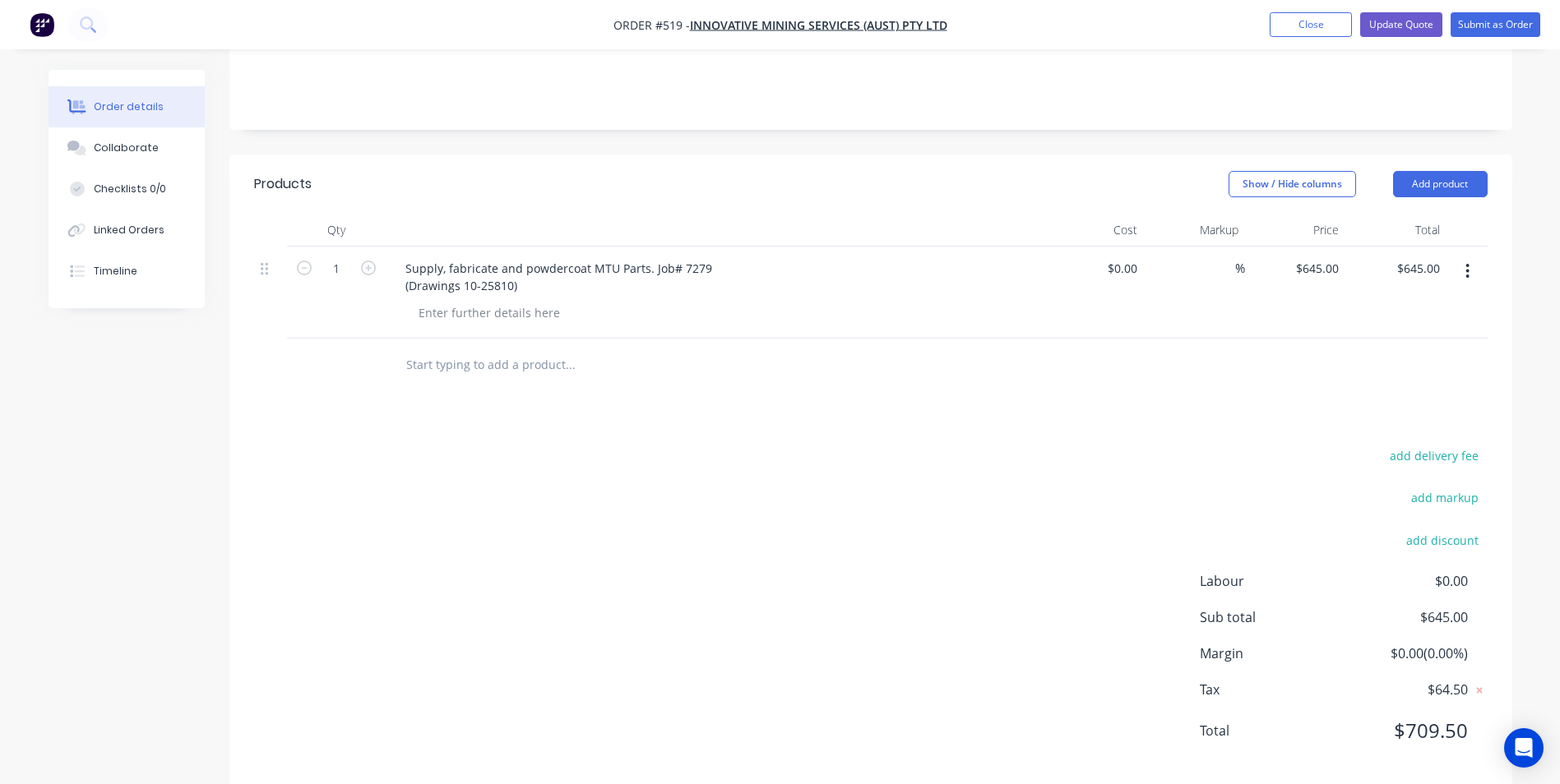
click at [1043, 509] on div "add delivery fee add markup add discount Labour $0.00 Sub total $645.00 Margin …" at bounding box center [871, 603] width 1233 height 318
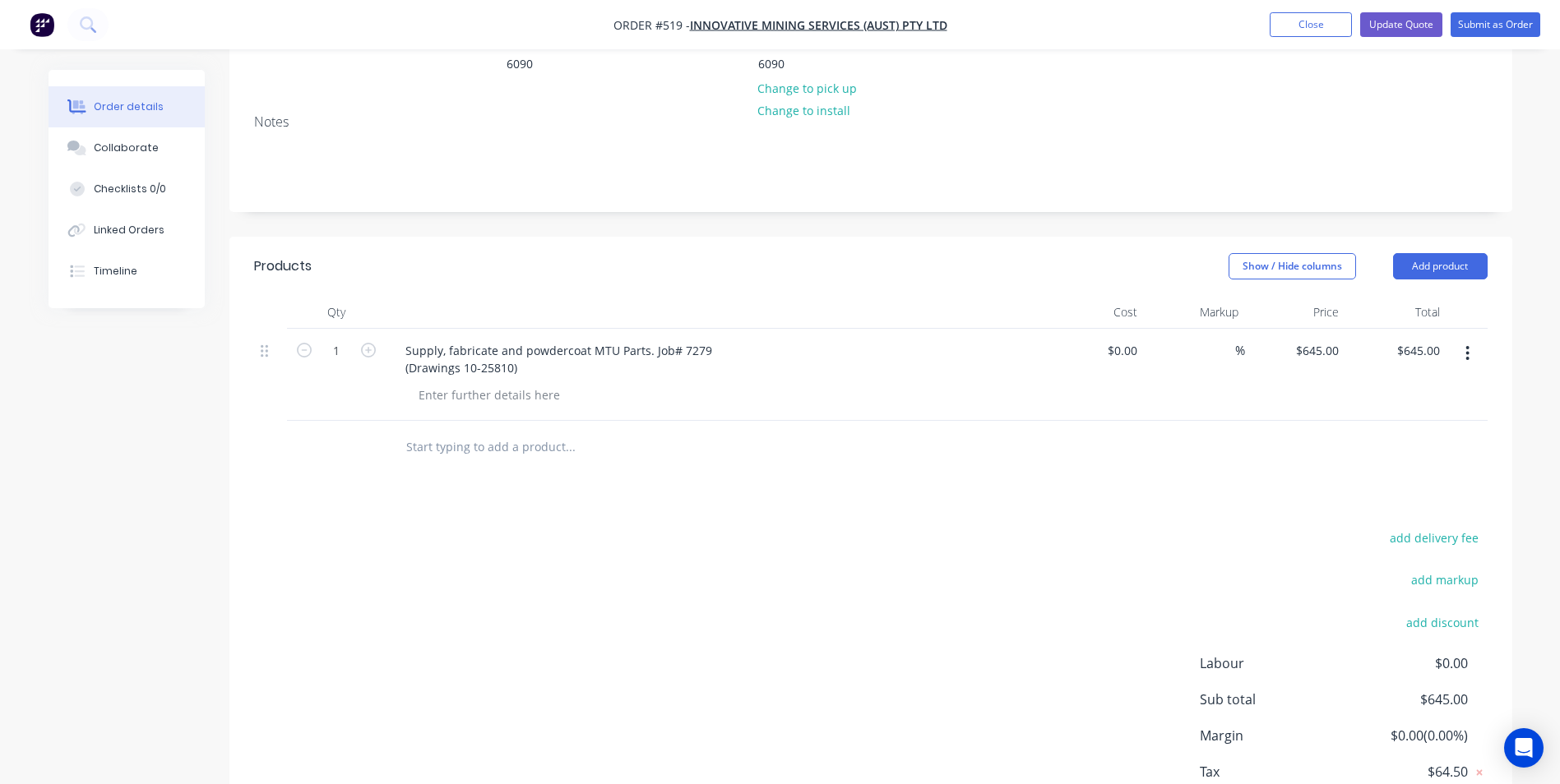
scroll to position [0, 0]
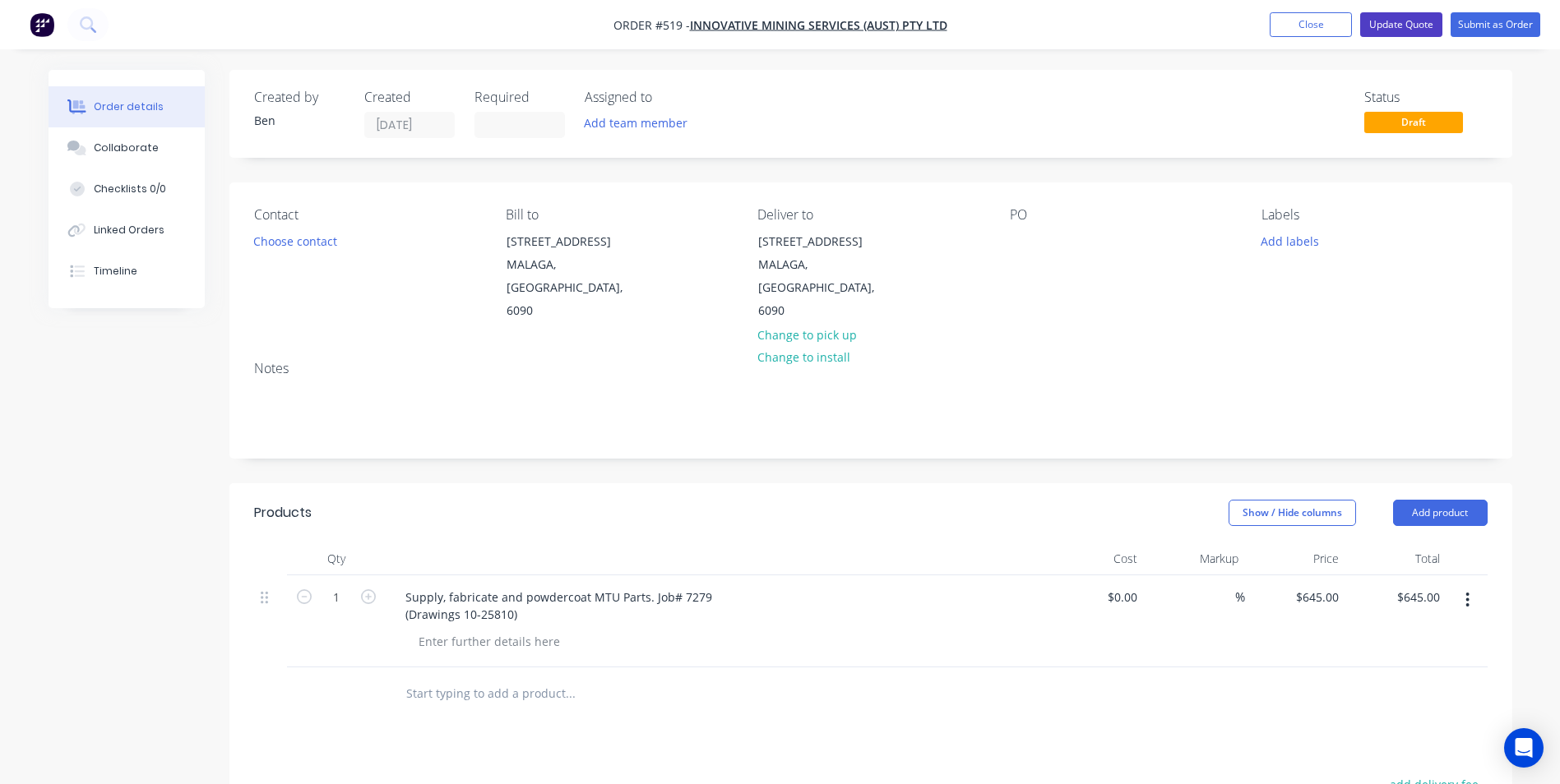
click at [1383, 24] on button "Update Quote" at bounding box center [1401, 25] width 82 height 25
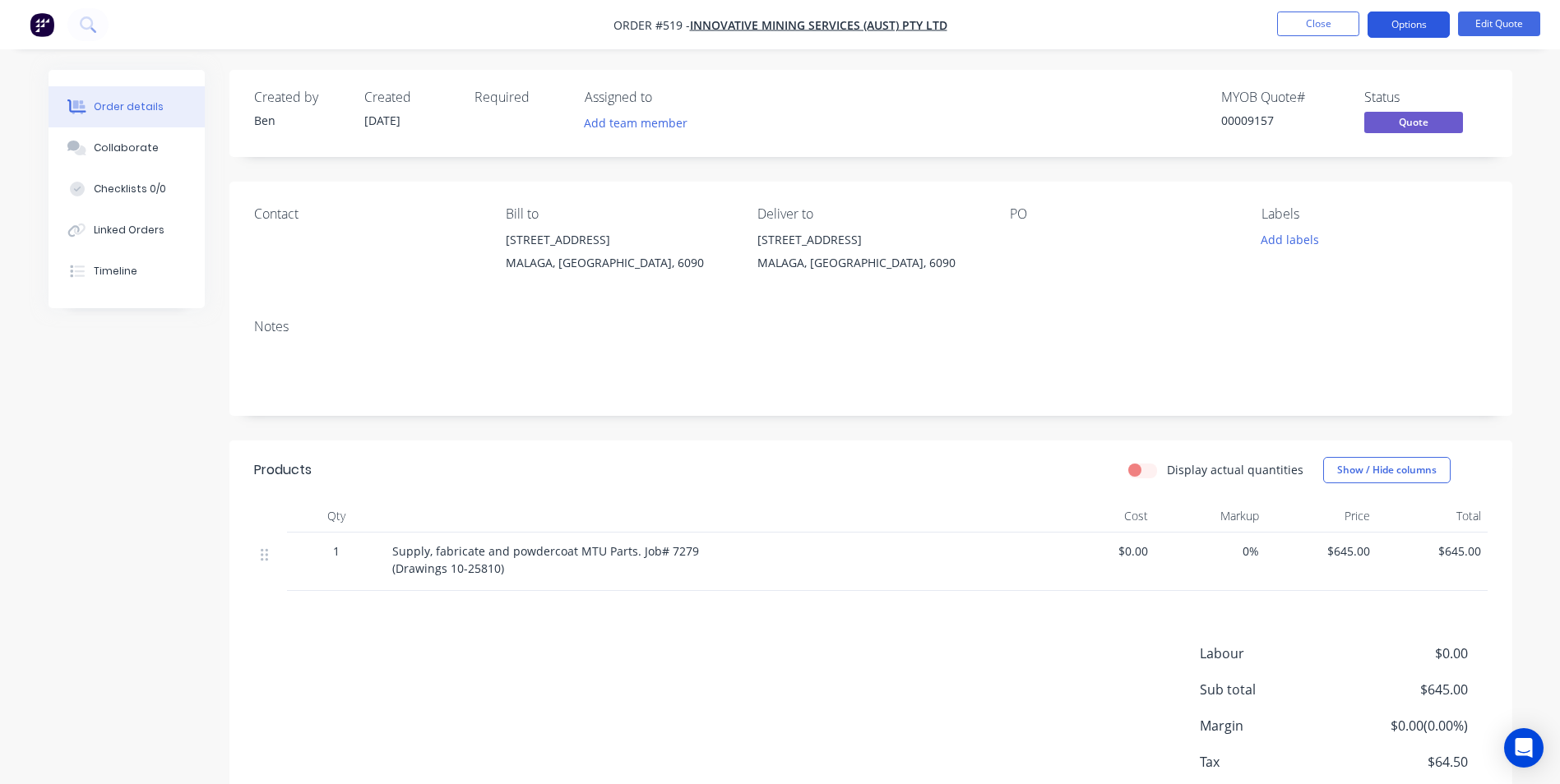
click at [1421, 15] on button "Options" at bounding box center [1409, 24] width 82 height 26
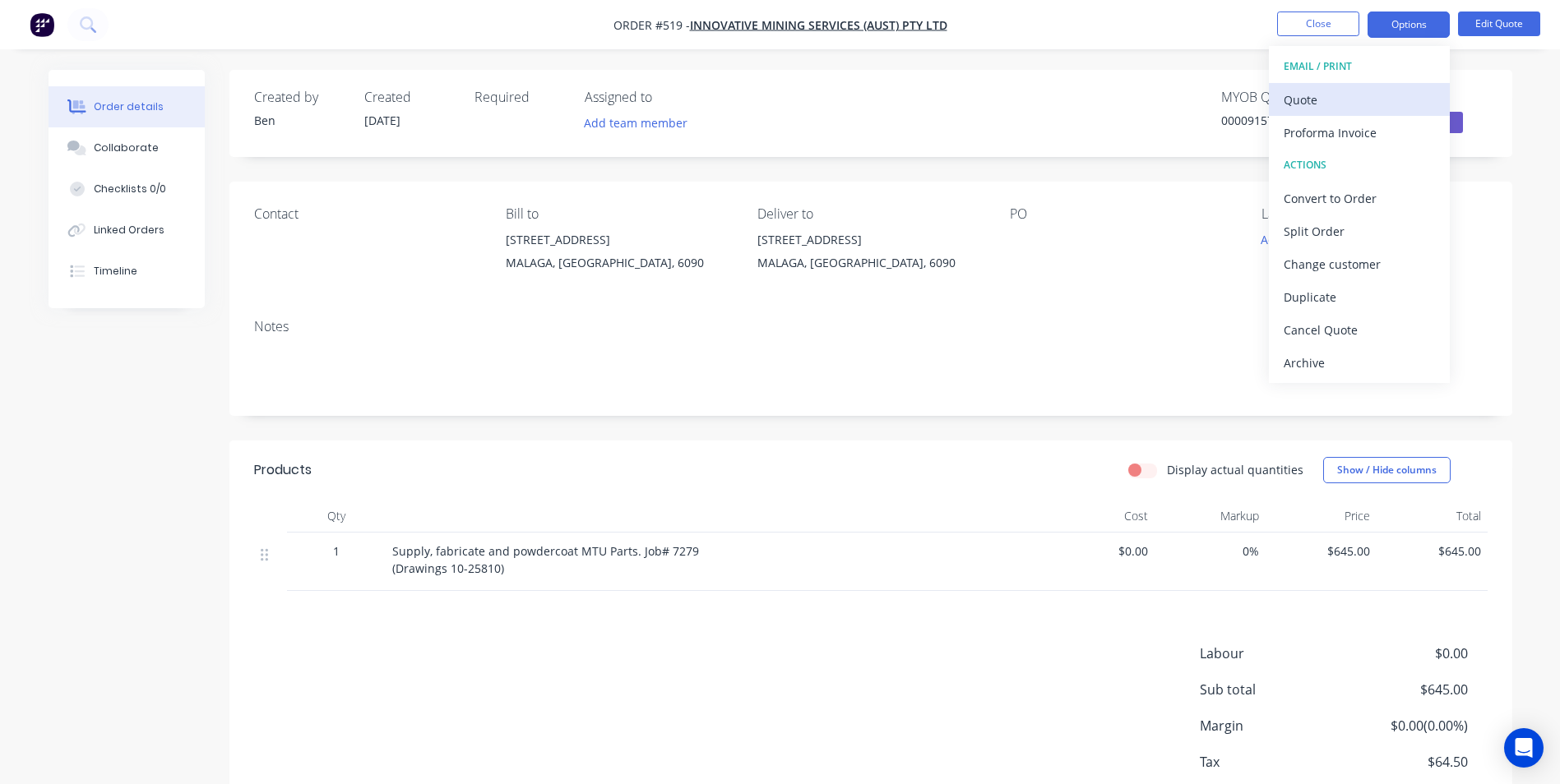
click at [1345, 92] on div "Quote" at bounding box center [1359, 99] width 151 height 24
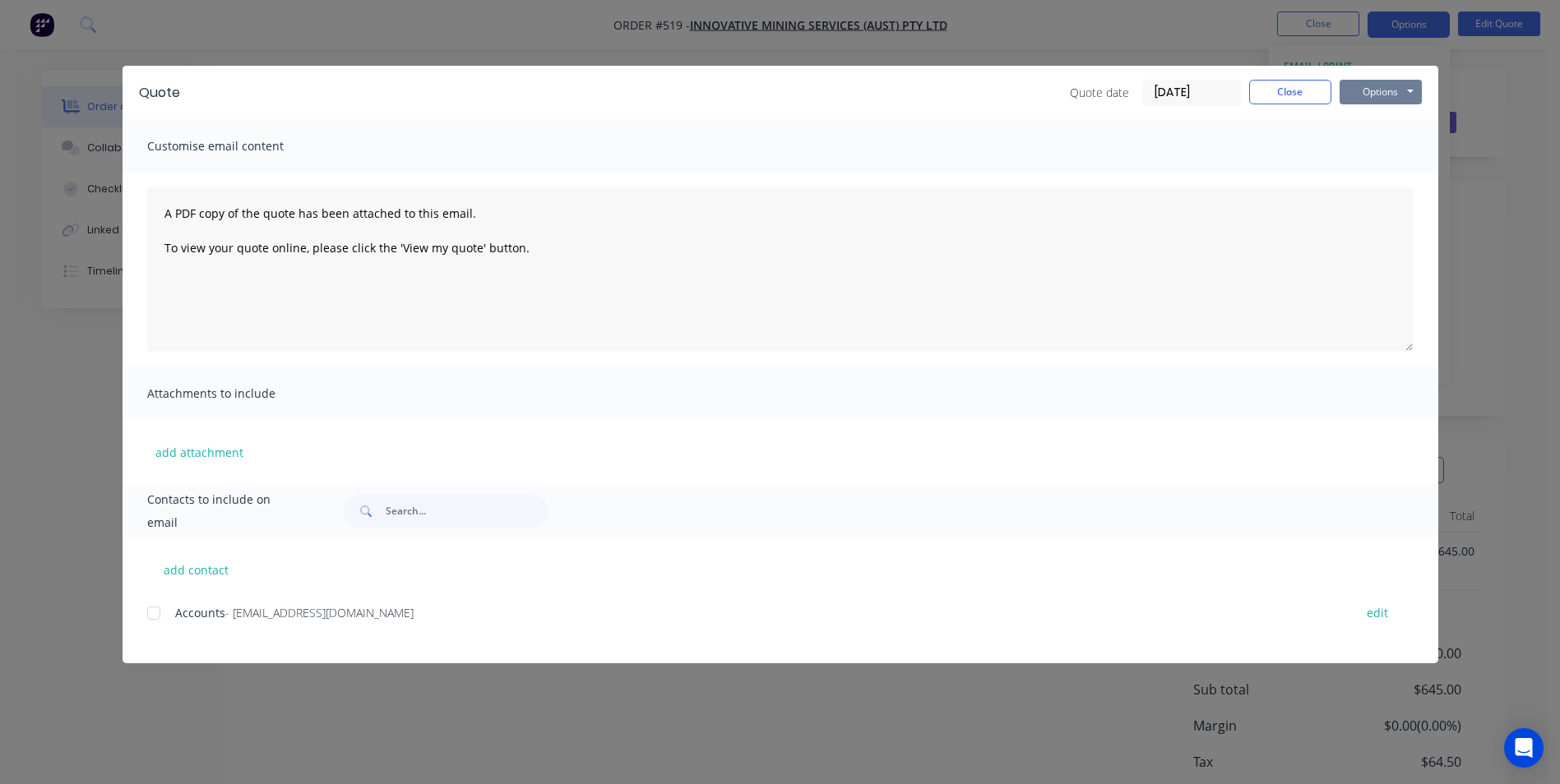
click at [1349, 96] on button "Options" at bounding box center [1380, 92] width 82 height 25
click at [1347, 120] on button "Preview" at bounding box center [1392, 121] width 106 height 27
click at [1299, 101] on button "Close" at bounding box center [1290, 92] width 82 height 25
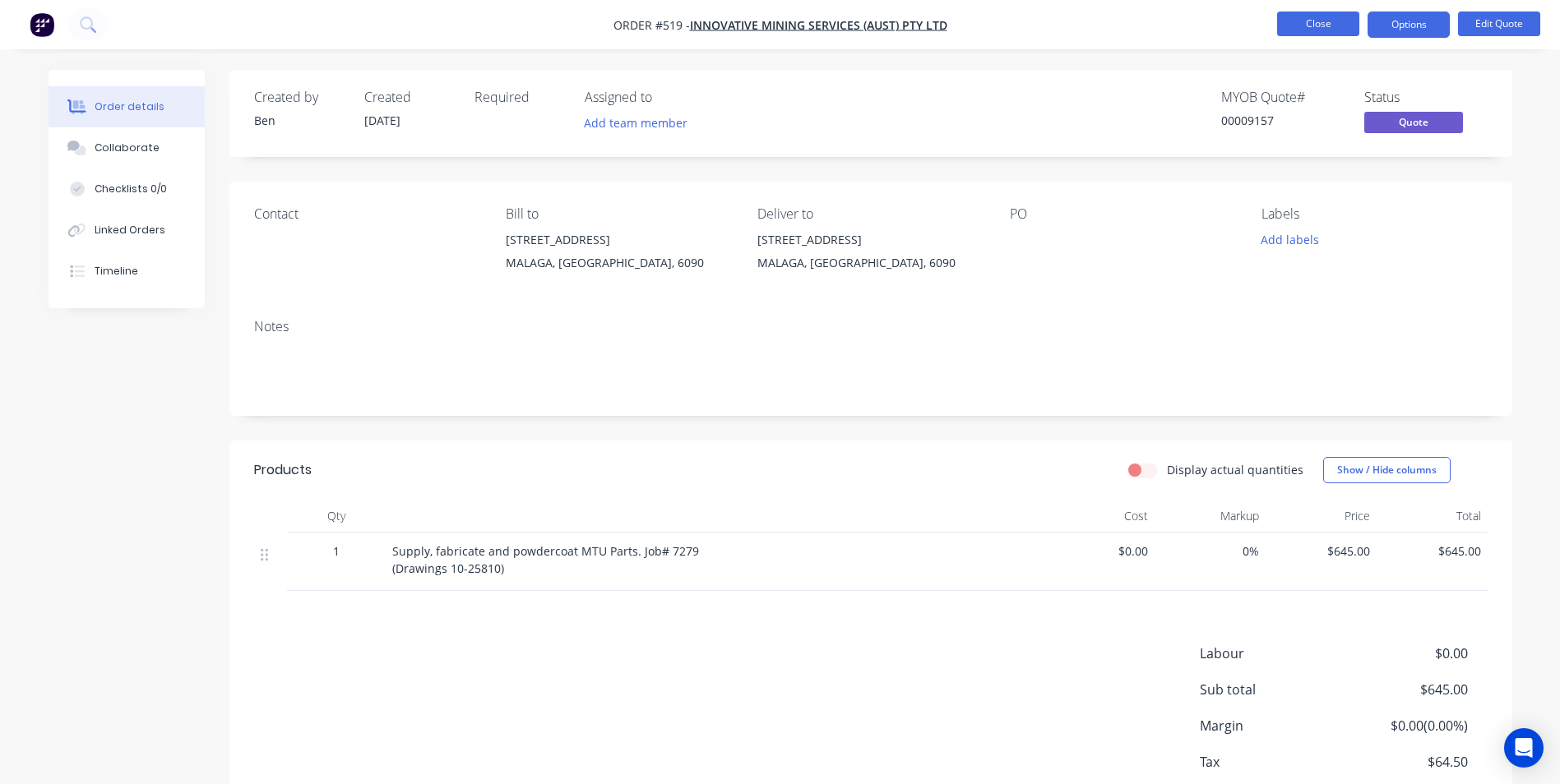
click at [1318, 27] on button "Close" at bounding box center [1318, 24] width 82 height 25
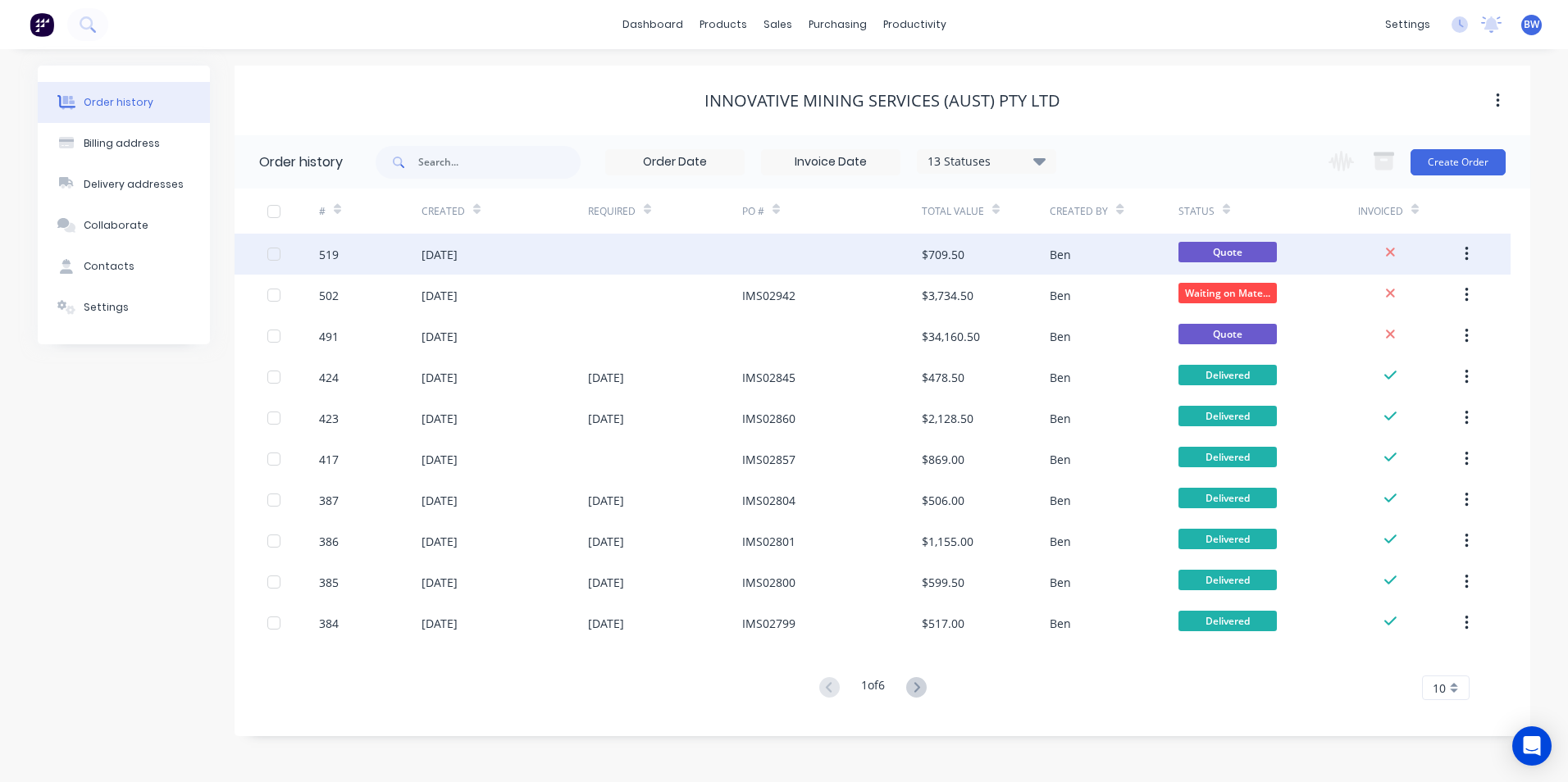
click at [682, 247] on div at bounding box center [665, 254] width 154 height 41
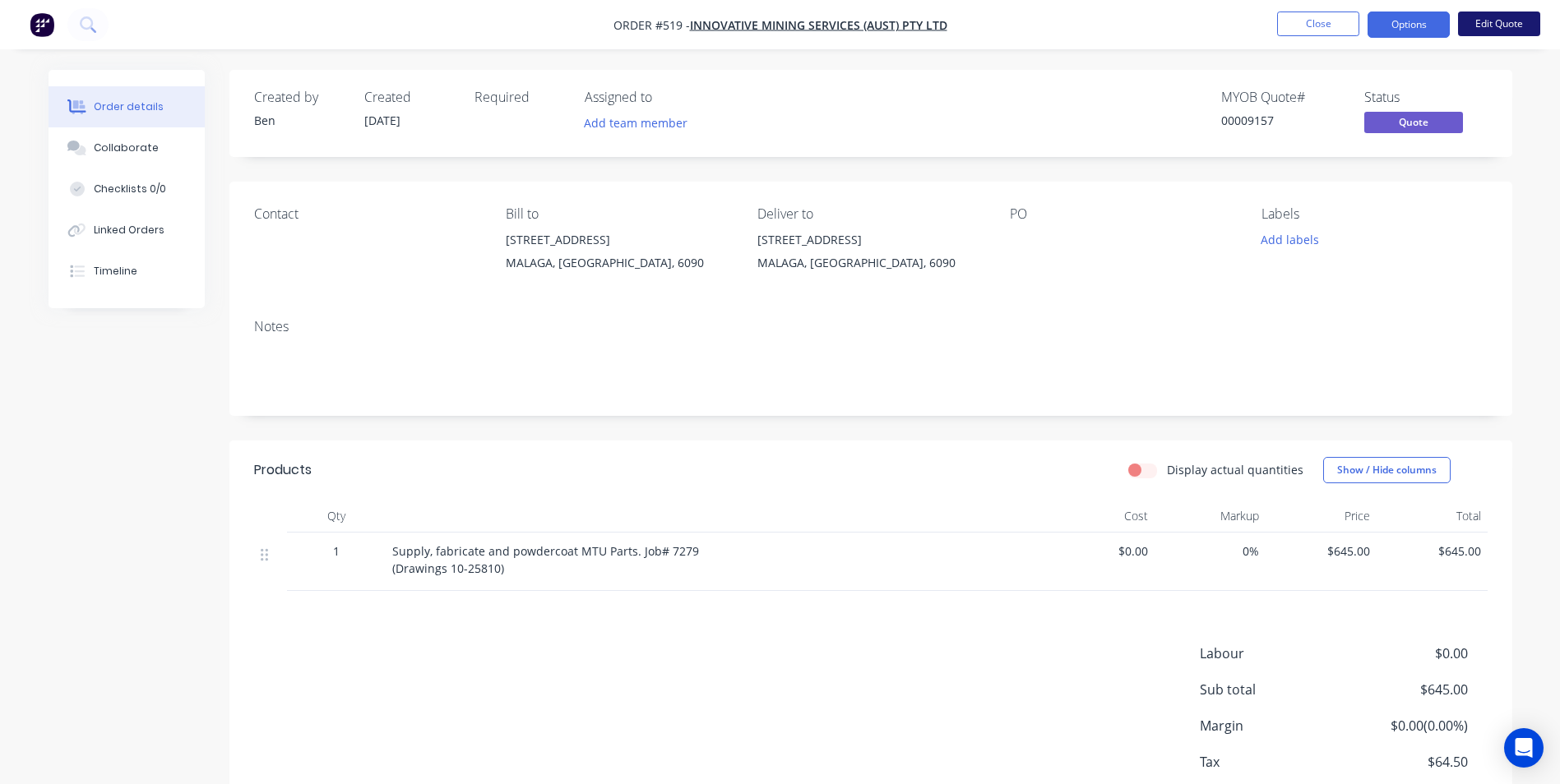
click at [1491, 28] on button "Edit Quote" at bounding box center [1499, 24] width 82 height 25
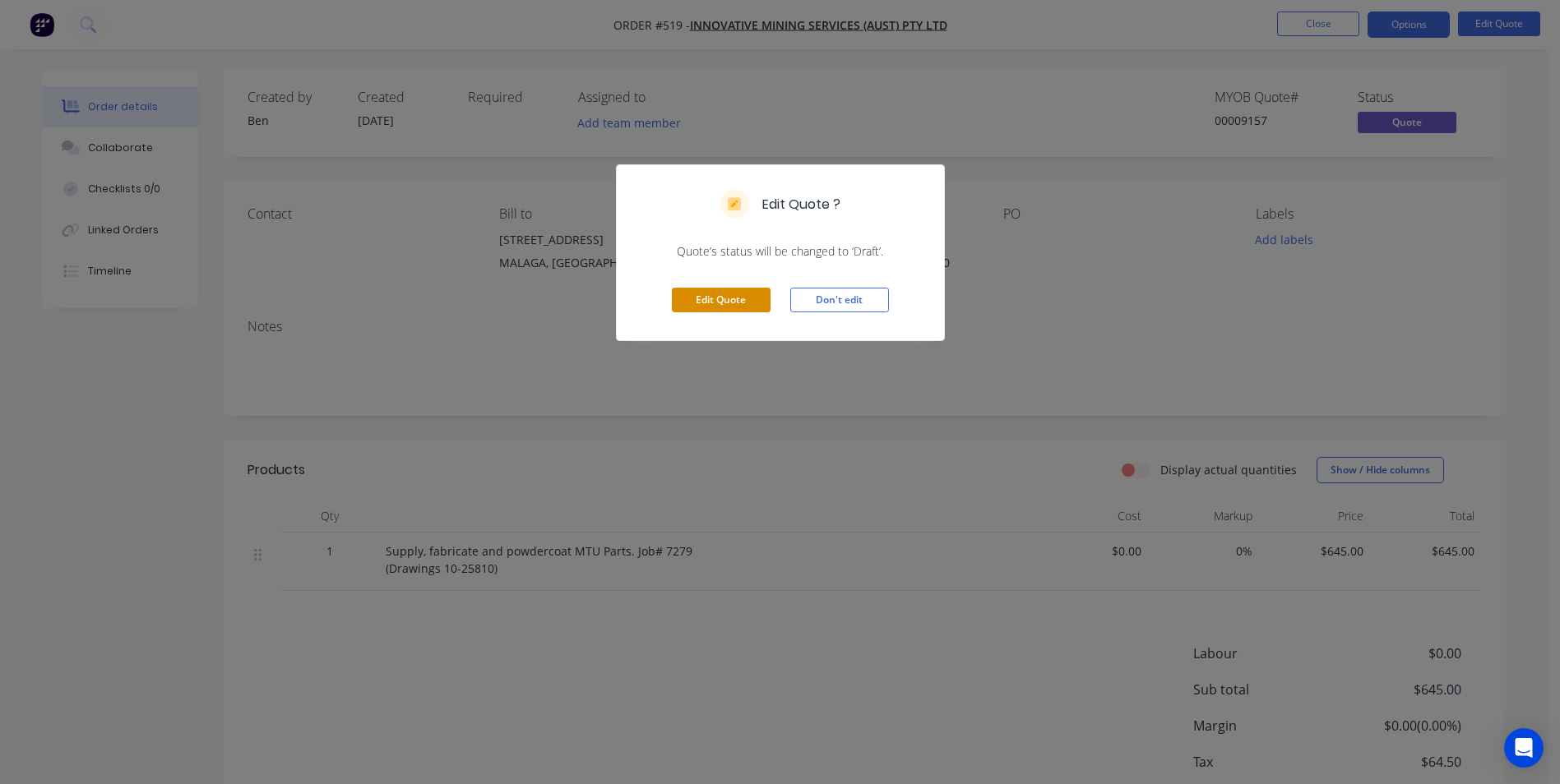
click at [731, 304] on button "Edit Quote" at bounding box center [721, 301] width 98 height 25
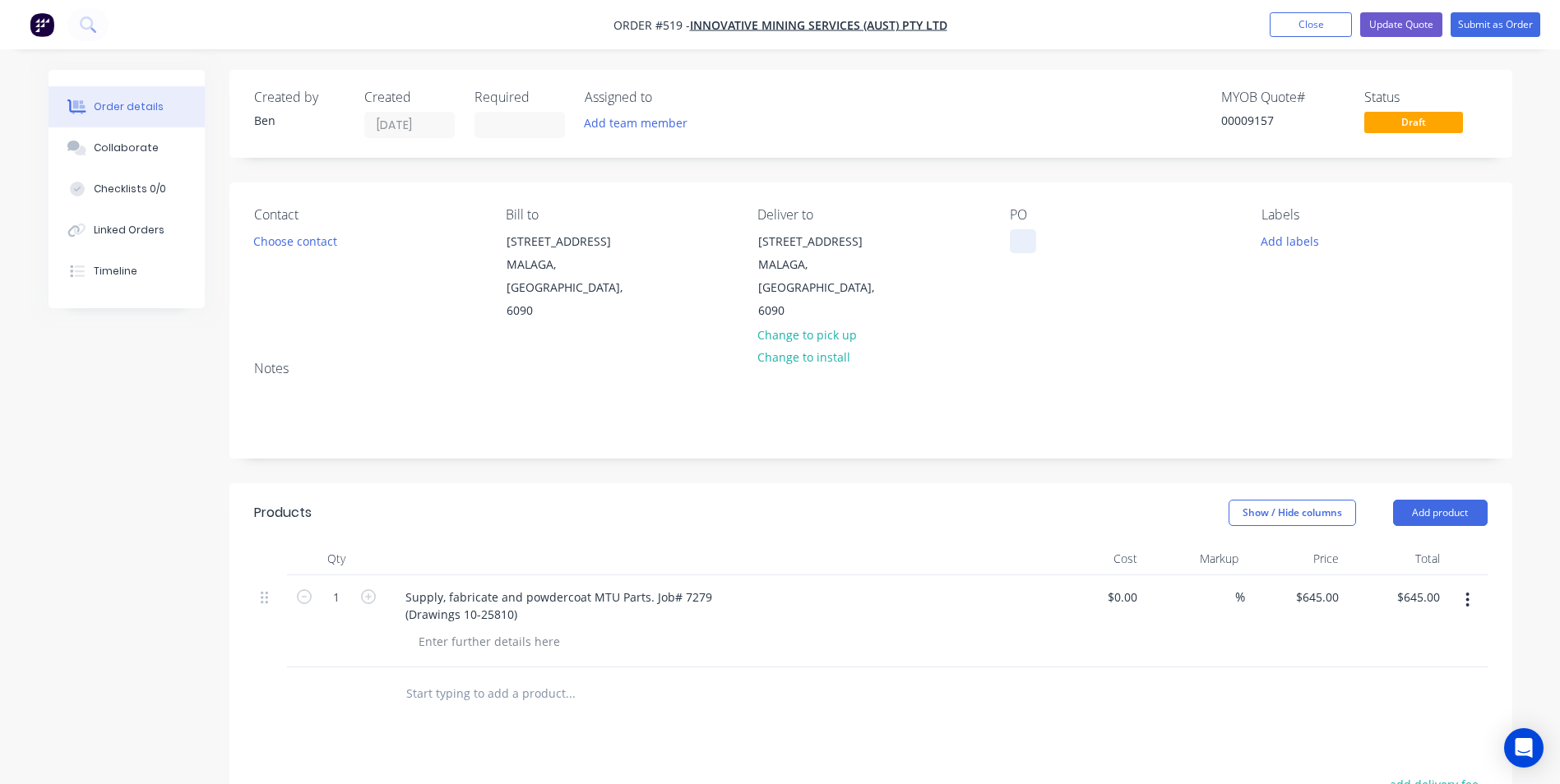
click at [1020, 243] on div at bounding box center [1022, 241] width 26 height 24
click at [1016, 239] on div at bounding box center [1022, 241] width 26 height 24
click at [1539, 209] on div "Order details Collaborate Checklists 0/0 Linked Orders Timeline Order details C…" at bounding box center [780, 570] width 1560 height 1140
click at [511, 127] on input at bounding box center [519, 125] width 89 height 25
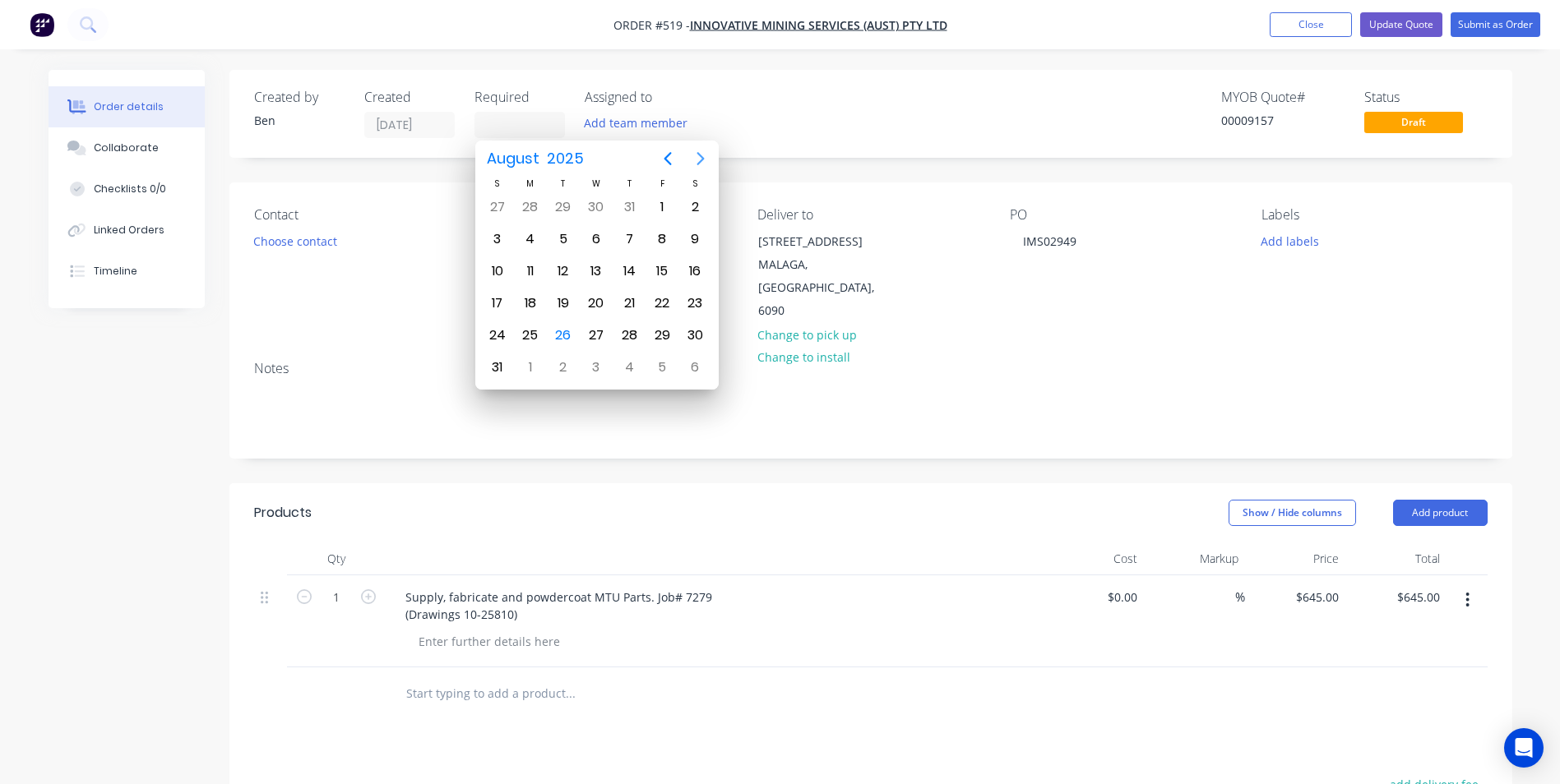
click at [707, 163] on icon "Next page" at bounding box center [701, 158] width 20 height 20
click at [535, 270] on div "15" at bounding box center [531, 271] width 25 height 25
type input "[DATE]"
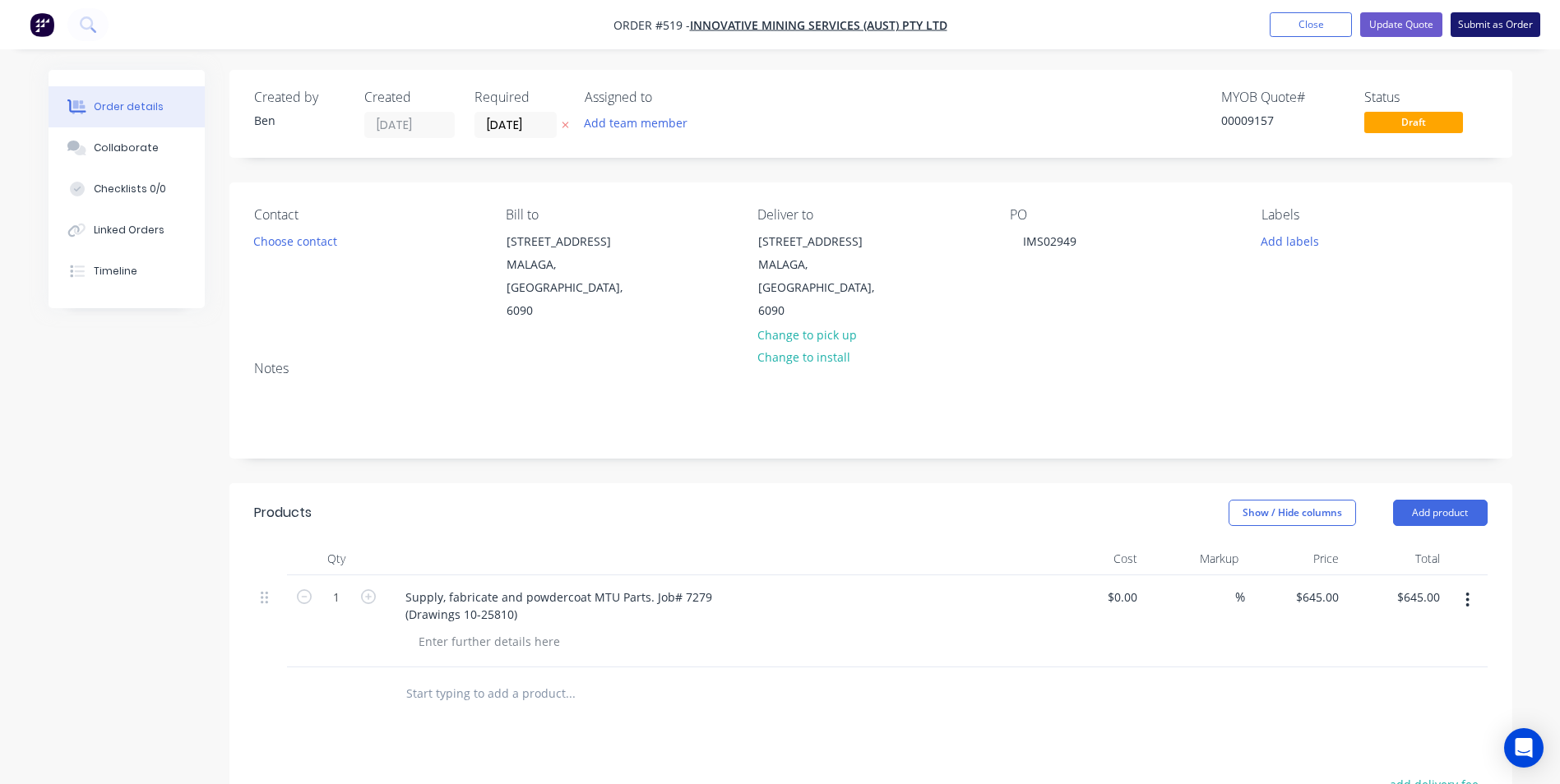
click at [1521, 32] on button "Submit as Order" at bounding box center [1495, 25] width 90 height 25
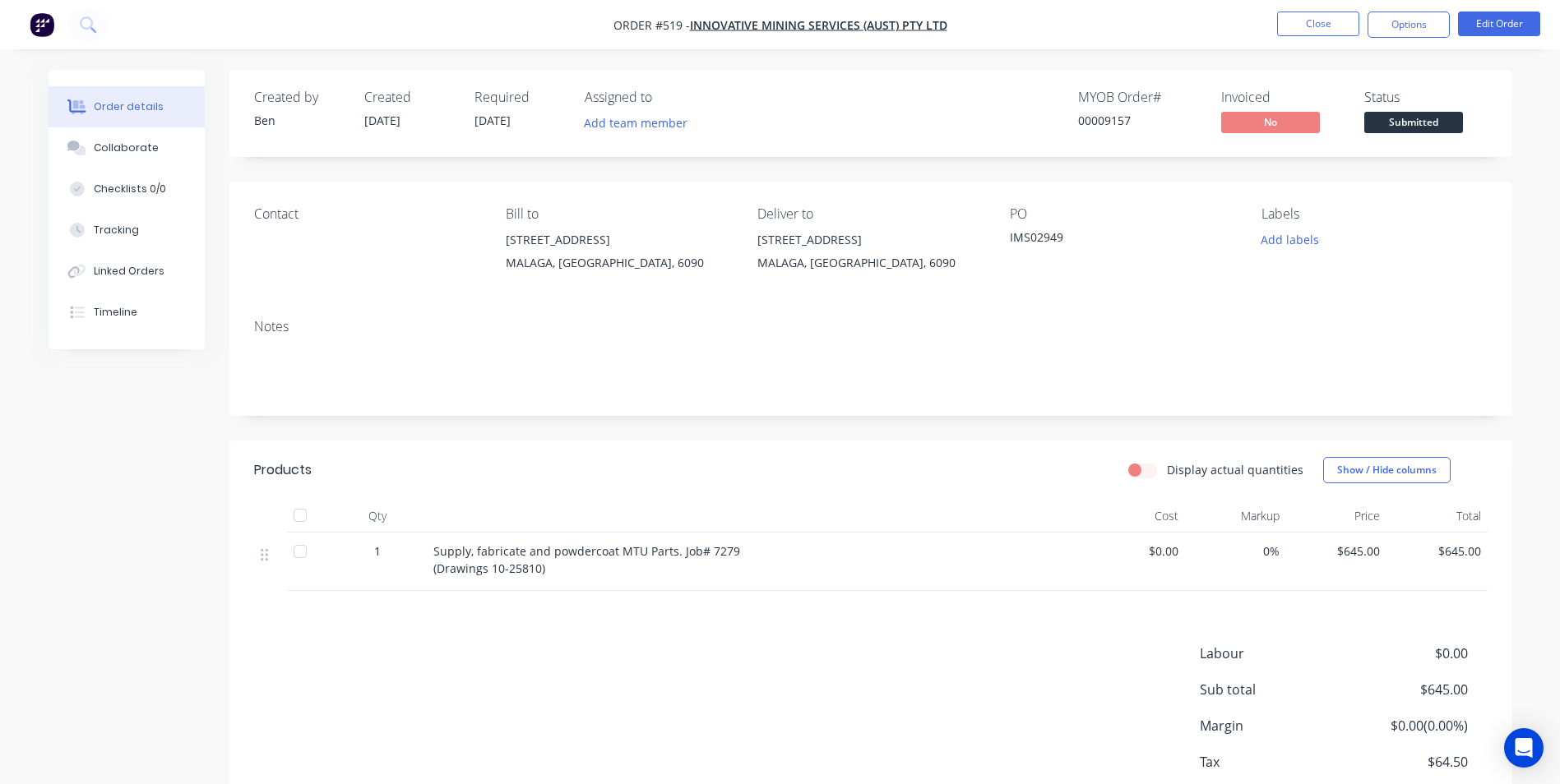
click at [1420, 117] on span "Submitted" at bounding box center [1413, 122] width 98 height 21
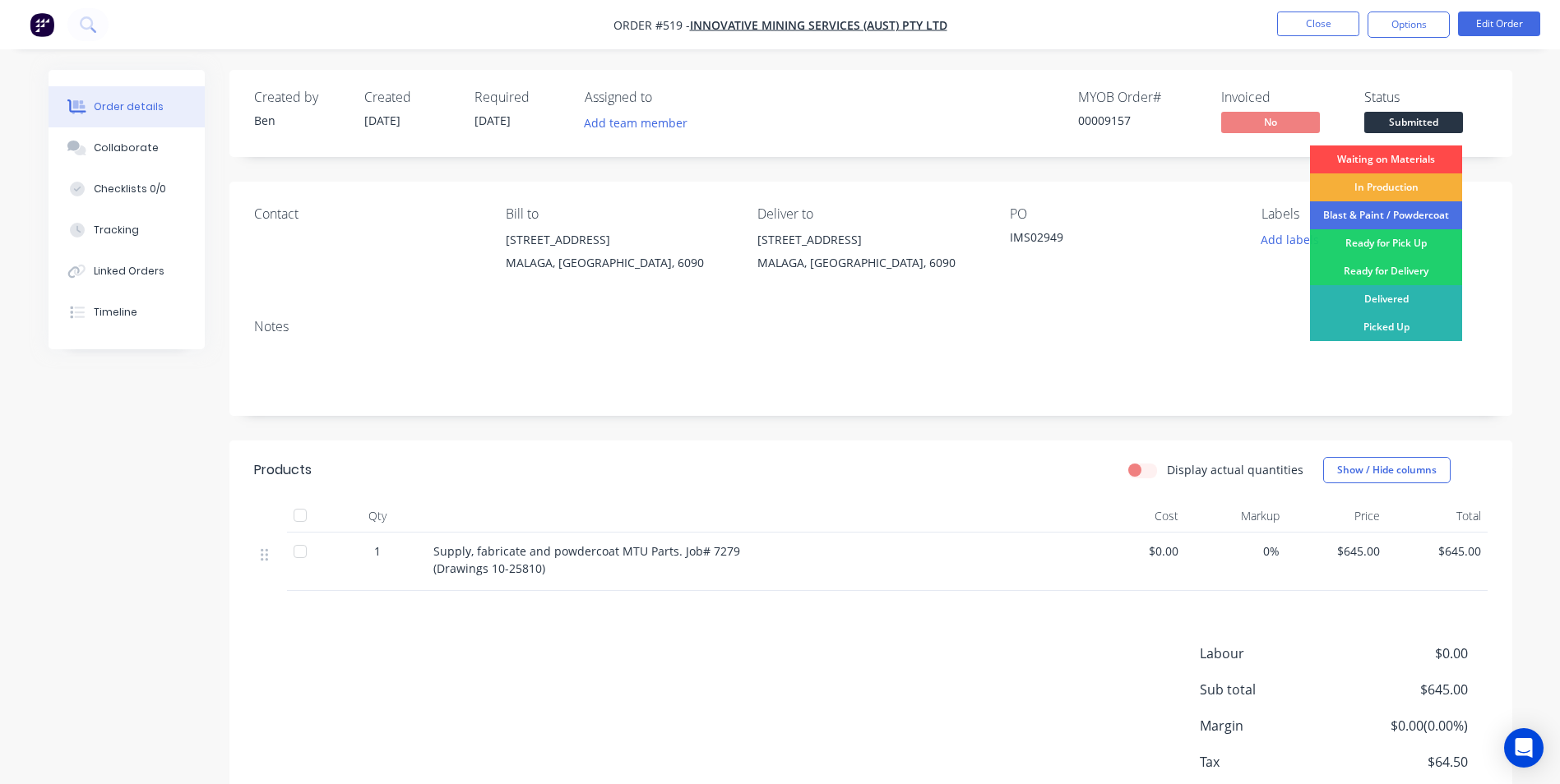
click at [1390, 158] on div "Waiting on Materials" at bounding box center [1385, 159] width 152 height 28
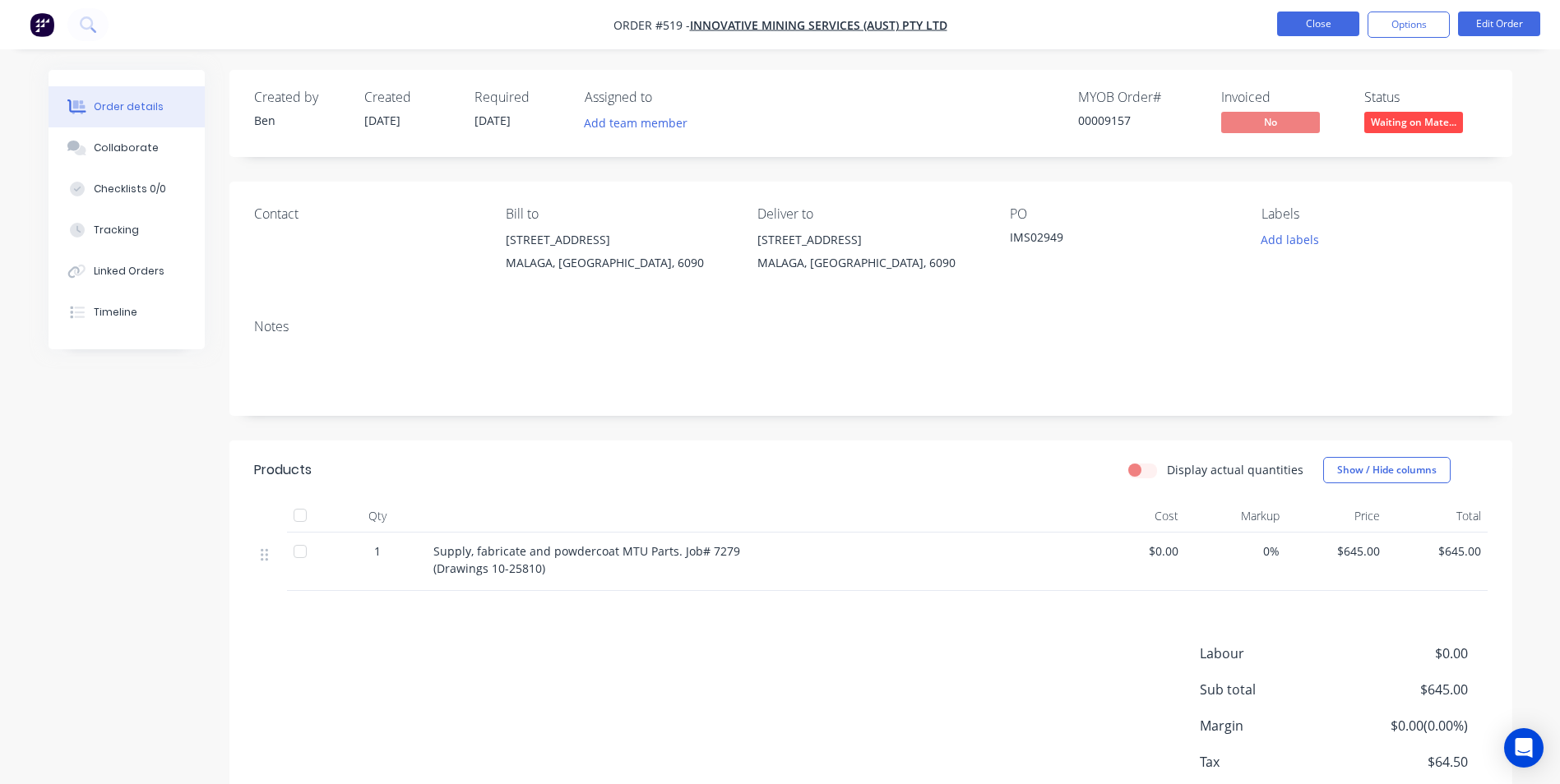
click at [1334, 19] on button "Close" at bounding box center [1318, 24] width 82 height 25
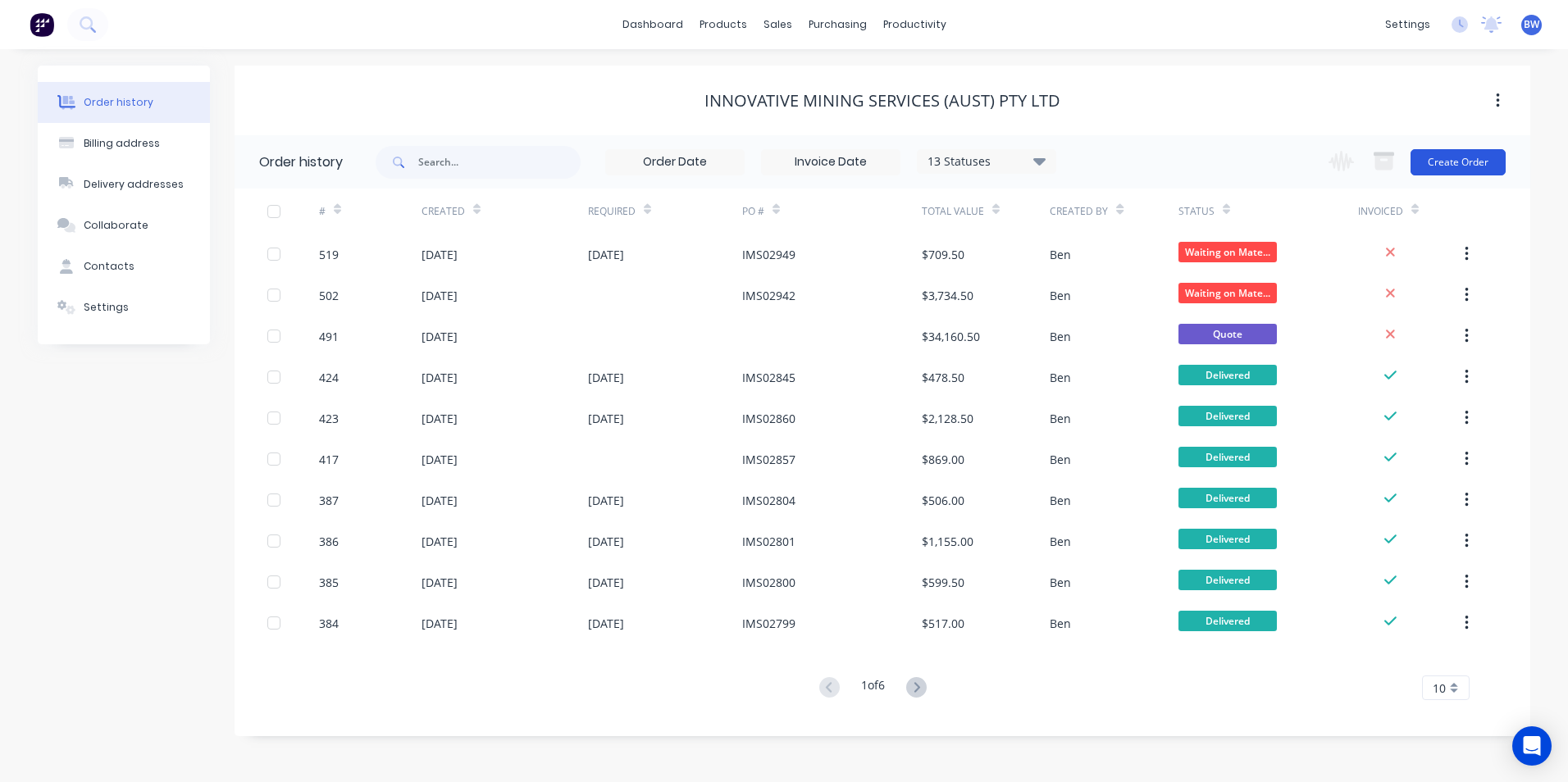
click at [1447, 164] on button "Create Order" at bounding box center [1458, 162] width 96 height 26
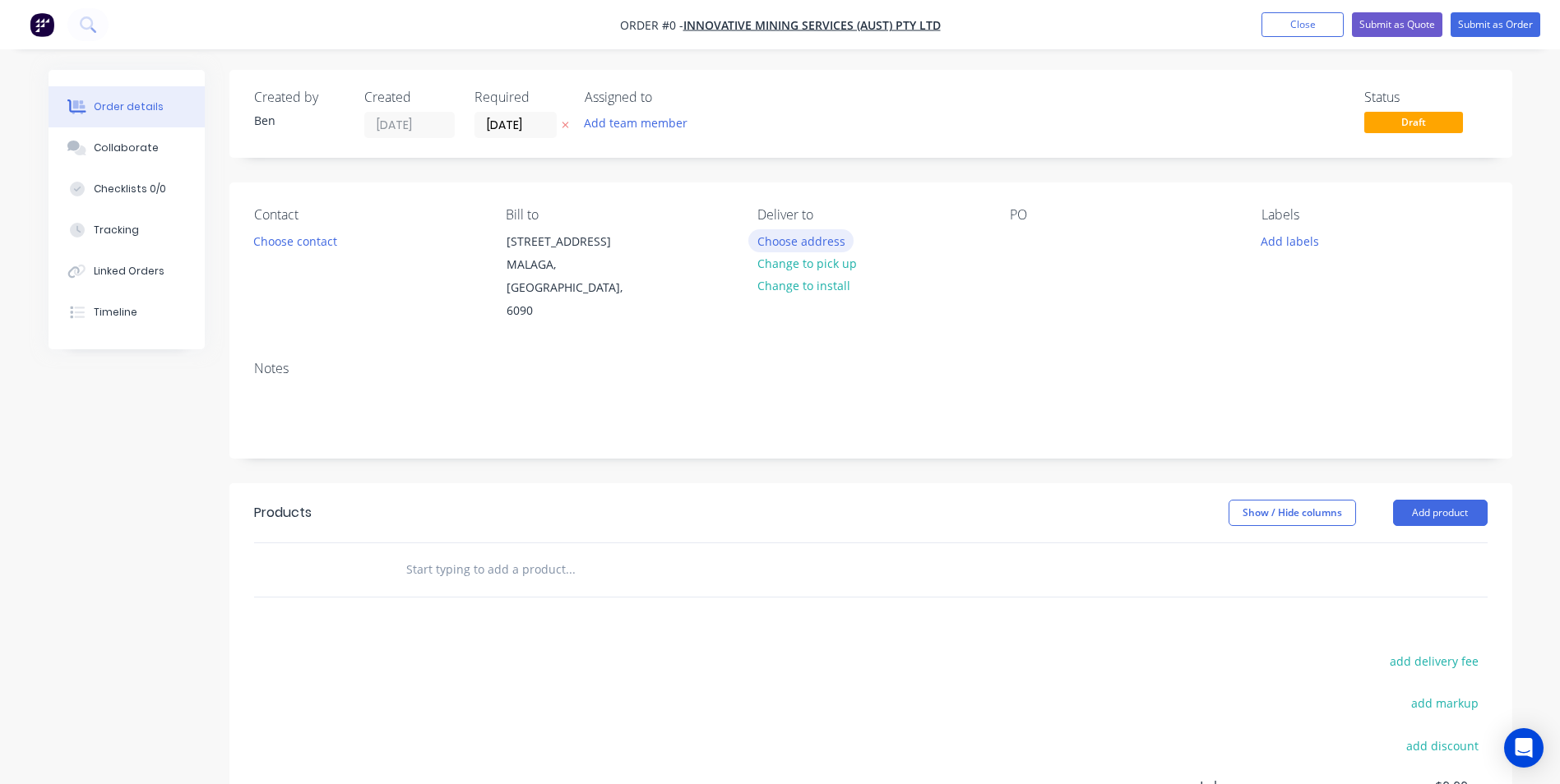
click at [805, 237] on button "Choose address" at bounding box center [801, 240] width 106 height 22
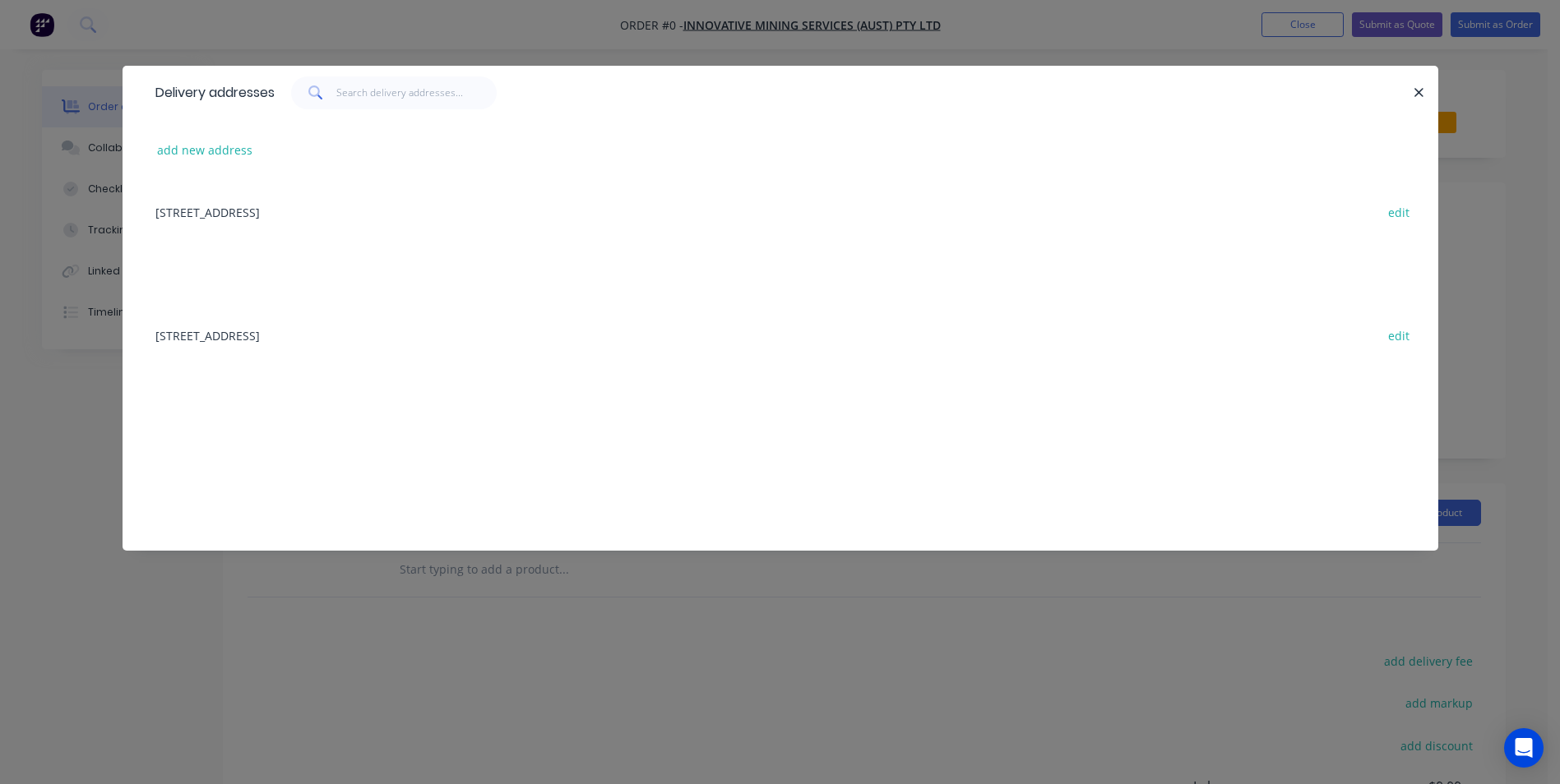
click at [405, 212] on div "[STREET_ADDRESS] edit" at bounding box center [780, 211] width 1266 height 62
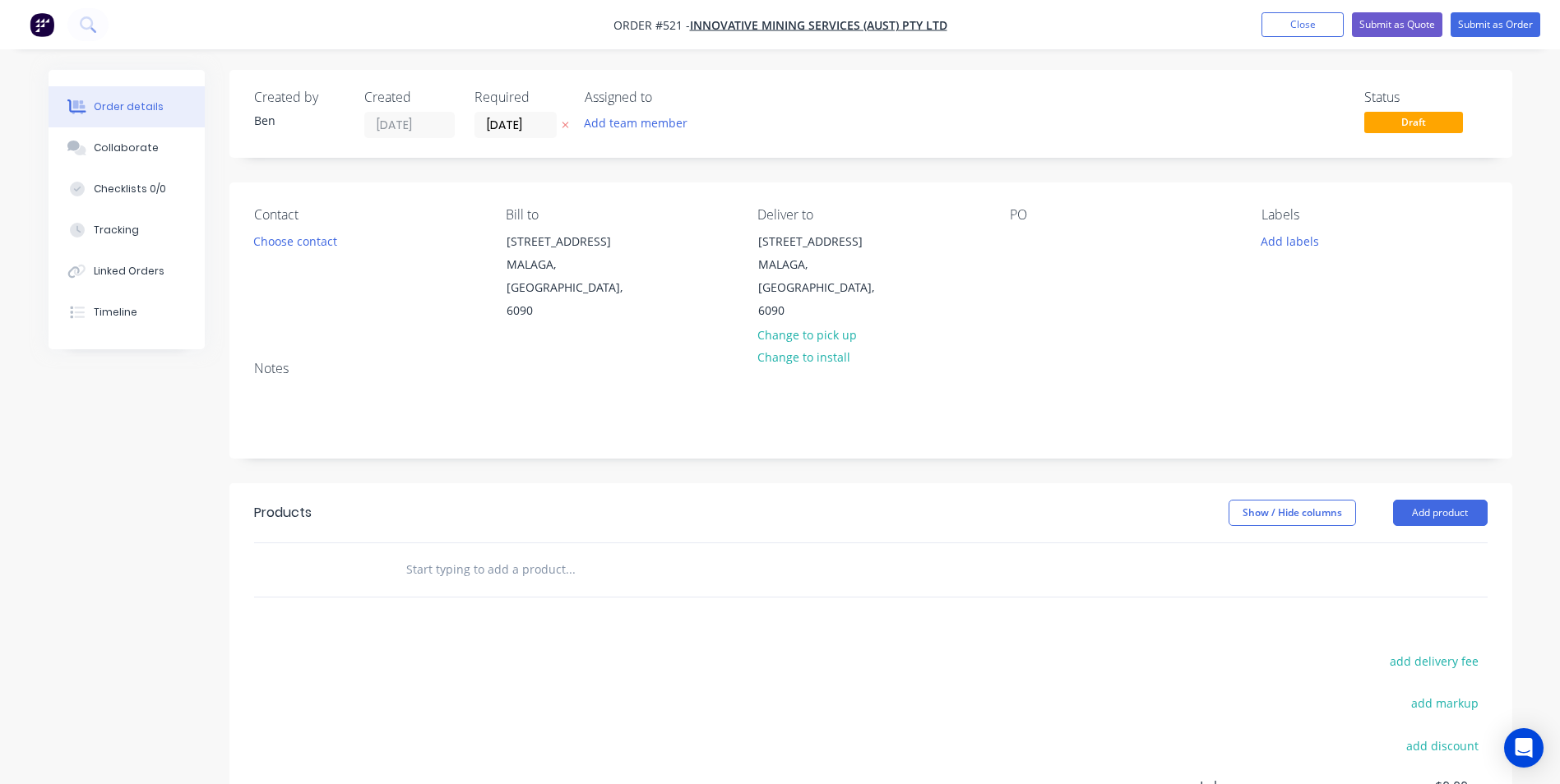
click at [563, 125] on icon at bounding box center [565, 124] width 7 height 10
click at [1017, 238] on div at bounding box center [1022, 241] width 26 height 24
click at [1438, 500] on button "Add product" at bounding box center [1440, 513] width 95 height 26
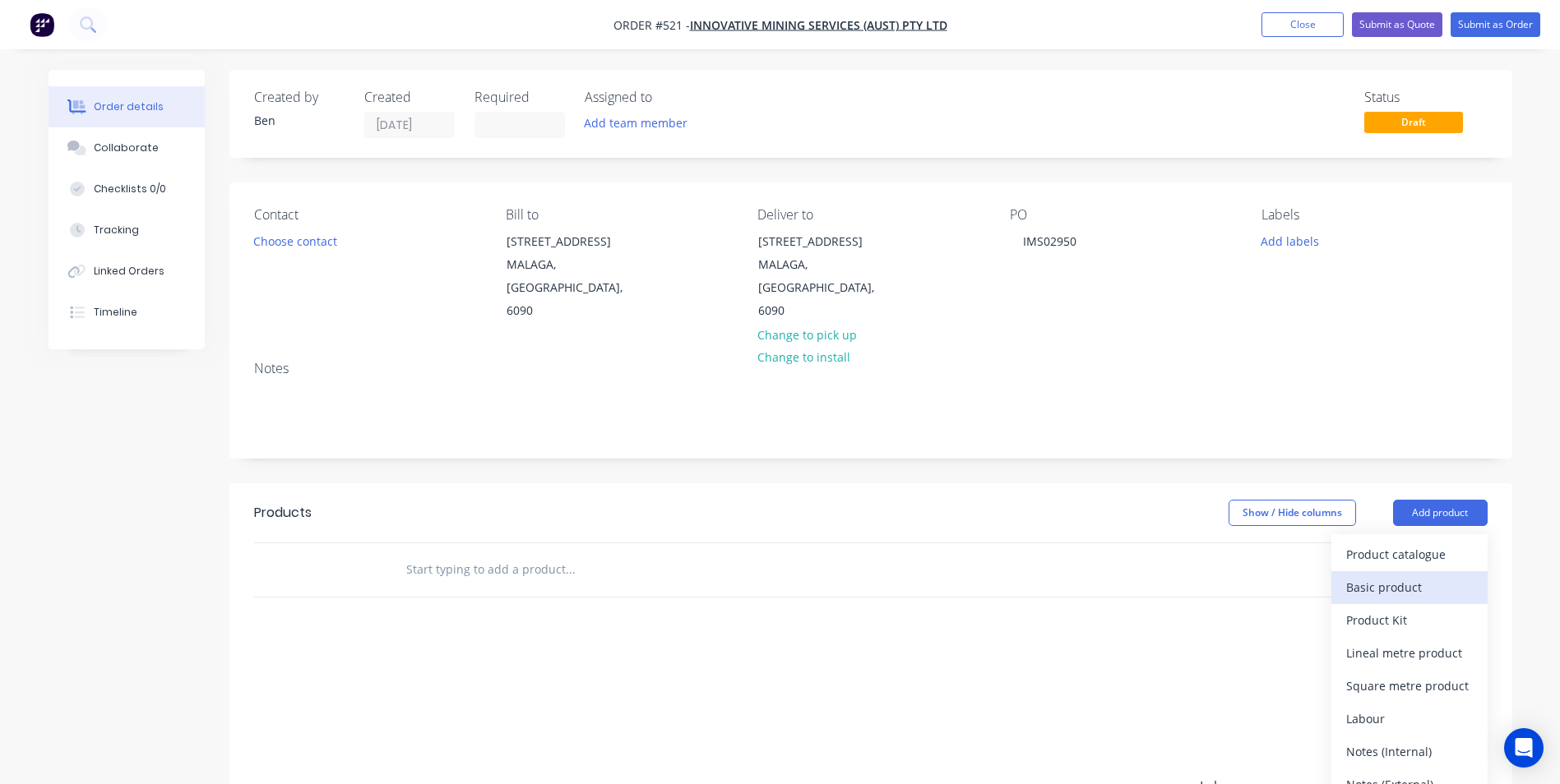
click at [1399, 575] on div "Basic product" at bounding box center [1409, 587] width 126 height 24
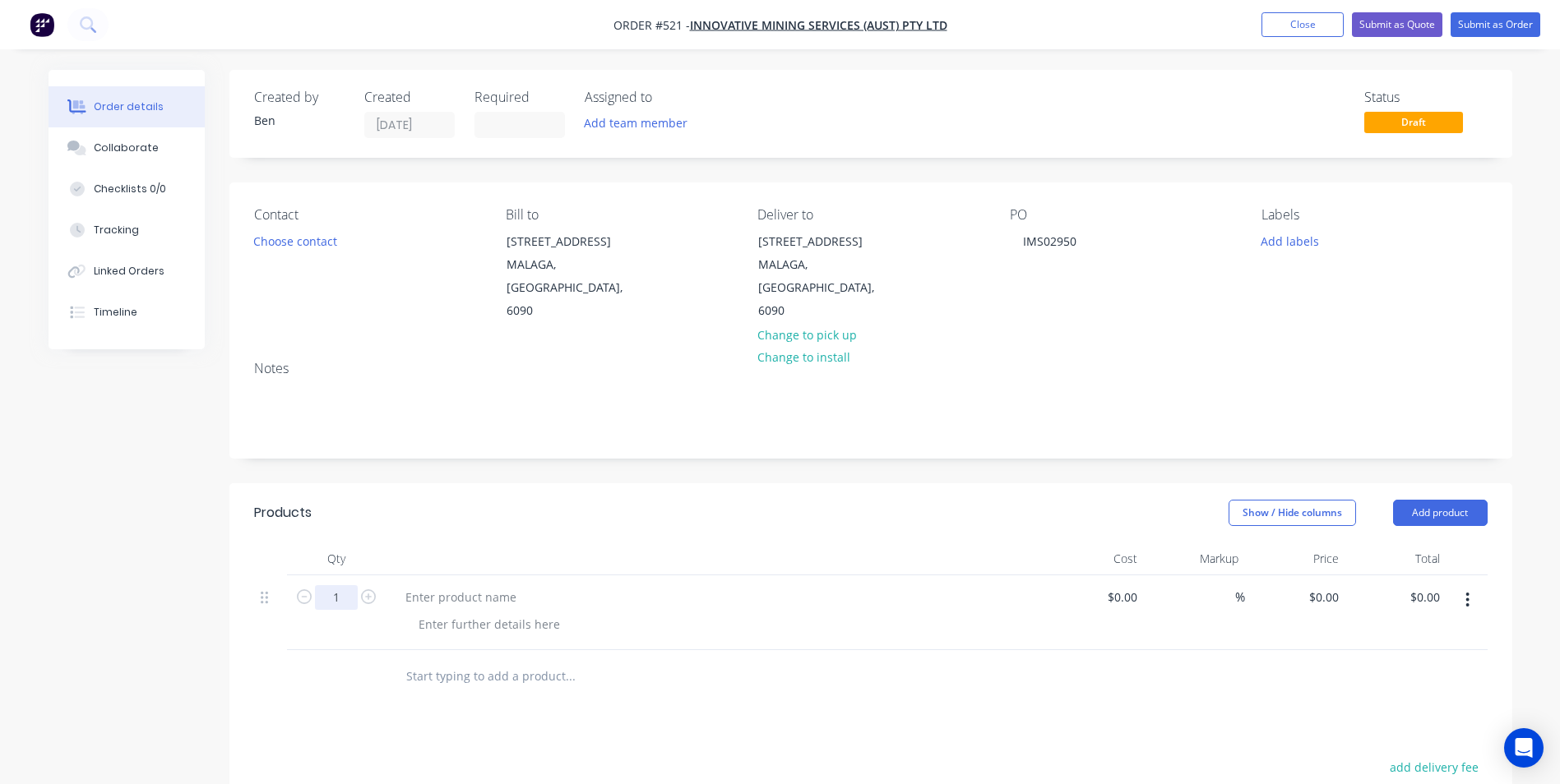
click at [341, 585] on input "1" at bounding box center [337, 598] width 43 height 25
type input "100"
click at [422, 585] on div at bounding box center [460, 597] width 137 height 24
paste div
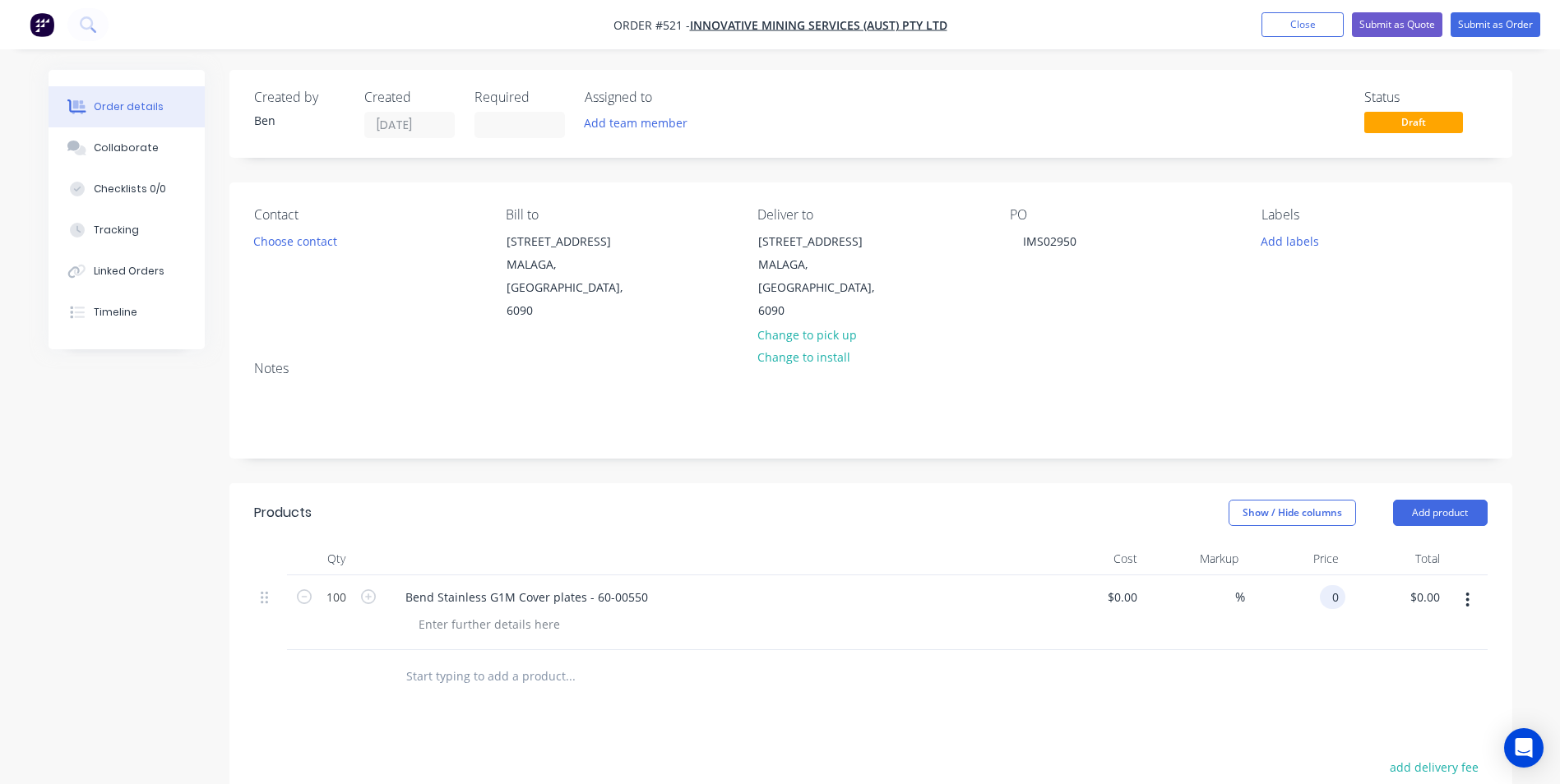
click at [1335, 585] on input "0" at bounding box center [1335, 597] width 19 height 24
type input "$1.95"
type input "$195.00"
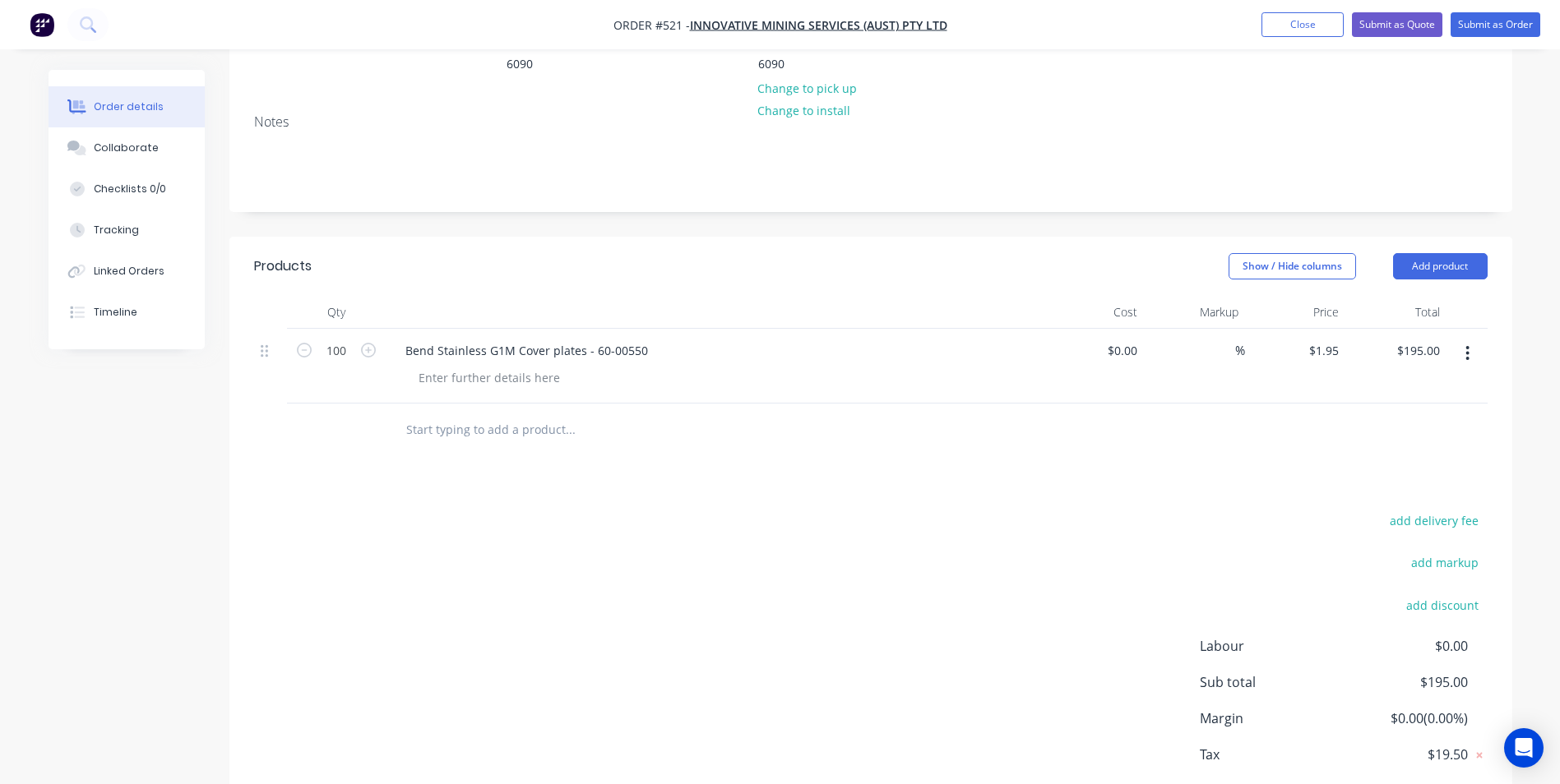
click at [911, 611] on div "add delivery fee add markup add discount Labour $0.00 Sub total $195.00 Margin …" at bounding box center [871, 669] width 1233 height 318
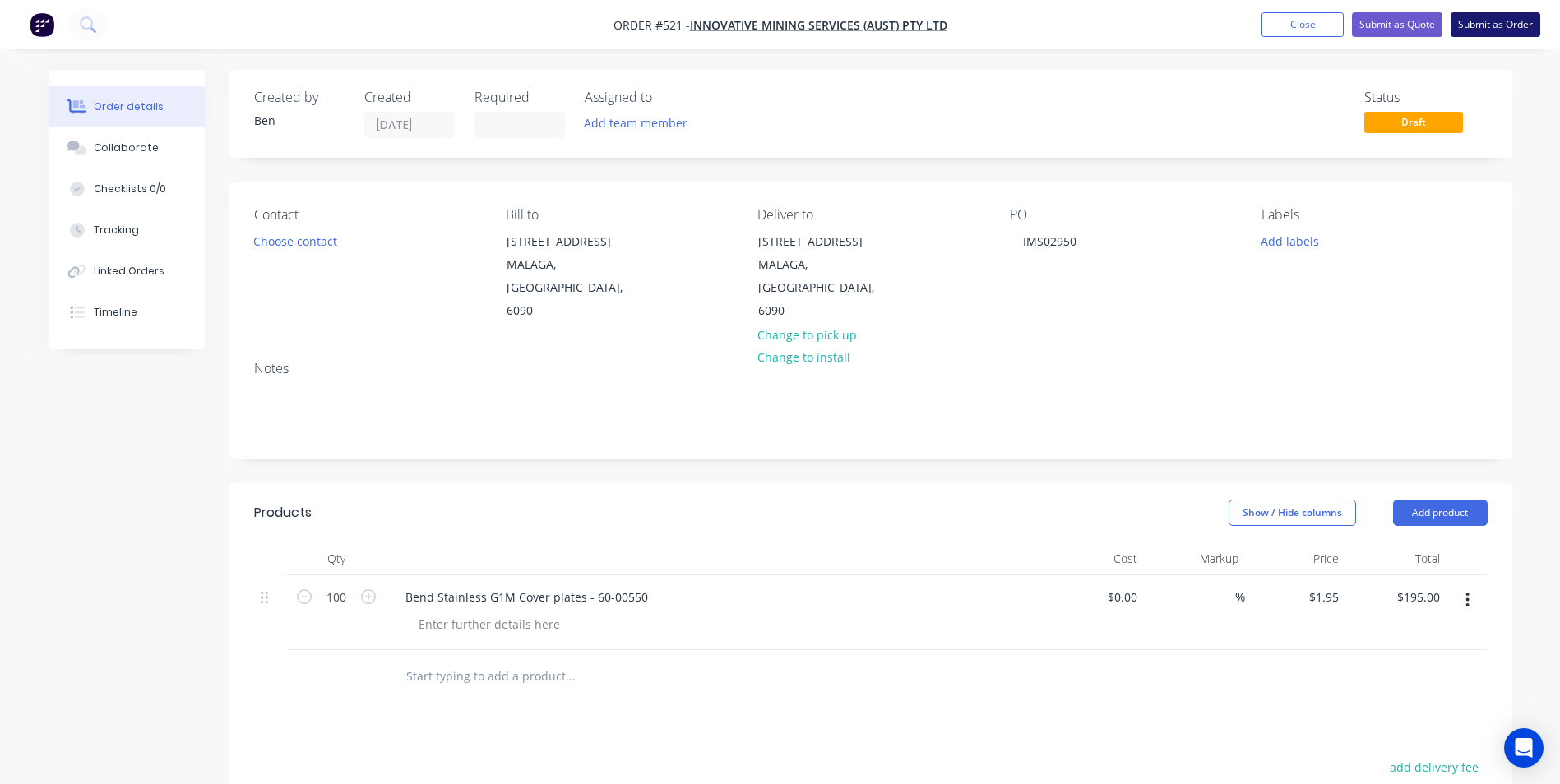
click at [1490, 28] on button "Submit as Order" at bounding box center [1495, 25] width 90 height 25
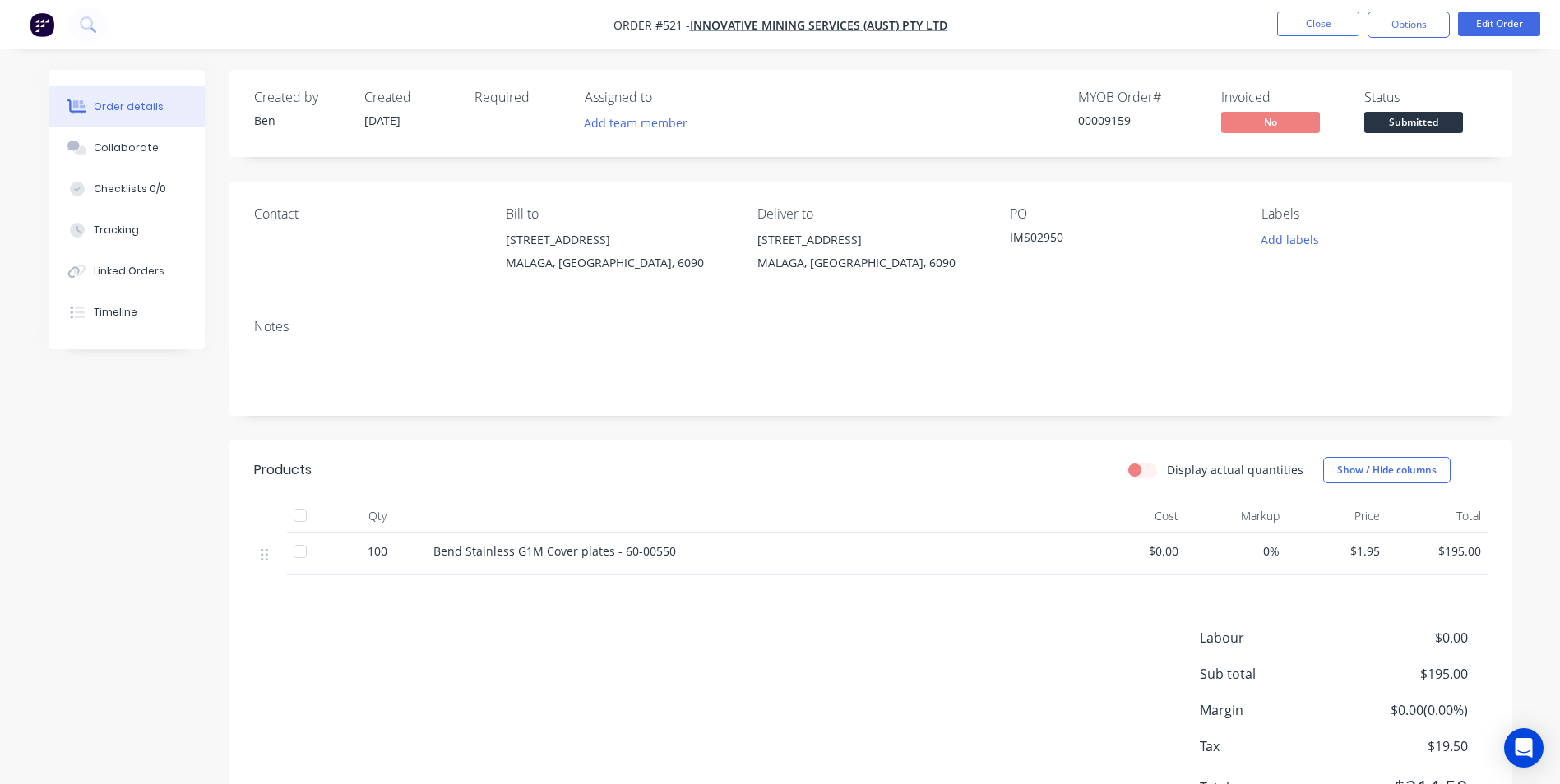
click at [1410, 125] on span "Submitted" at bounding box center [1413, 122] width 98 height 21
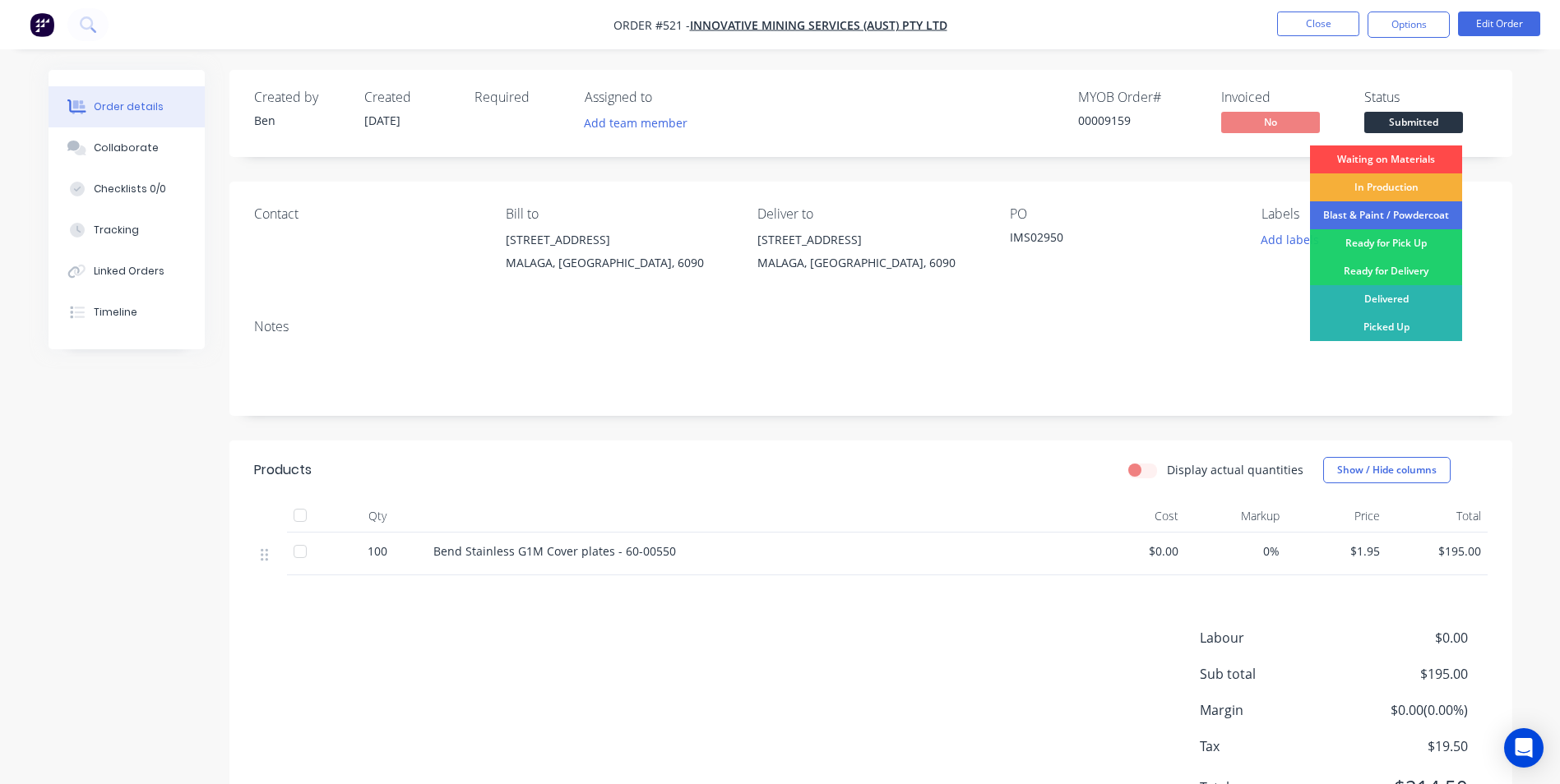
click at [1402, 156] on div "Waiting on Materials" at bounding box center [1385, 159] width 152 height 28
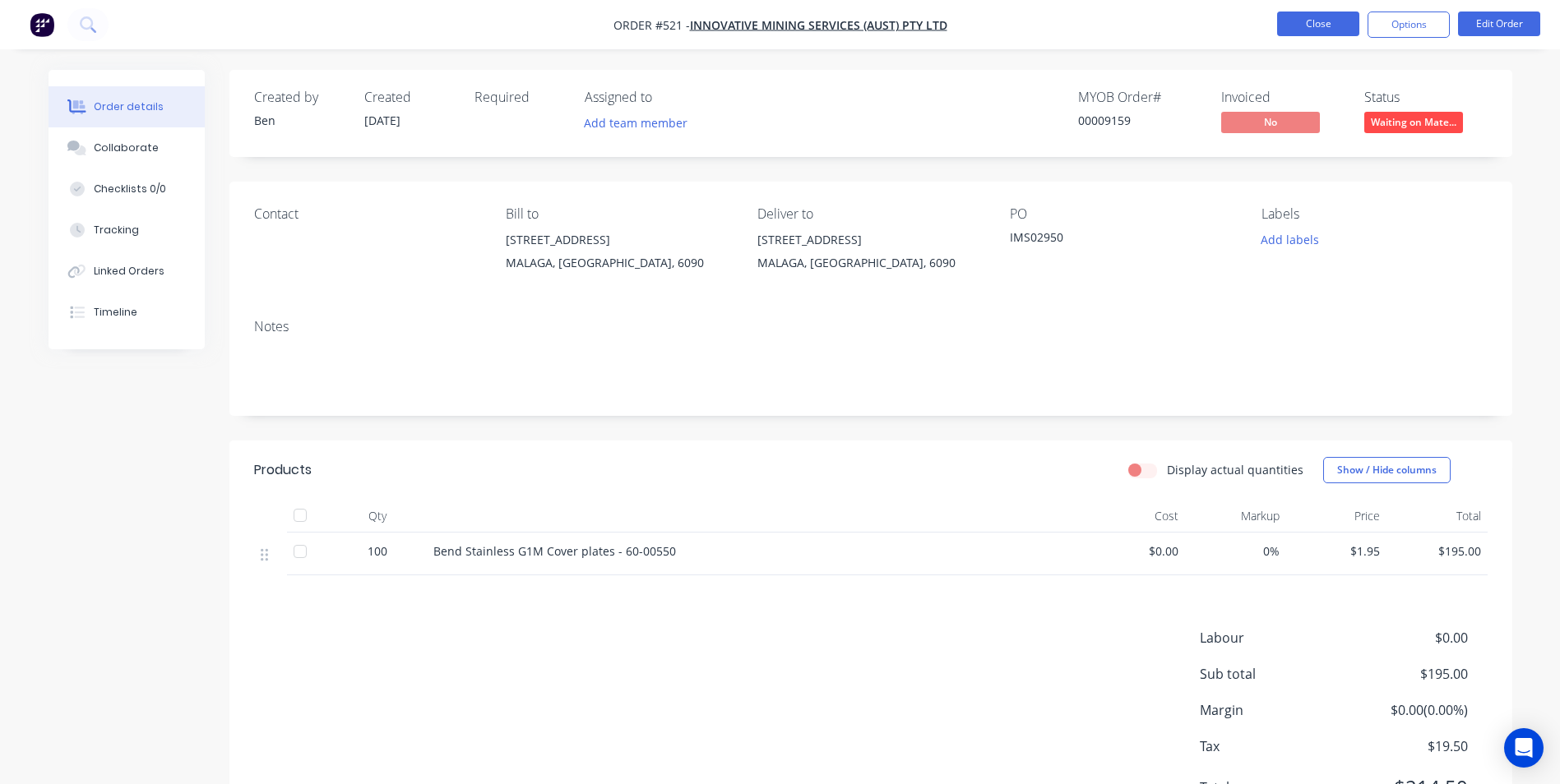
click at [1309, 32] on button "Close" at bounding box center [1318, 24] width 82 height 25
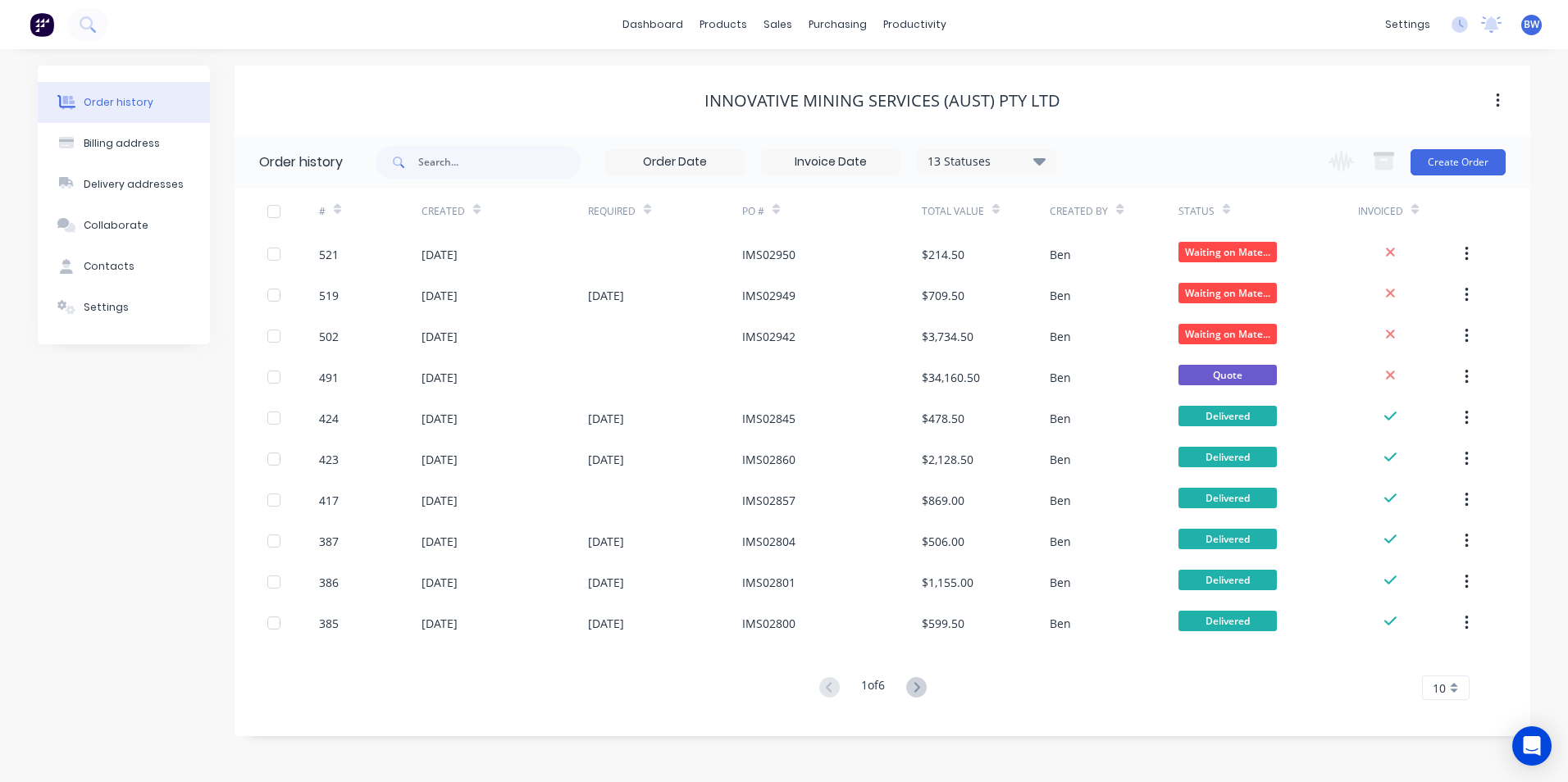
click at [1532, 28] on span "BW" at bounding box center [1531, 24] width 15 height 15
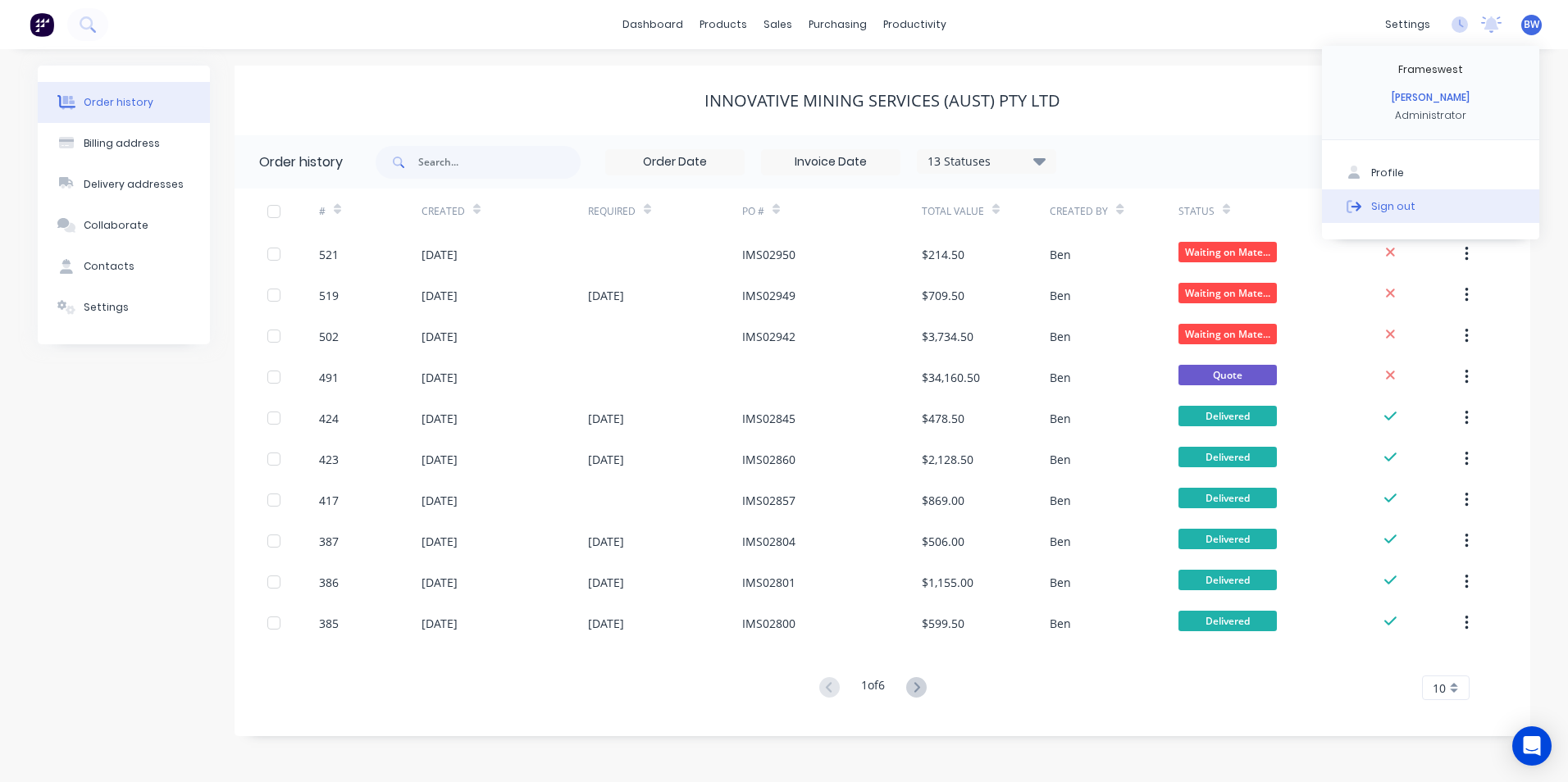
click at [1385, 210] on div "Sign out" at bounding box center [1394, 205] width 45 height 15
